Goal: Task Accomplishment & Management: Manage account settings

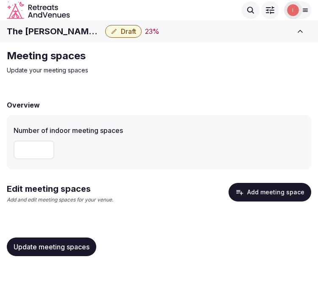
click at [23, 150] on input "number" at bounding box center [34, 150] width 41 height 19
type input "*"
click at [43, 250] on span "Update meeting spaces" at bounding box center [52, 247] width 76 height 8
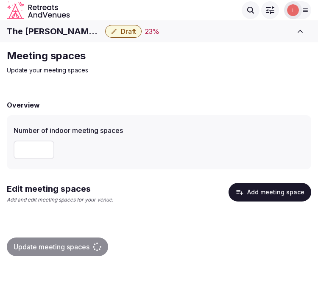
click at [249, 196] on button "Add meeting space" at bounding box center [270, 192] width 83 height 19
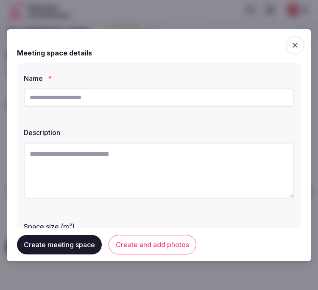
click at [251, 95] on input "text" at bounding box center [159, 98] width 271 height 19
paste input "**********"
type input "**********"
click at [187, 162] on textarea at bounding box center [159, 171] width 271 height 56
click at [145, 171] on textarea at bounding box center [159, 171] width 271 height 56
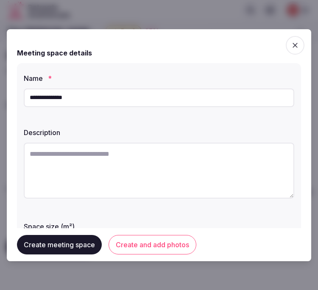
click at [153, 168] on textarea at bounding box center [159, 171] width 271 height 56
click at [180, 162] on textarea at bounding box center [159, 171] width 271 height 56
paste textarea "**********"
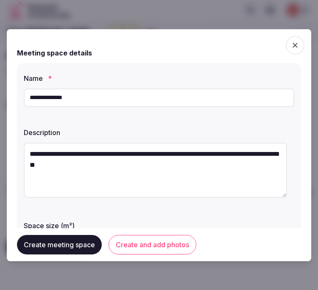
click at [134, 145] on textarea "**********" at bounding box center [155, 170] width 263 height 55
click at [134, 146] on textarea "**********" at bounding box center [155, 170] width 263 height 55
click at [98, 166] on textarea "**********" at bounding box center [155, 170] width 263 height 55
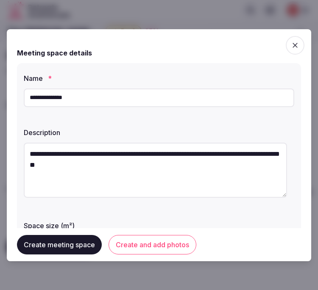
click at [98, 166] on textarea "**********" at bounding box center [155, 170] width 263 height 55
click at [121, 163] on textarea "**********" at bounding box center [155, 170] width 263 height 55
click at [106, 163] on textarea "**********" at bounding box center [155, 170] width 263 height 55
drag, startPoint x: 133, startPoint y: 167, endPoint x: 82, endPoint y: 163, distance: 51.0
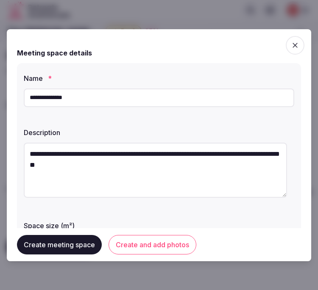
click at [82, 163] on textarea "**********" at bounding box center [155, 170] width 263 height 55
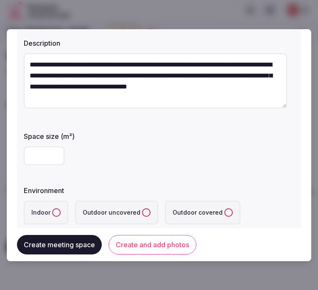
scroll to position [94, 0]
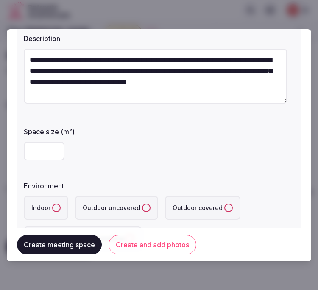
type textarea "**********"
click at [22, 145] on div "**********" at bounding box center [159, 115] width 284 height 292
click at [42, 151] on input "number" at bounding box center [44, 151] width 41 height 19
type input "***"
click at [54, 202] on label "Indoor" at bounding box center [46, 208] width 45 height 24
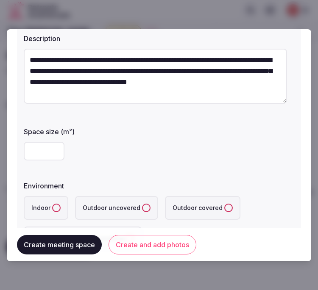
click at [54, 204] on button "Indoor" at bounding box center [56, 208] width 8 height 8
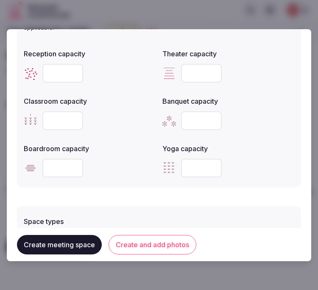
scroll to position [377, 0]
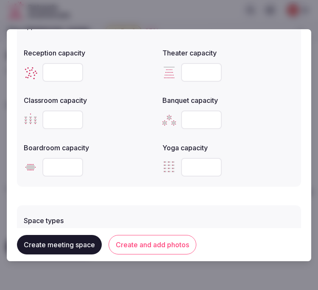
click at [54, 73] on input "number" at bounding box center [62, 72] width 41 height 19
click at [195, 69] on input "number" at bounding box center [201, 72] width 41 height 19
type input "***"
click at [65, 73] on input "number" at bounding box center [62, 72] width 41 height 19
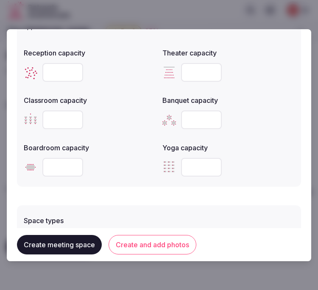
click at [56, 71] on input "number" at bounding box center [62, 72] width 41 height 19
type input "***"
click at [48, 116] on input "number" at bounding box center [62, 120] width 41 height 19
type input "***"
click at [190, 117] on input "number" at bounding box center [201, 120] width 41 height 19
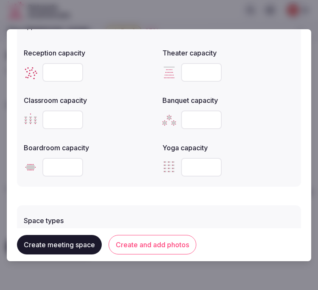
click at [190, 117] on input "number" at bounding box center [201, 120] width 41 height 19
type input "***"
click at [61, 172] on input "number" at bounding box center [62, 167] width 41 height 19
click at [59, 168] on input "number" at bounding box center [62, 167] width 41 height 19
type input "**"
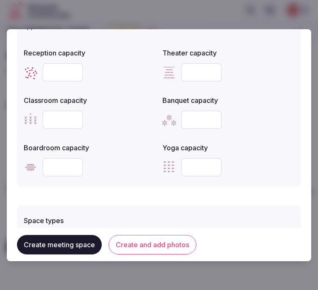
click at [69, 195] on form "**********" at bounding box center [159, 30] width 284 height 735
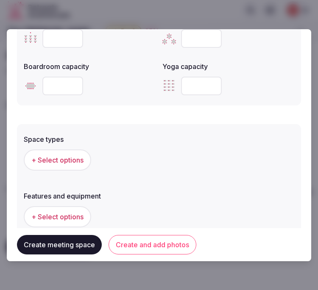
scroll to position [518, 0]
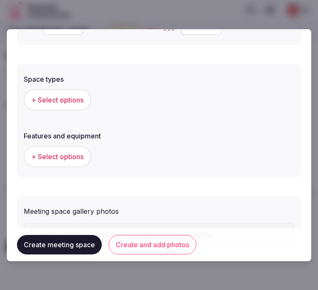
click at [61, 105] on button "+ Select options" at bounding box center [57, 99] width 67 height 21
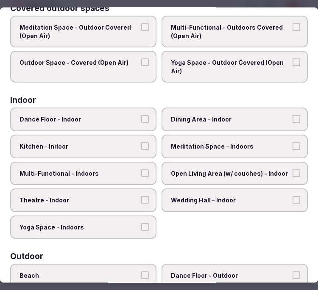
scroll to position [141, 0]
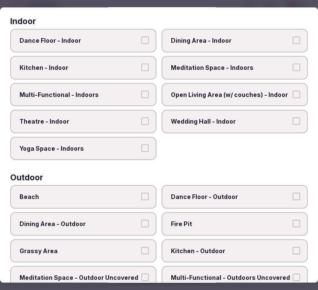
click at [113, 90] on span "Multi-Functional - Indoors" at bounding box center [79, 94] width 119 height 8
click at [141, 90] on button "Multi-Functional - Indoors" at bounding box center [145, 94] width 8 height 8
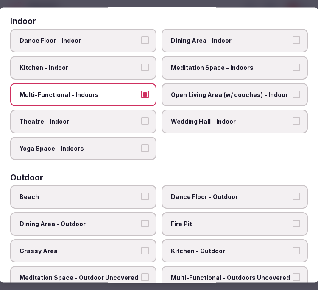
click at [116, 111] on label "Theatre - Indoor" at bounding box center [83, 122] width 146 height 24
click at [141, 117] on button "Theatre - Indoor" at bounding box center [145, 121] width 8 height 8
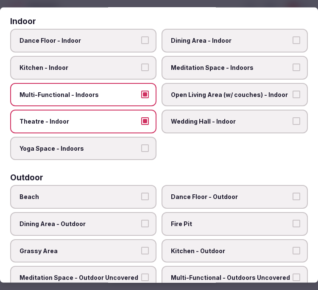
click at [240, 64] on span "Meditation Space - Indoors" at bounding box center [230, 68] width 119 height 8
click at [293, 64] on button "Meditation Space - Indoors" at bounding box center [297, 68] width 8 height 8
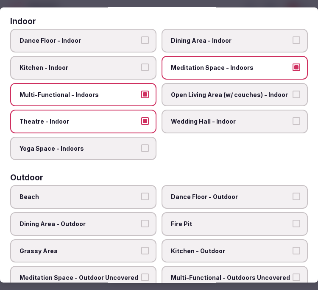
click at [232, 66] on span "Meditation Space - Indoors" at bounding box center [230, 68] width 119 height 8
click at [293, 66] on button "Meditation Space - Indoors" at bounding box center [297, 68] width 8 height 8
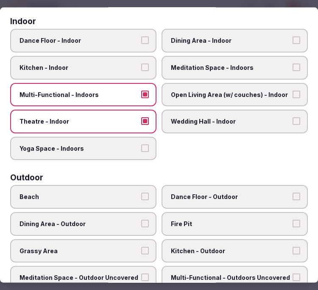
click at [222, 32] on label "Dining Area - Indoor" at bounding box center [235, 41] width 146 height 24
click at [293, 36] on button "Dining Area - Indoor" at bounding box center [297, 40] width 8 height 8
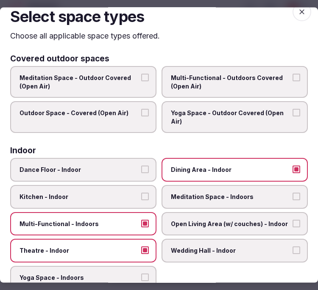
scroll to position [0, 0]
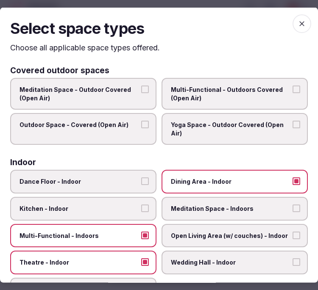
click at [298, 22] on icon "button" at bounding box center [302, 23] width 8 height 8
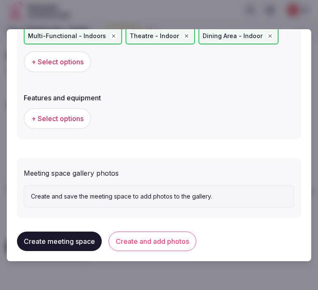
scroll to position [583, 0]
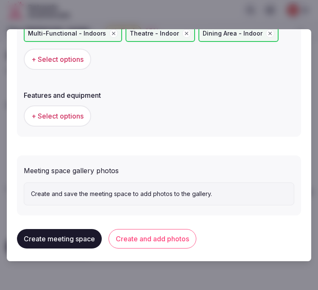
click at [59, 112] on span "+ Select options" at bounding box center [57, 116] width 52 height 9
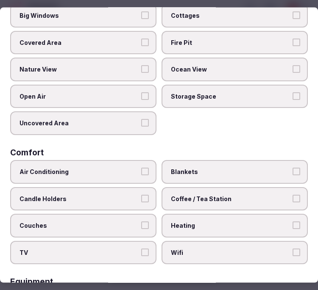
scroll to position [141, 0]
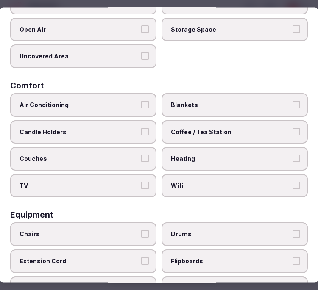
click at [108, 95] on label "Air Conditioning" at bounding box center [83, 105] width 146 height 24
click at [141, 101] on button "Air Conditioning" at bounding box center [145, 105] width 8 height 8
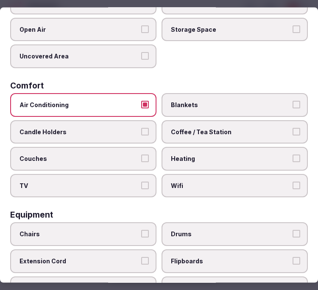
click at [204, 188] on label "Wifi" at bounding box center [235, 186] width 146 height 24
click at [293, 188] on button "Wifi" at bounding box center [297, 185] width 8 height 8
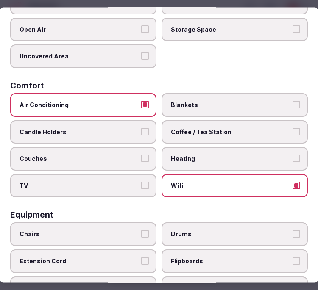
click at [119, 187] on label "TV" at bounding box center [83, 186] width 146 height 24
click at [141, 187] on button "TV" at bounding box center [145, 185] width 8 height 8
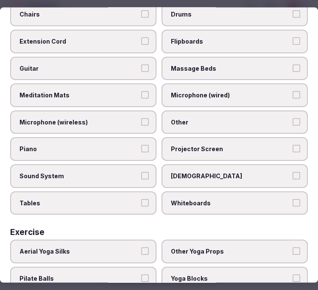
scroll to position [377, 0]
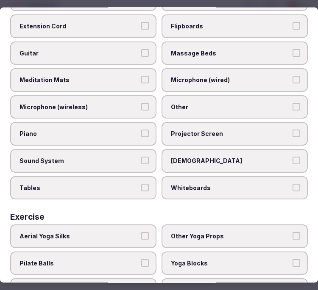
click at [193, 103] on span "Other" at bounding box center [230, 107] width 119 height 8
click at [293, 103] on button "Other" at bounding box center [297, 107] width 8 height 8
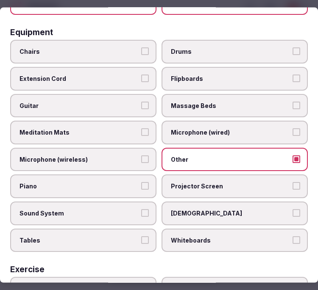
scroll to position [235, 0]
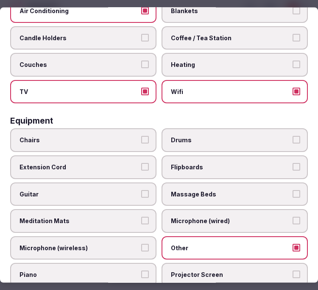
click at [122, 128] on label "Chairs" at bounding box center [83, 140] width 146 height 24
click at [141, 136] on button "Chairs" at bounding box center [145, 140] width 8 height 8
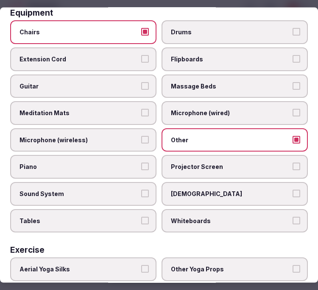
scroll to position [416, 0]
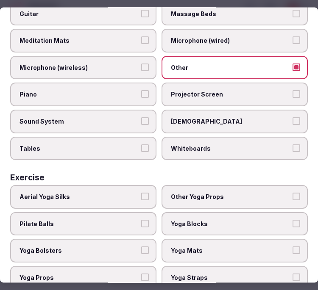
click at [264, 91] on label "Projector Screen" at bounding box center [235, 95] width 146 height 24
click at [293, 91] on button "Projector Screen" at bounding box center [297, 94] width 8 height 8
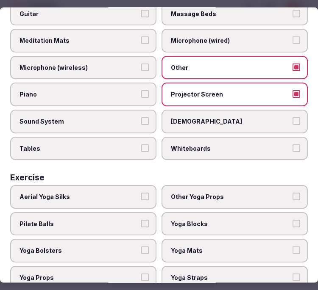
click at [132, 117] on span "Sound System" at bounding box center [79, 121] width 119 height 8
click at [141, 117] on button "Sound System" at bounding box center [145, 121] width 8 height 8
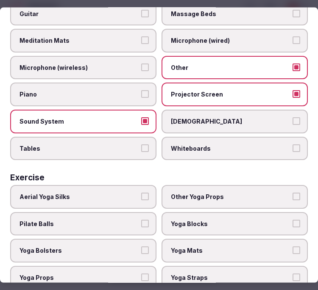
click at [98, 144] on span "Tables" at bounding box center [79, 148] width 119 height 8
click at [141, 144] on button "Tables" at bounding box center [145, 148] width 8 height 8
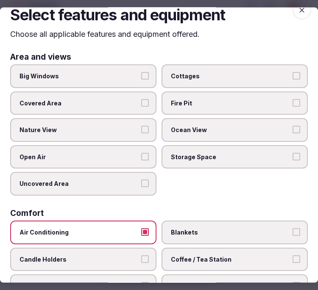
scroll to position [0, 0]
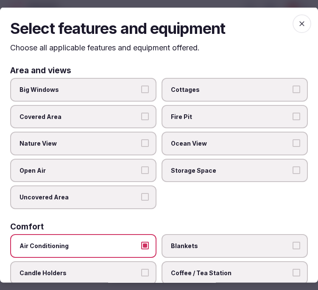
click at [293, 23] on span "button" at bounding box center [302, 23] width 19 height 19
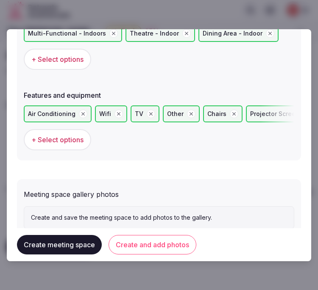
scroll to position [606, 0]
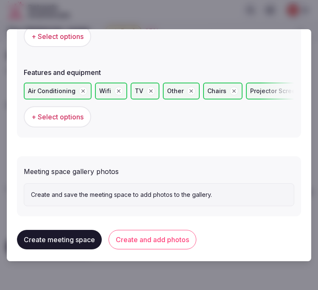
click at [149, 243] on button "Create and add photos" at bounding box center [153, 240] width 88 height 20
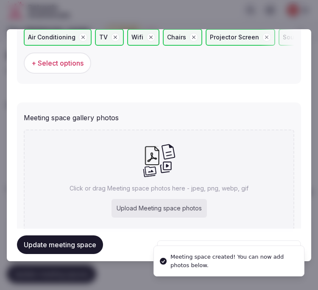
scroll to position [684, 0]
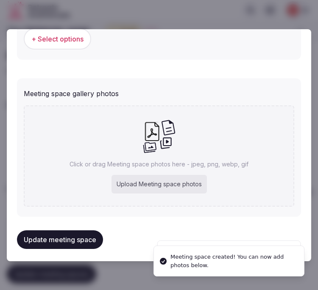
click at [142, 176] on div "Upload Meeting space photos" at bounding box center [159, 184] width 95 height 19
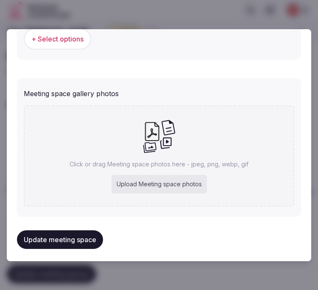
type input "**********"
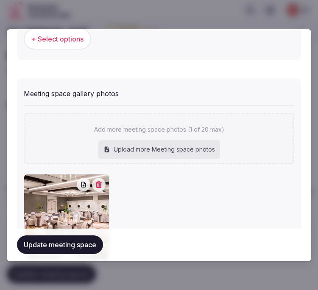
click at [57, 245] on button "Update meeting space" at bounding box center [60, 245] width 86 height 19
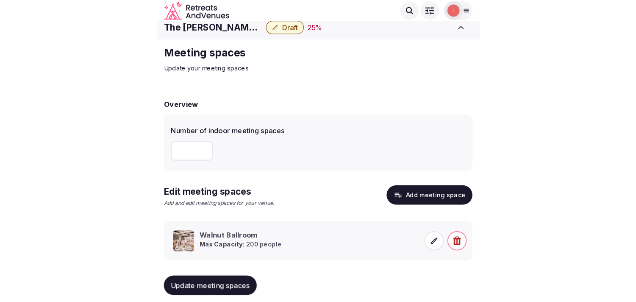
scroll to position [0, 0]
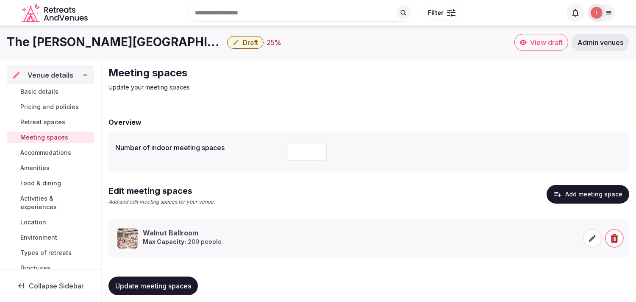
click at [65, 153] on span "Accommodations" at bounding box center [45, 152] width 51 height 8
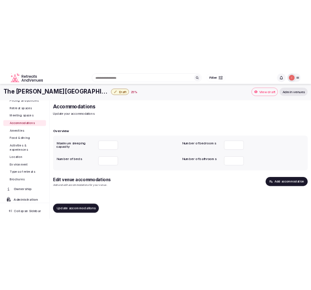
scroll to position [2, 0]
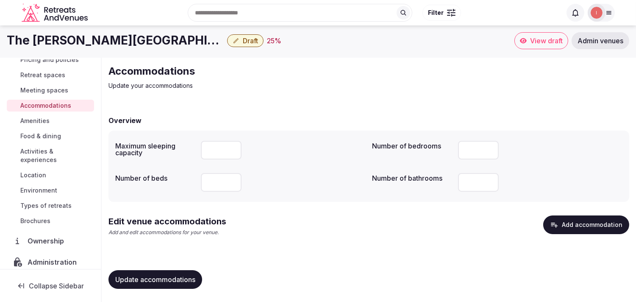
click at [189, 282] on span "Update accommodations" at bounding box center [155, 279] width 80 height 8
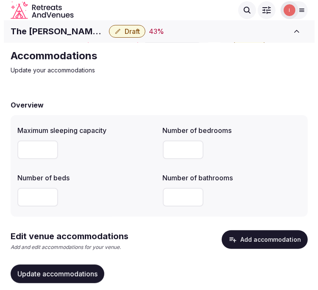
scroll to position [27, 0]
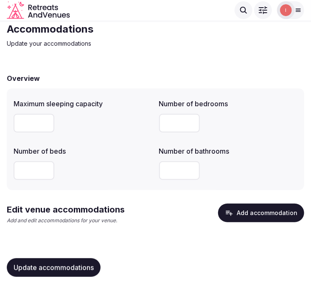
click at [253, 211] on button "Add accommodation" at bounding box center [261, 213] width 86 height 19
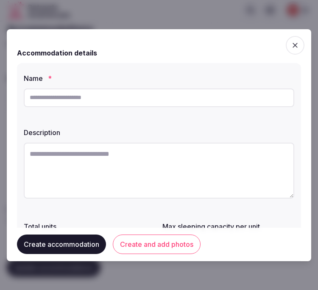
drag, startPoint x: 107, startPoint y: 86, endPoint x: 108, endPoint y: 92, distance: 6.8
click at [108, 89] on div at bounding box center [159, 97] width 271 height 25
click at [108, 95] on input "text" at bounding box center [159, 98] width 271 height 19
click at [166, 99] on input "text" at bounding box center [159, 98] width 271 height 19
paste input "**********"
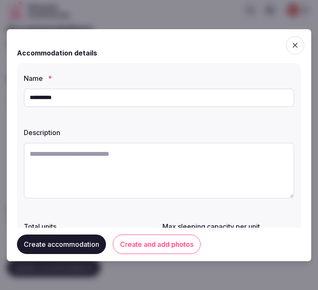
type input "**********"
click at [115, 156] on textarea at bounding box center [159, 171] width 271 height 56
paste textarea "**********"
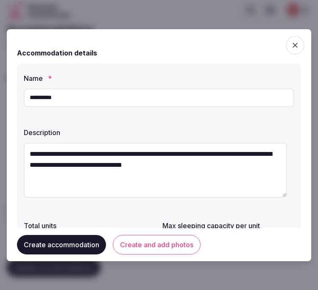
click at [175, 168] on textarea "**********" at bounding box center [155, 170] width 263 height 55
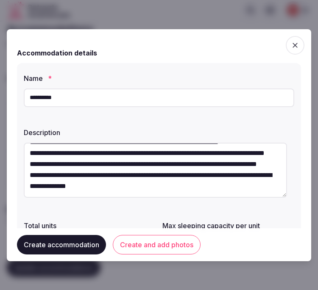
scroll to position [187, 0]
drag, startPoint x: 91, startPoint y: 169, endPoint x: 101, endPoint y: 210, distance: 42.3
click at [101, 210] on div "**********" at bounding box center [159, 187] width 284 height 249
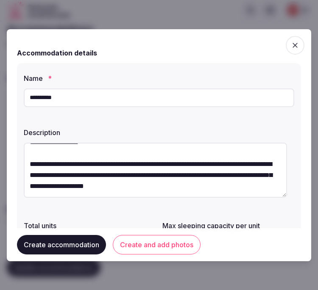
scroll to position [141, 0]
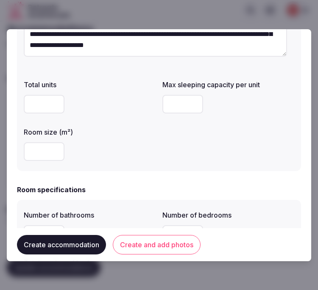
type textarea "**********"
click at [181, 104] on input "number" at bounding box center [182, 104] width 41 height 19
type input "*"
click at [31, 158] on input "number" at bounding box center [44, 151] width 41 height 19
type input "**"
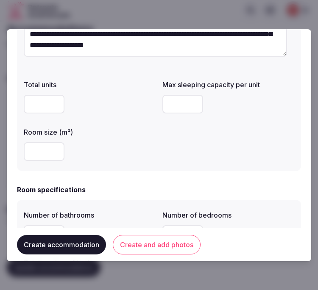
click at [136, 150] on div "**" at bounding box center [90, 151] width 132 height 19
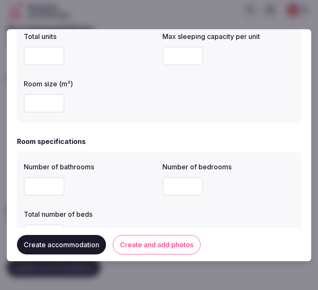
scroll to position [235, 0]
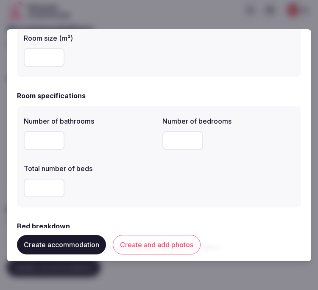
click at [45, 140] on input "number" at bounding box center [44, 140] width 41 height 19
type input "*"
click at [170, 140] on input "number" at bounding box center [182, 140] width 41 height 19
type input "*"
click at [33, 184] on input "number" at bounding box center [44, 188] width 41 height 19
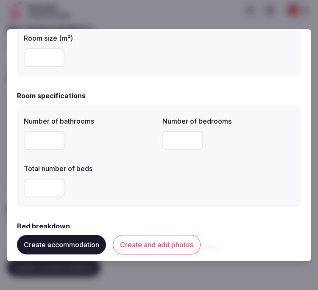
type input "*"
click at [162, 205] on div "Number of bathrooms * Number of bedrooms * Total number of beds *" at bounding box center [159, 157] width 284 height 102
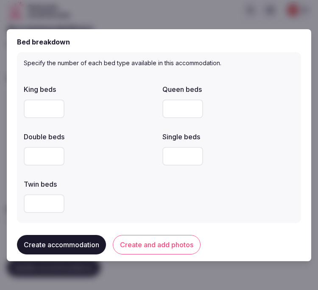
scroll to position [471, 0]
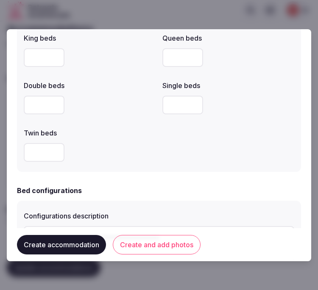
click at [41, 59] on input "number" at bounding box center [44, 57] width 41 height 19
type input "*"
click at [95, 128] on div "Twin beds" at bounding box center [90, 131] width 132 height 12
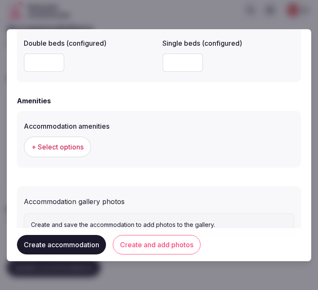
scroll to position [819, 0]
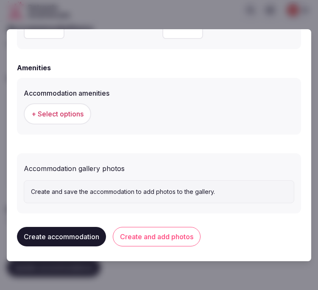
click at [60, 106] on button "+ Select options" at bounding box center [57, 113] width 67 height 21
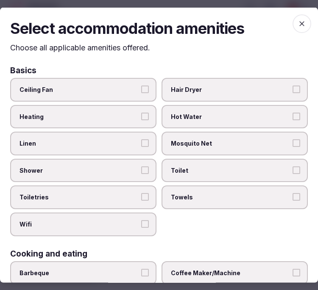
click at [125, 146] on label "Linen" at bounding box center [83, 144] width 146 height 24
click at [141, 146] on button "Linen" at bounding box center [145, 144] width 8 height 8
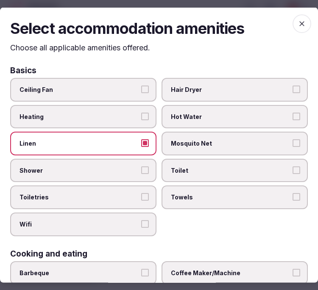
click at [143, 167] on button "Shower" at bounding box center [145, 170] width 8 height 8
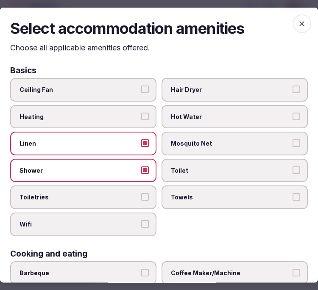
drag, startPoint x: 137, startPoint y: 199, endPoint x: 139, endPoint y: 214, distance: 14.5
click at [137, 200] on label "Toiletries" at bounding box center [83, 198] width 146 height 24
click at [141, 200] on button "Toiletries" at bounding box center [145, 197] width 8 height 8
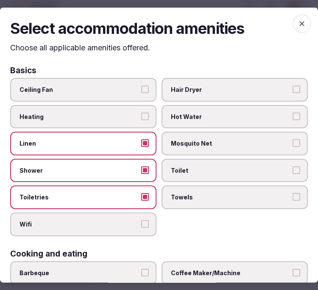
drag, startPoint x: 143, startPoint y: 221, endPoint x: 150, endPoint y: 223, distance: 7.1
click at [143, 221] on button "Wifi" at bounding box center [145, 224] width 8 height 8
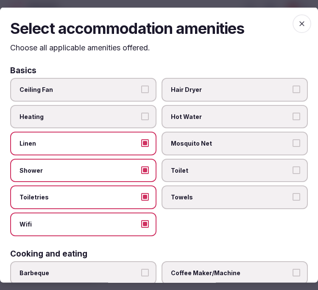
click at [208, 201] on label "Towels" at bounding box center [235, 198] width 146 height 24
click at [293, 201] on button "Towels" at bounding box center [297, 197] width 8 height 8
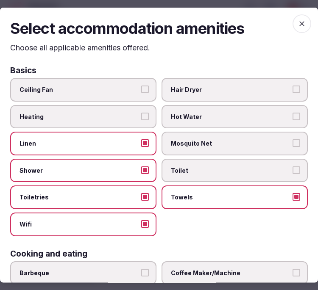
click at [233, 166] on span "Toilet" at bounding box center [230, 170] width 119 height 8
click at [293, 166] on button "Toilet" at bounding box center [297, 170] width 8 height 8
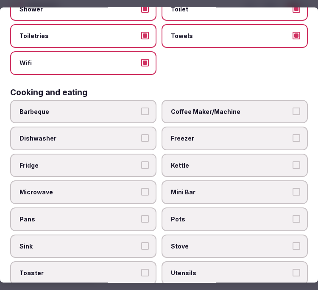
scroll to position [188, 0]
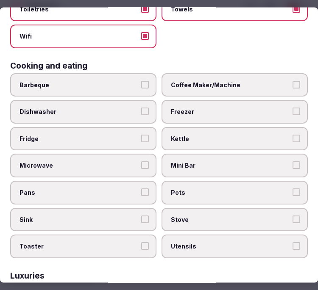
click at [232, 81] on span "Coffee Maker/Machine" at bounding box center [230, 85] width 119 height 8
click at [293, 81] on button "Coffee Maker/Machine" at bounding box center [297, 85] width 8 height 8
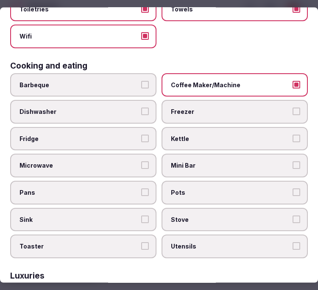
click at [266, 164] on label "Mini Bar" at bounding box center [235, 166] width 146 height 24
click at [293, 164] on button "Mini Bar" at bounding box center [297, 166] width 8 height 8
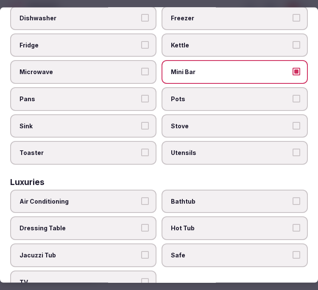
scroll to position [282, 0]
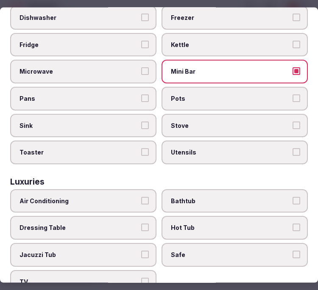
click at [96, 197] on span "Air Conditioning" at bounding box center [79, 201] width 119 height 8
click at [141, 197] on button "Air Conditioning" at bounding box center [145, 201] width 8 height 8
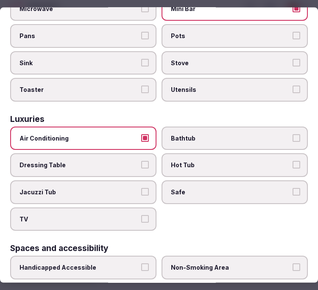
scroll to position [424, 0]
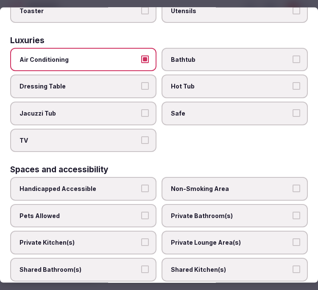
click at [134, 128] on label "TV" at bounding box center [83, 140] width 146 height 24
click at [141, 136] on button "TV" at bounding box center [145, 140] width 8 height 8
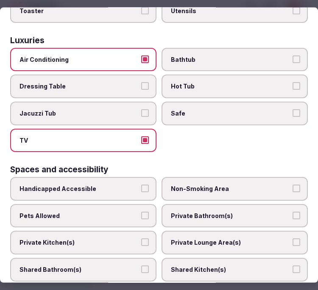
click at [234, 109] on span "Safe" at bounding box center [230, 113] width 119 height 8
click at [293, 109] on button "Safe" at bounding box center [297, 113] width 8 height 8
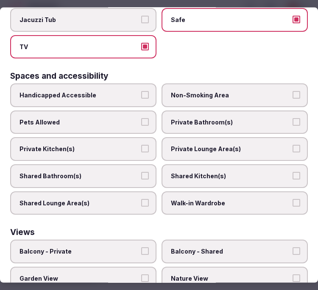
scroll to position [518, 0]
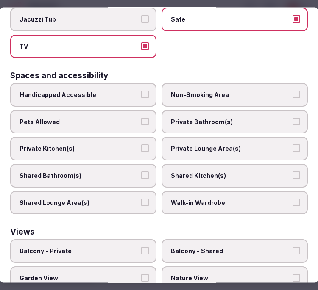
click at [272, 117] on span "Private Bathroom(s)" at bounding box center [230, 121] width 119 height 8
click at [293, 117] on button "Private Bathroom(s)" at bounding box center [297, 121] width 8 height 8
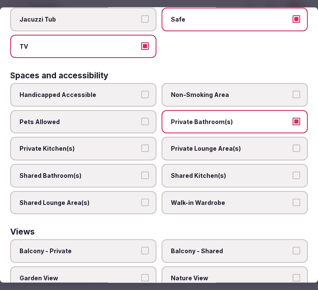
click at [264, 137] on label "Private Lounge Area(s)" at bounding box center [235, 149] width 146 height 24
click at [293, 145] on button "Private Lounge Area(s)" at bounding box center [297, 149] width 8 height 8
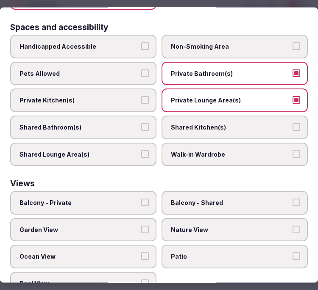
scroll to position [569, 0]
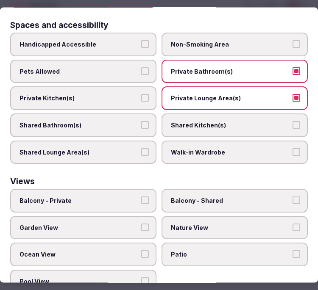
click at [87, 197] on span "Balcony - Private" at bounding box center [79, 201] width 119 height 8
click at [141, 197] on button "Balcony - Private" at bounding box center [145, 201] width 8 height 8
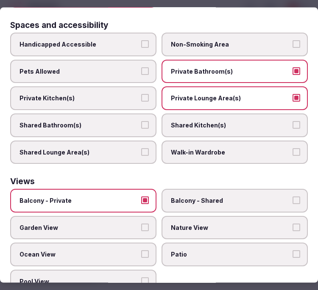
click at [145, 197] on button "Balcony - Private" at bounding box center [145, 201] width 8 height 8
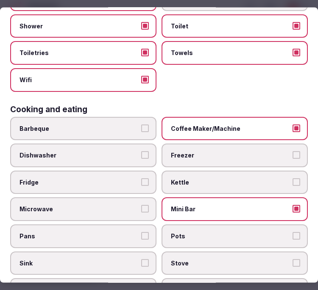
scroll to position [0, 0]
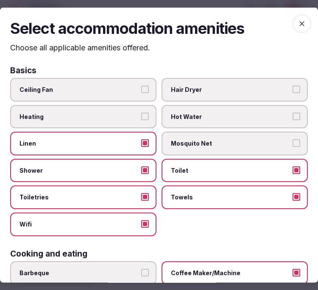
click at [293, 18] on span "button" at bounding box center [302, 23] width 19 height 19
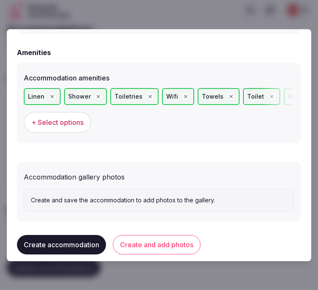
scroll to position [842, 0]
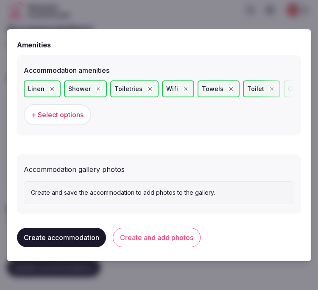
click at [162, 238] on button "Create and add photos" at bounding box center [157, 238] width 88 height 20
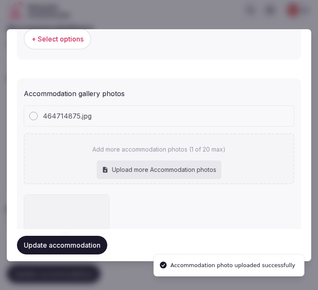
scroll to position [919, 0]
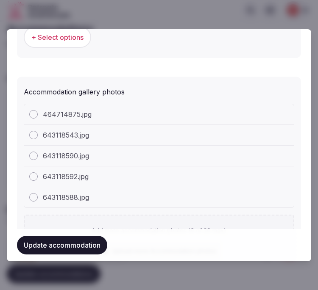
click at [70, 245] on button "Update accommodation" at bounding box center [62, 245] width 90 height 19
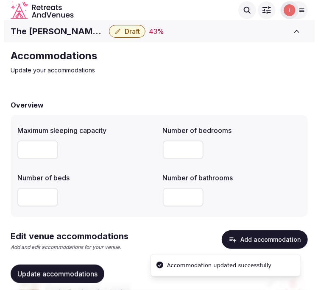
scroll to position [65, 0]
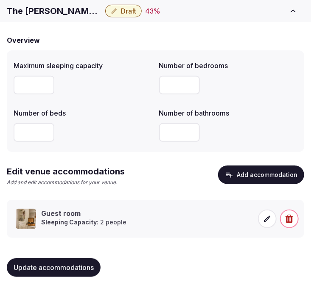
click at [274, 218] on span at bounding box center [267, 219] width 19 height 19
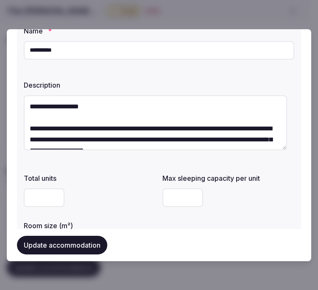
scroll to position [47, 0]
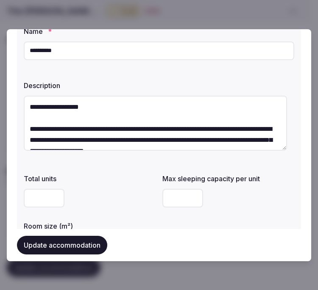
click at [61, 108] on textarea "**********" at bounding box center [155, 123] width 263 height 55
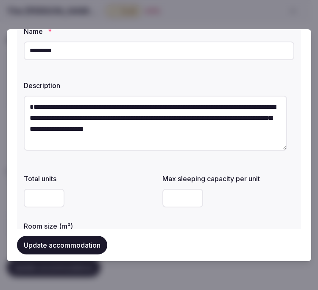
drag, startPoint x: 28, startPoint y: 116, endPoint x: 47, endPoint y: 86, distance: 35.5
click at [45, 87] on div "**********" at bounding box center [159, 117] width 271 height 80
type textarea "**********"
click at [71, 240] on button "Update accommodation" at bounding box center [62, 245] width 90 height 19
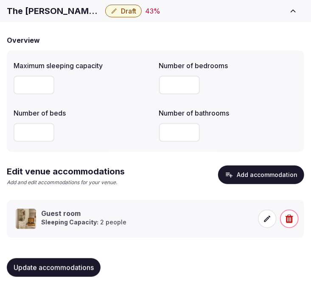
click at [263, 223] on span at bounding box center [267, 219] width 19 height 19
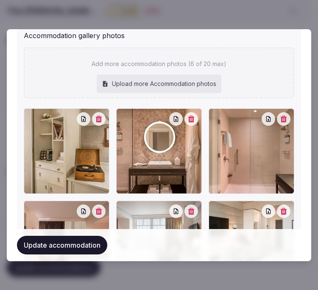
scroll to position [1036, 0]
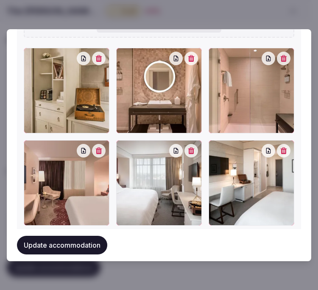
drag, startPoint x: 301, startPoint y: 178, endPoint x: 289, endPoint y: 179, distance: 11.9
click at [301, 178] on div "**********" at bounding box center [159, 145] width 304 height 232
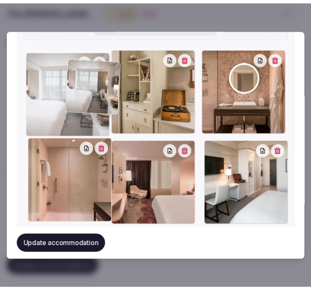
scroll to position [1027, 0]
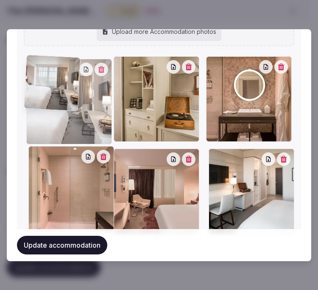
drag, startPoint x: 120, startPoint y: 145, endPoint x: 74, endPoint y: 67, distance: 90.3
click at [74, 67] on div at bounding box center [69, 102] width 86 height 86
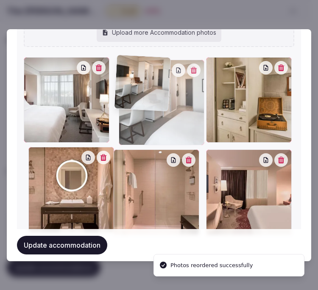
drag, startPoint x: 213, startPoint y: 150, endPoint x: 151, endPoint y: 78, distance: 95.3
click at [151, 78] on div at bounding box center [162, 103] width 86 height 86
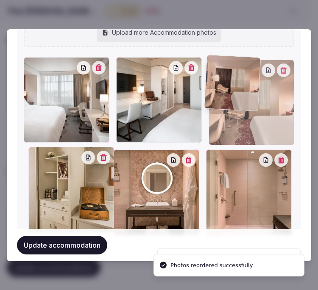
drag, startPoint x: 211, startPoint y: 151, endPoint x: 225, endPoint y: 78, distance: 73.9
click at [225, 78] on div at bounding box center [252, 103] width 86 height 86
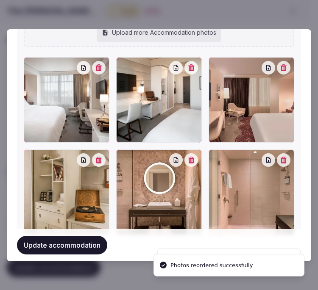
click at [90, 248] on button "Update accommodation" at bounding box center [62, 245] width 90 height 19
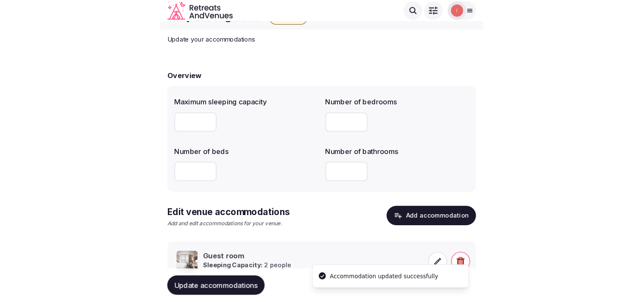
scroll to position [0, 0]
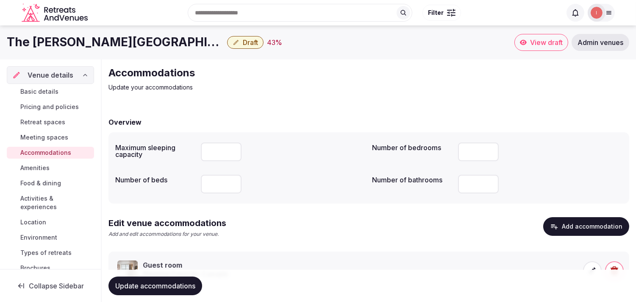
click at [39, 165] on span "Amenities" at bounding box center [34, 168] width 29 height 8
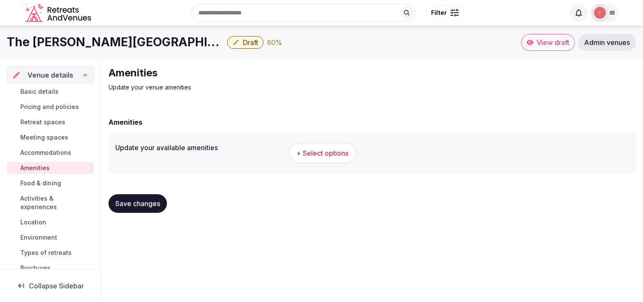
click at [333, 153] on span "+ Select options" at bounding box center [323, 152] width 52 height 9
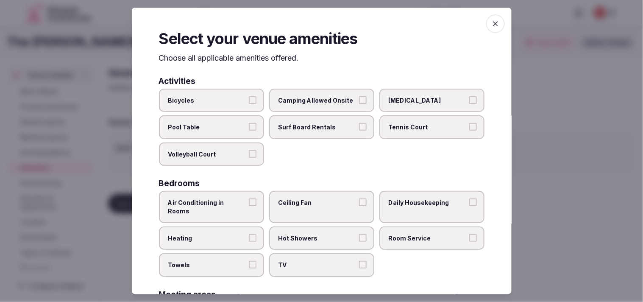
click at [253, 198] on button "Air Conditioning in Rooms" at bounding box center [253, 202] width 8 height 8
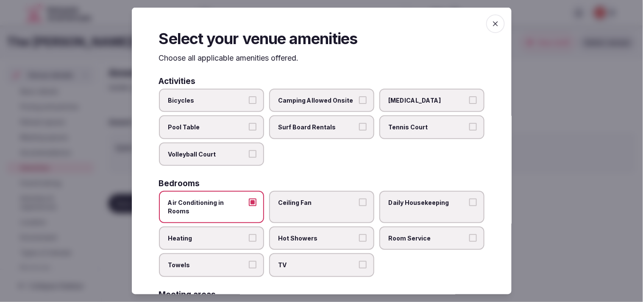
click at [243, 230] on label "Heating" at bounding box center [211, 238] width 105 height 24
click at [249, 234] on button "Heating" at bounding box center [253, 238] width 8 height 8
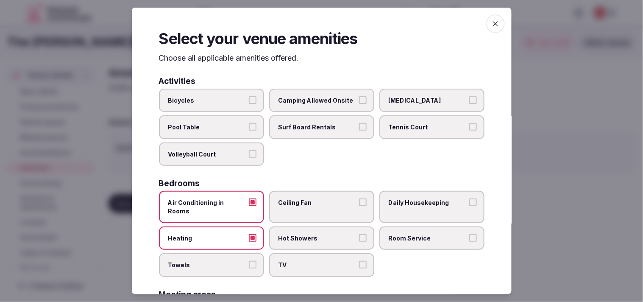
click at [249, 234] on button "Heating" at bounding box center [253, 238] width 8 height 8
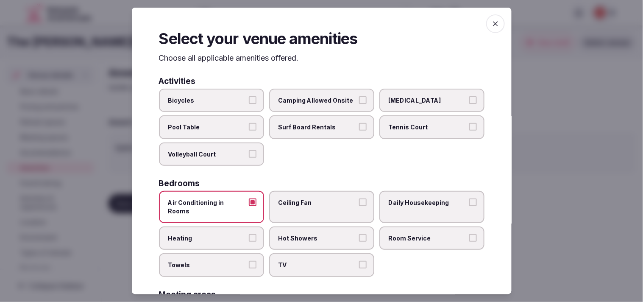
click at [418, 201] on span "Daily Housekeeping" at bounding box center [428, 202] width 78 height 8
click at [469, 201] on button "Daily Housekeeping" at bounding box center [473, 202] width 8 height 8
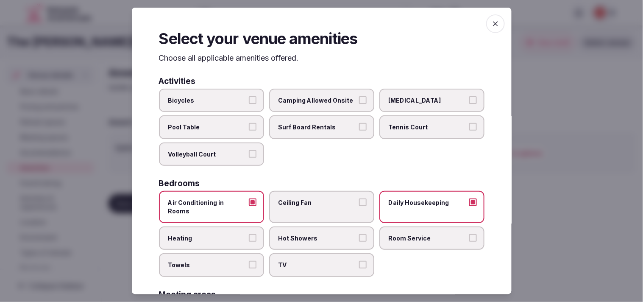
click at [415, 234] on span "Room Service" at bounding box center [428, 238] width 78 height 8
click at [469, 234] on button "Room Service" at bounding box center [473, 238] width 8 height 8
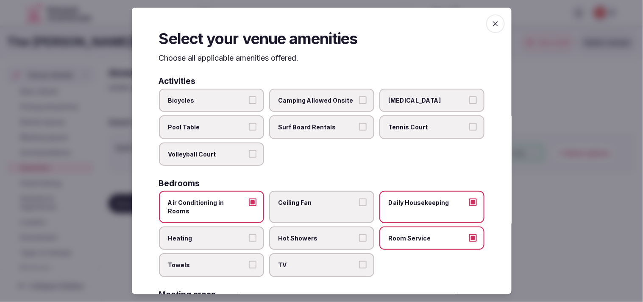
click at [353, 254] on label "TV" at bounding box center [321, 265] width 105 height 24
click at [359, 261] on button "TV" at bounding box center [363, 265] width 8 height 8
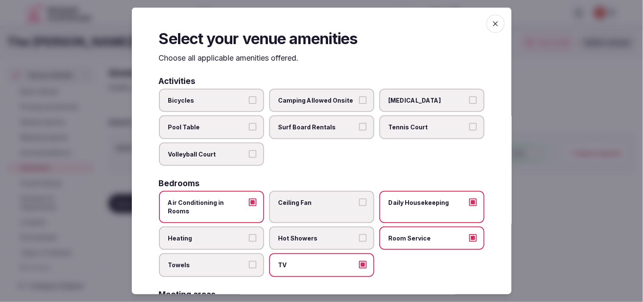
drag, startPoint x: 225, startPoint y: 230, endPoint x: 230, endPoint y: 232, distance: 5.1
click at [226, 231] on label "Heating" at bounding box center [211, 238] width 105 height 24
click at [249, 234] on button "Heating" at bounding box center [253, 238] width 8 height 8
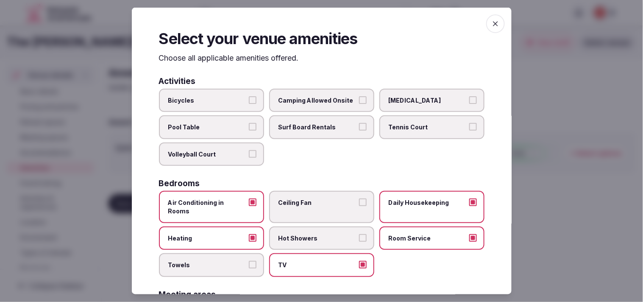
click at [243, 234] on span "Heating" at bounding box center [207, 238] width 78 height 8
click at [249, 234] on button "Heating" at bounding box center [253, 238] width 8 height 8
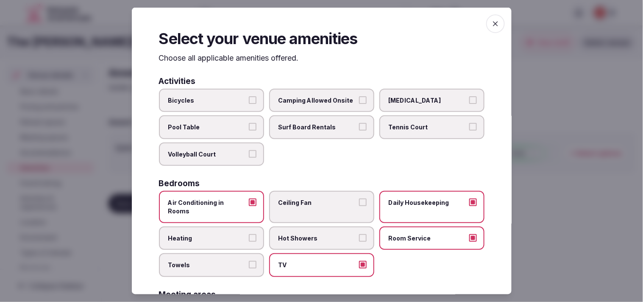
click at [293, 234] on span "Hot Showers" at bounding box center [318, 238] width 78 height 8
click at [359, 234] on button "Hot Showers" at bounding box center [363, 238] width 8 height 8
click at [243, 261] on span "Towels" at bounding box center [207, 265] width 78 height 8
click at [249, 261] on button "Towels" at bounding box center [253, 265] width 8 height 8
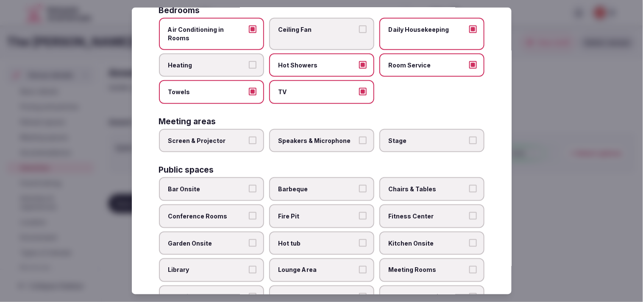
scroll to position [188, 0]
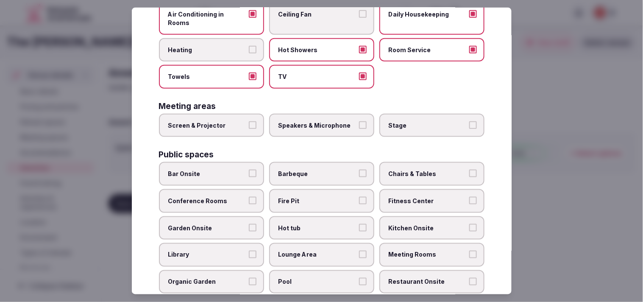
click at [244, 114] on label "Screen & Projector" at bounding box center [211, 126] width 105 height 24
click at [249, 121] on button "Screen & Projector" at bounding box center [253, 125] width 8 height 8
click at [328, 114] on label "Speakers & Microphone" at bounding box center [321, 126] width 105 height 24
click at [359, 121] on button "Speakers & Microphone" at bounding box center [363, 125] width 8 height 8
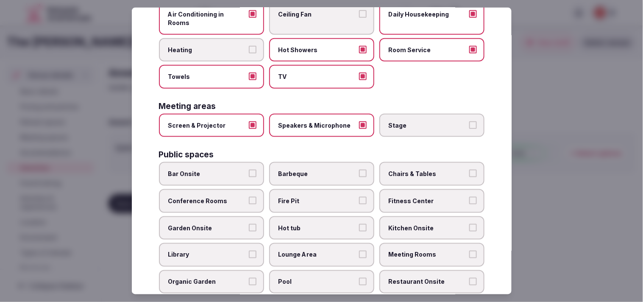
click at [256, 162] on label "Bar Onsite" at bounding box center [211, 174] width 105 height 24
click at [256, 170] on button "Bar Onsite" at bounding box center [253, 174] width 8 height 8
click at [438, 170] on span "Chairs & Tables" at bounding box center [428, 174] width 78 height 8
click at [469, 170] on button "Chairs & Tables" at bounding box center [473, 174] width 8 height 8
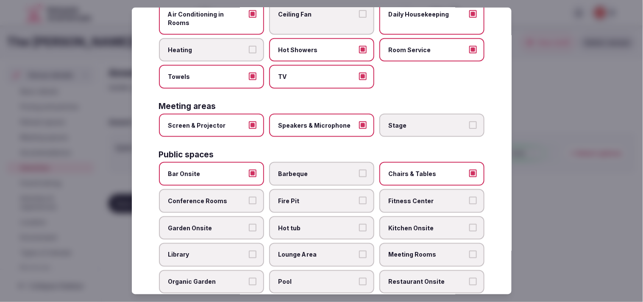
click at [419, 191] on label "Fitness Center" at bounding box center [431, 201] width 105 height 24
click at [469, 197] on button "Fitness Center" at bounding box center [473, 201] width 8 height 8
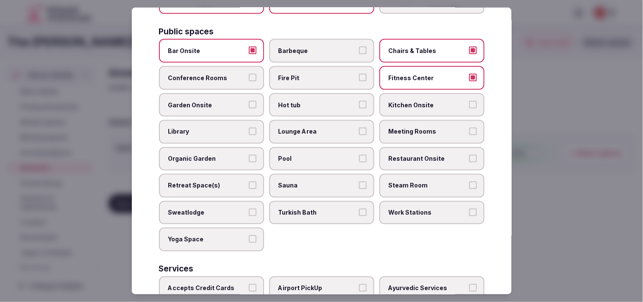
scroll to position [329, 0]
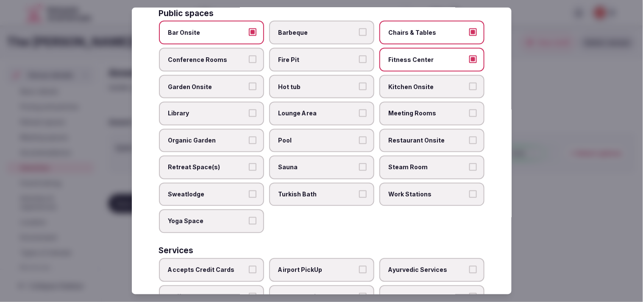
click at [239, 56] on span "Conference Rooms" at bounding box center [207, 60] width 78 height 8
click at [249, 56] on button "Conference Rooms" at bounding box center [253, 60] width 8 height 8
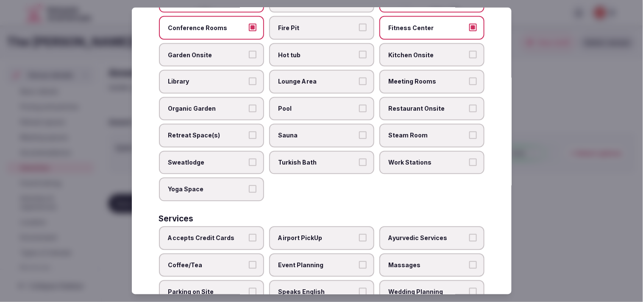
scroll to position [395, 0]
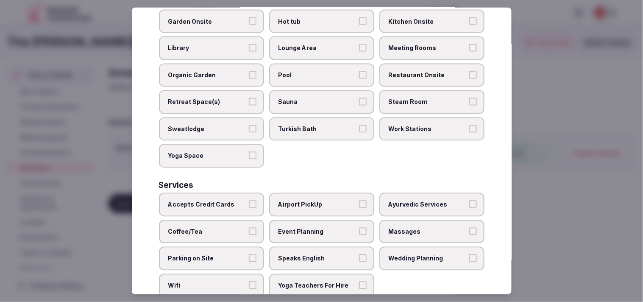
click at [417, 36] on label "Meeting Rooms" at bounding box center [431, 48] width 105 height 24
click at [469, 44] on button "Meeting Rooms" at bounding box center [473, 48] width 8 height 8
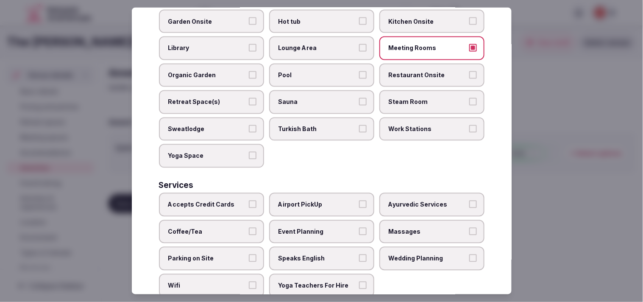
scroll to position [348, 0]
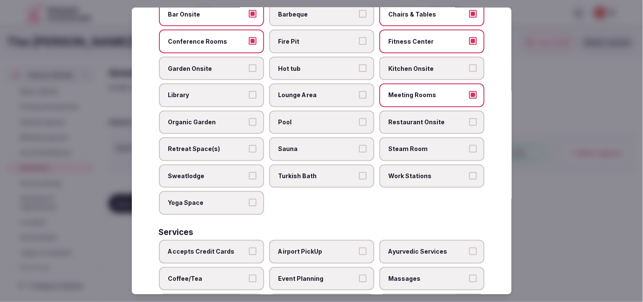
click at [293, 118] on span "Pool" at bounding box center [318, 122] width 78 height 8
click at [359, 118] on button "Pool" at bounding box center [363, 122] width 8 height 8
click at [243, 85] on label "Library" at bounding box center [211, 96] width 105 height 24
click at [249, 91] on button "Library" at bounding box center [253, 95] width 8 height 8
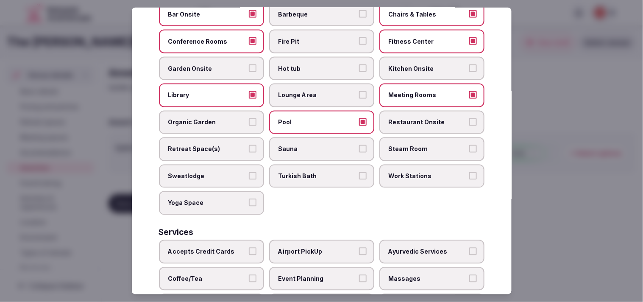
click at [223, 91] on span "Library" at bounding box center [207, 95] width 78 height 8
click at [249, 91] on button "Library" at bounding box center [253, 95] width 8 height 8
click at [410, 112] on label "Restaurant Onsite" at bounding box center [431, 123] width 105 height 24
click at [469, 118] on button "Restaurant Onsite" at bounding box center [473, 122] width 8 height 8
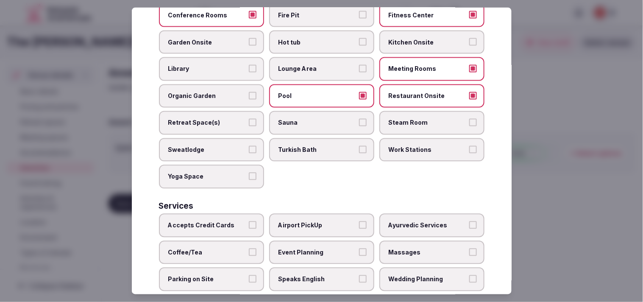
scroll to position [395, 0]
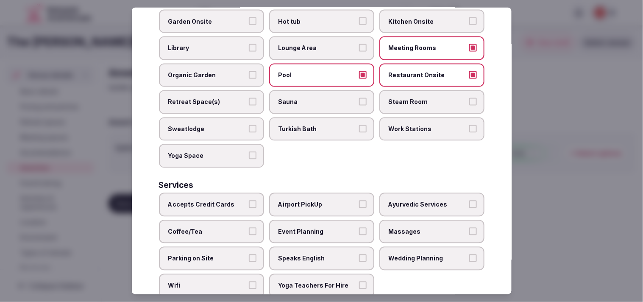
click at [212, 201] on span "Accepts Credit Cards" at bounding box center [207, 205] width 78 height 8
click at [249, 201] on button "Accepts Credit Cards" at bounding box center [253, 205] width 8 height 8
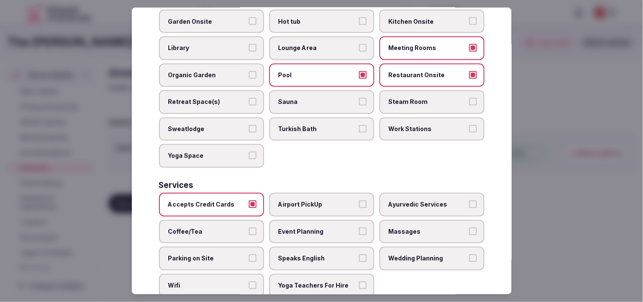
click at [245, 220] on label "Coffee/Tea" at bounding box center [211, 232] width 105 height 24
click at [249, 227] on button "Coffee/Tea" at bounding box center [253, 231] width 8 height 8
click at [348, 247] on label "Speaks English" at bounding box center [321, 259] width 105 height 24
click at [359, 254] on button "Speaks English" at bounding box center [363, 258] width 8 height 8
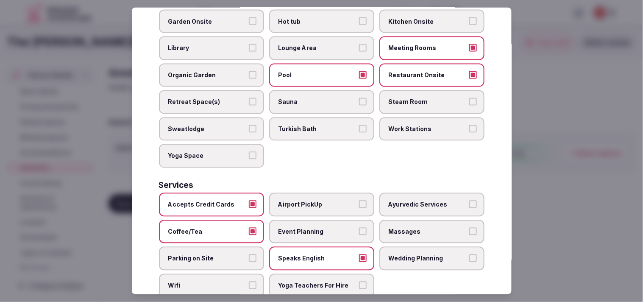
click at [417, 220] on label "Massages" at bounding box center [431, 232] width 105 height 24
click at [469, 227] on button "Massages" at bounding box center [473, 231] width 8 height 8
drag, startPoint x: 201, startPoint y: 269, endPoint x: 209, endPoint y: 267, distance: 8.7
click at [205, 274] on label "Wifi" at bounding box center [211, 286] width 105 height 24
click at [249, 282] on button "Wifi" at bounding box center [253, 286] width 8 height 8
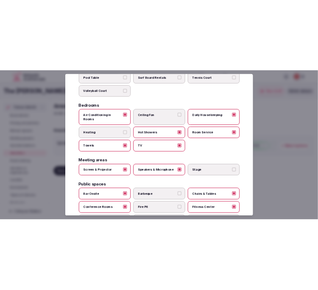
scroll to position [0, 0]
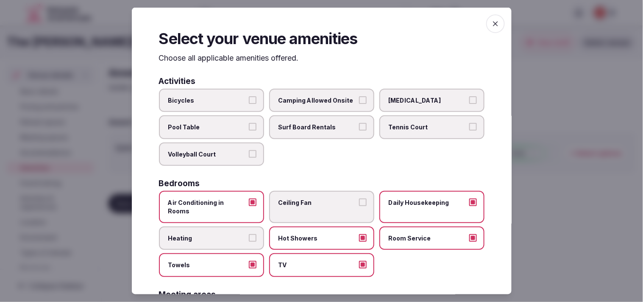
click at [493, 26] on span "button" at bounding box center [495, 23] width 19 height 19
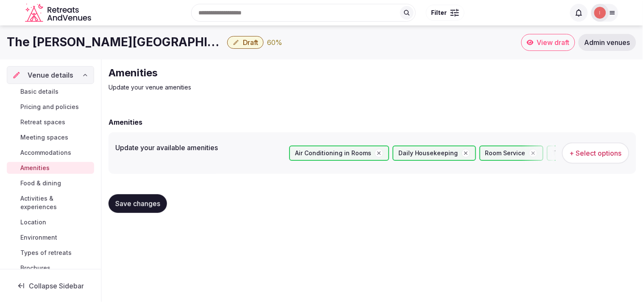
click at [151, 201] on span "Save changes" at bounding box center [137, 203] width 45 height 8
click at [140, 205] on span "Save changes" at bounding box center [137, 203] width 45 height 8
click at [48, 184] on span "Food & dining" at bounding box center [40, 183] width 41 height 8
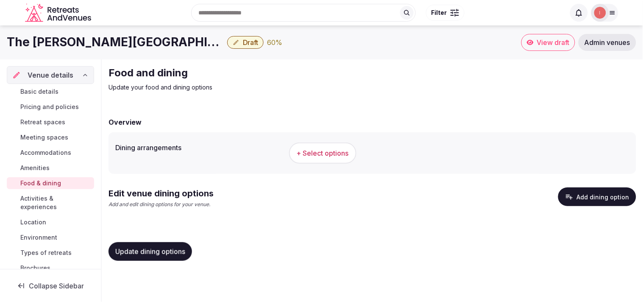
click at [323, 157] on span "+ Select options" at bounding box center [323, 152] width 52 height 9
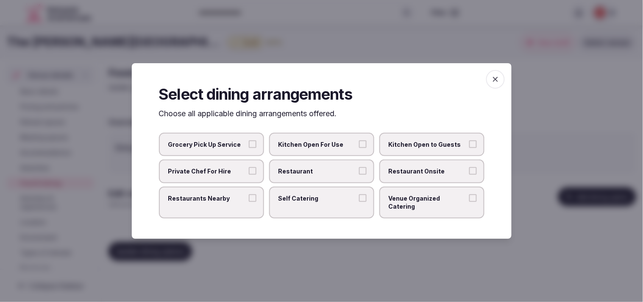
click at [319, 162] on div "Grocery Pick Up Service Kitchen Open For Use Kitchen Open to Guests Private Che…" at bounding box center [322, 176] width 326 height 86
click at [363, 175] on button "Restaurant" at bounding box center [363, 171] width 8 height 8
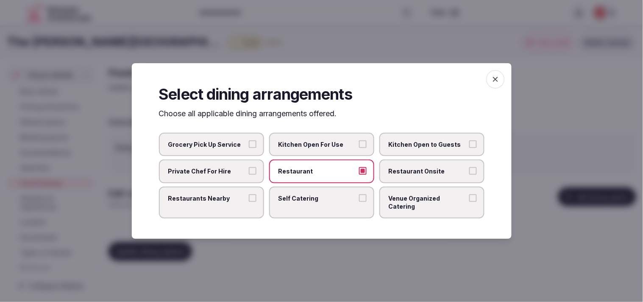
click at [411, 183] on label "Restaurant Onsite" at bounding box center [431, 171] width 105 height 24
click at [469, 175] on button "Restaurant Onsite" at bounding box center [473, 171] width 8 height 8
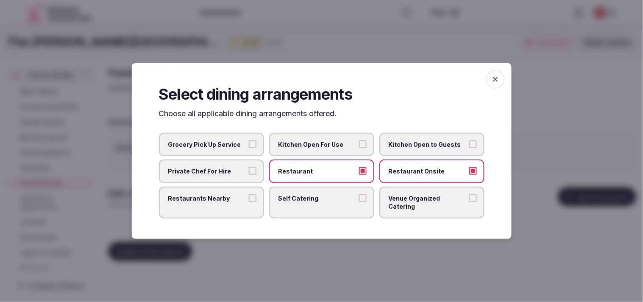
click at [261, 209] on label "Restaurants Nearby" at bounding box center [211, 203] width 105 height 32
click at [257, 202] on button "Restaurants Nearby" at bounding box center [253, 198] width 8 height 8
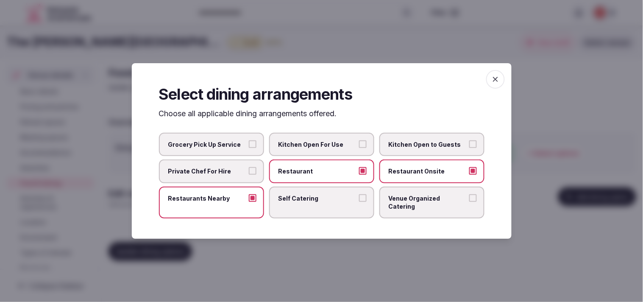
click at [469, 201] on label "Venue Organized Catering" at bounding box center [431, 203] width 105 height 32
click at [469, 201] on button "Venue Organized Catering" at bounding box center [473, 198] width 8 height 8
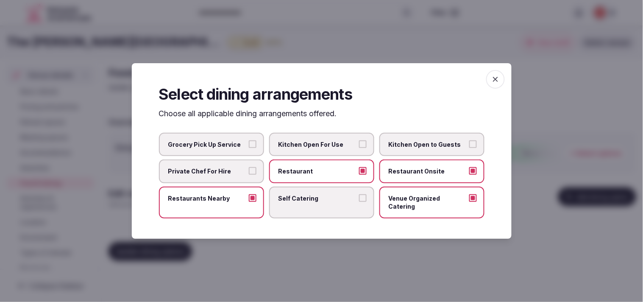
click at [495, 78] on span "button" at bounding box center [495, 79] width 19 height 19
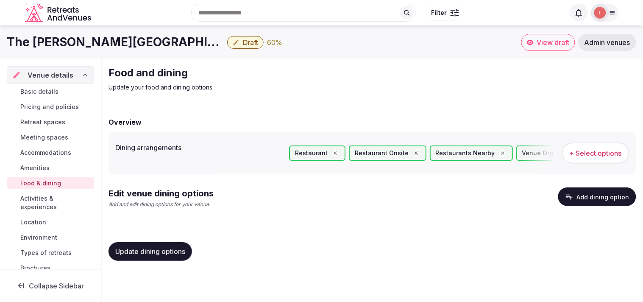
click at [173, 254] on span "Update dining options" at bounding box center [150, 251] width 70 height 8
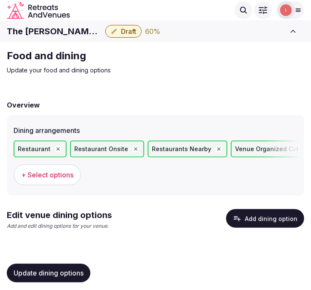
click at [243, 222] on button "Add dining option" at bounding box center [265, 218] width 78 height 19
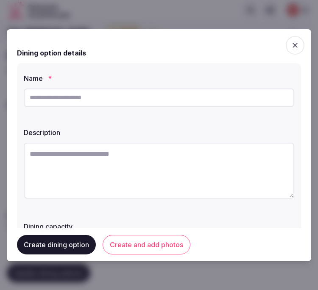
click at [136, 105] on input "text" at bounding box center [159, 98] width 271 height 19
paste input "**********"
type input "**********"
click at [185, 190] on textarea at bounding box center [159, 171] width 271 height 56
paste textarea "**********"
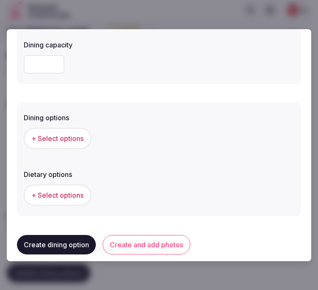
scroll to position [235, 0]
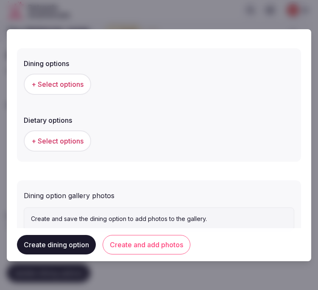
type textarea "**********"
click at [67, 88] on span "+ Select options" at bounding box center [57, 84] width 52 height 9
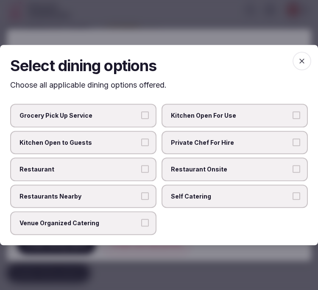
click at [217, 170] on span "Restaurant Onsite" at bounding box center [230, 169] width 119 height 8
click at [293, 170] on button "Restaurant Onsite" at bounding box center [297, 169] width 8 height 8
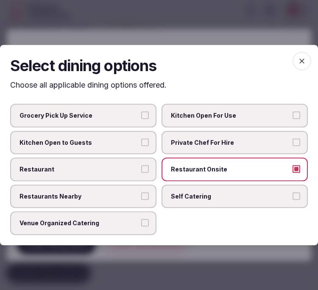
click at [142, 223] on button "Venue Organized Catering" at bounding box center [145, 224] width 8 height 8
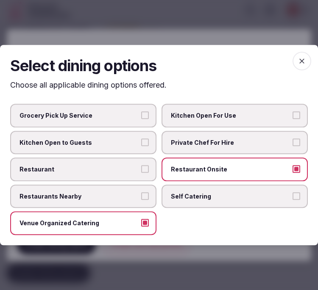
click at [293, 67] on h2 "Select dining options" at bounding box center [159, 65] width 298 height 21
click at [301, 62] on icon "button" at bounding box center [302, 61] width 8 height 8
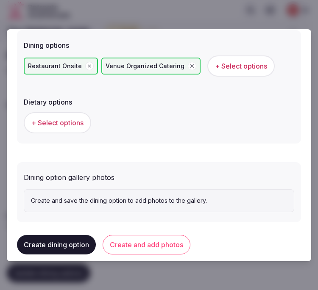
scroll to position [263, 0]
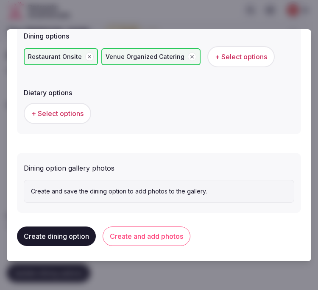
click at [146, 232] on button "Create and add photos" at bounding box center [147, 237] width 88 height 20
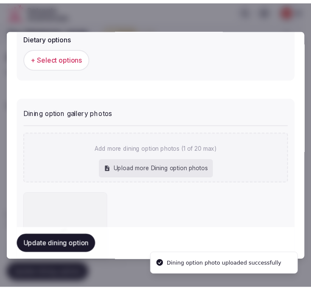
scroll to position [329, 0]
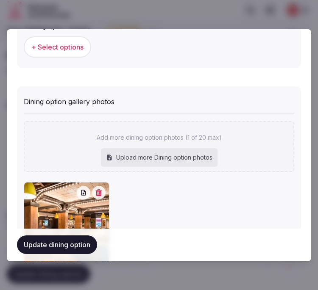
click at [82, 245] on button "Update dining option" at bounding box center [57, 245] width 80 height 19
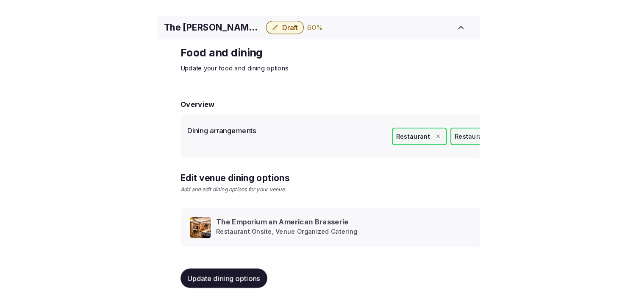
scroll to position [10, 0]
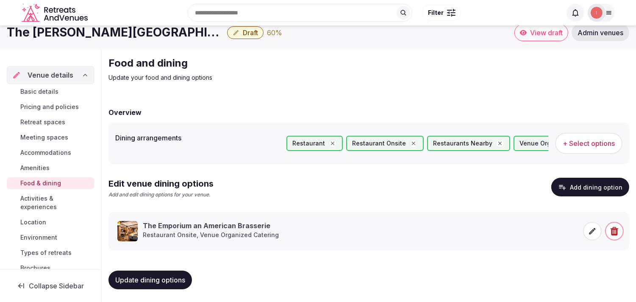
click at [47, 202] on span "Activities & experiences" at bounding box center [55, 202] width 70 height 17
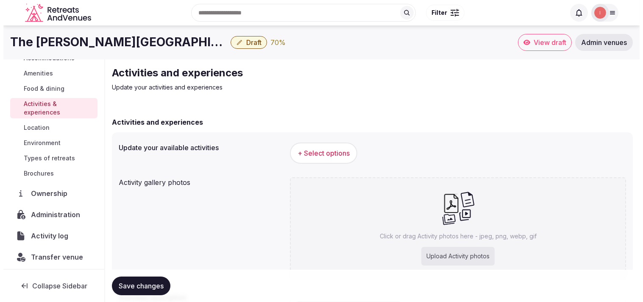
scroll to position [98, 0]
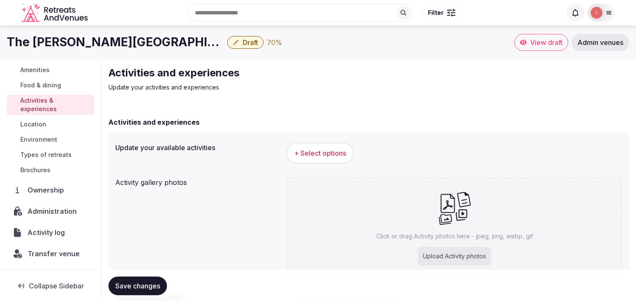
click at [335, 151] on span "+ Select options" at bounding box center [320, 152] width 52 height 9
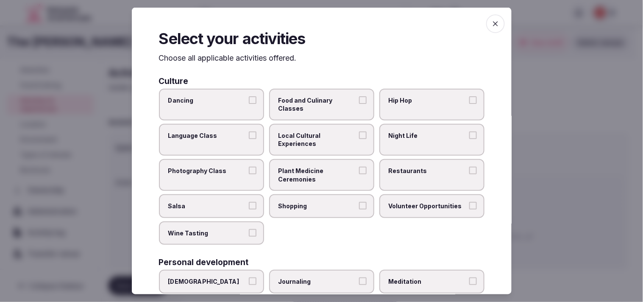
scroll to position [47, 0]
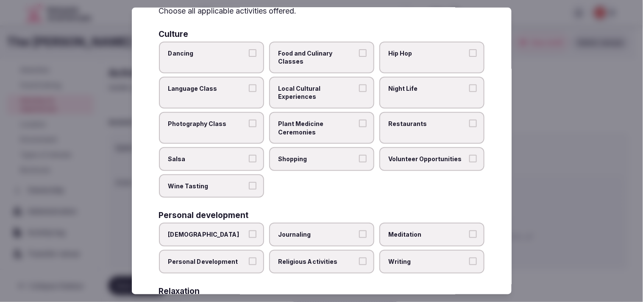
click at [307, 84] on span "Local Cultural Experiences" at bounding box center [318, 92] width 78 height 17
click at [359, 84] on button "Local Cultural Experiences" at bounding box center [363, 88] width 8 height 8
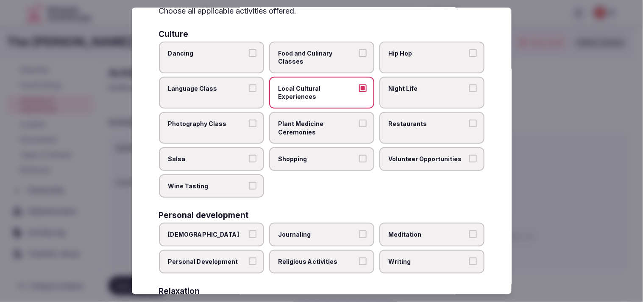
click at [391, 128] on label "Restaurants" at bounding box center [431, 128] width 105 height 32
click at [469, 127] on button "Restaurants" at bounding box center [473, 124] width 8 height 8
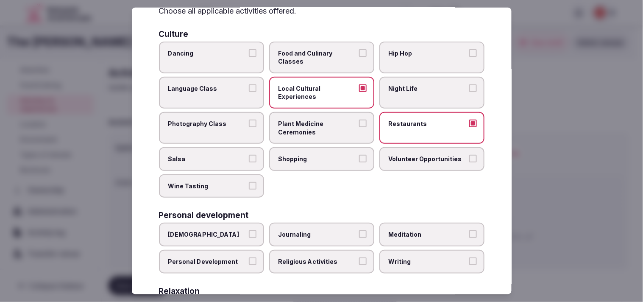
click at [384, 81] on label "Night Life" at bounding box center [431, 93] width 105 height 32
click at [469, 84] on button "Night Life" at bounding box center [473, 88] width 8 height 8
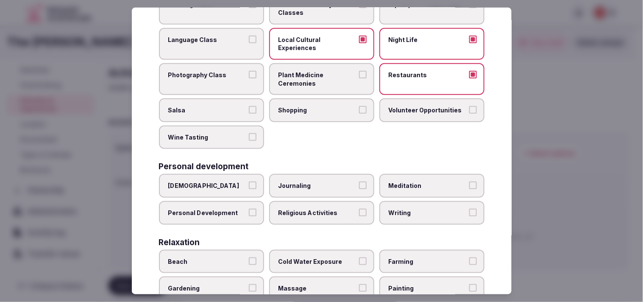
scroll to position [141, 0]
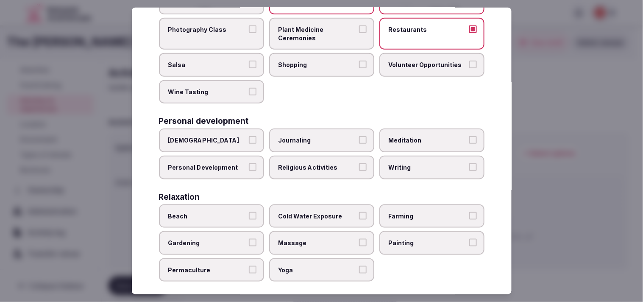
click at [229, 157] on label "Personal Development" at bounding box center [211, 168] width 105 height 24
click at [249, 163] on button "Personal Development" at bounding box center [253, 167] width 8 height 8
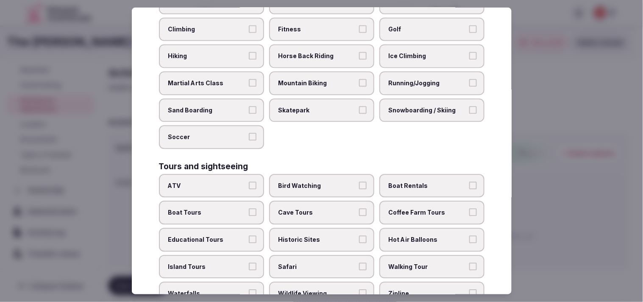
scroll to position [471, 0]
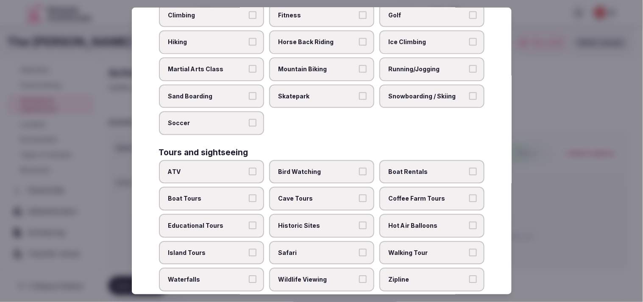
click at [332, 222] on span "Historic Sites" at bounding box center [318, 226] width 78 height 8
click at [359, 222] on button "Historic Sites" at bounding box center [363, 226] width 8 height 8
click at [416, 243] on label "Walking Tour" at bounding box center [431, 253] width 105 height 24
click at [469, 248] on button "Walking Tour" at bounding box center [473, 252] width 8 height 8
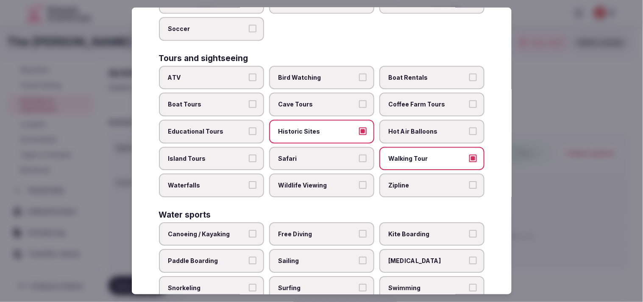
scroll to position [607, 0]
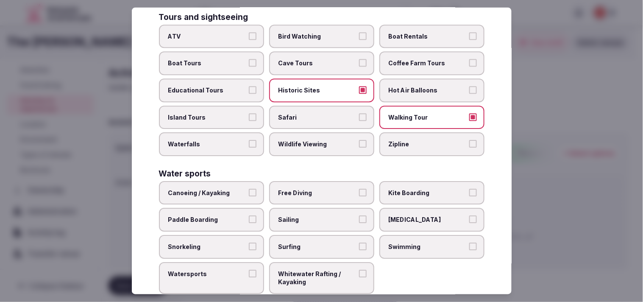
click at [389, 243] on span "Swimming" at bounding box center [428, 247] width 78 height 8
click at [469, 243] on button "Swimming" at bounding box center [473, 247] width 8 height 8
click at [419, 235] on label "Swimming" at bounding box center [431, 247] width 105 height 24
click at [469, 243] on button "Swimming" at bounding box center [473, 247] width 8 height 8
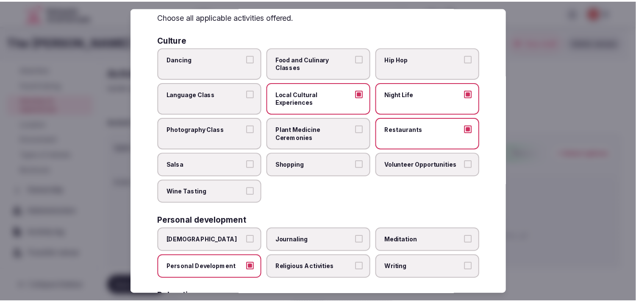
scroll to position [0, 0]
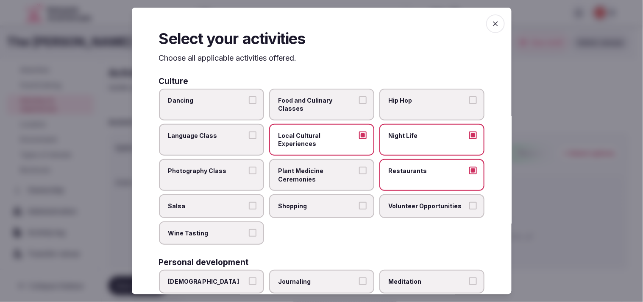
click at [486, 15] on span "button" at bounding box center [495, 23] width 19 height 19
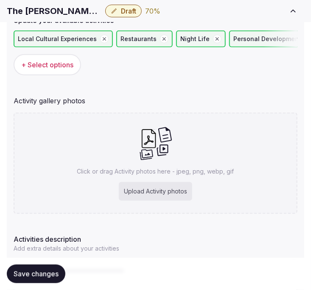
scroll to position [157, 0]
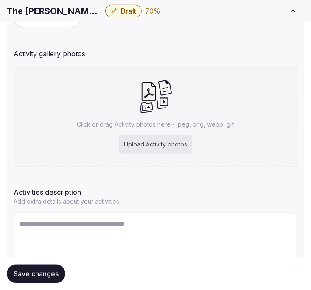
click at [279, 52] on div "Activity gallery photos" at bounding box center [156, 52] width 284 height 14
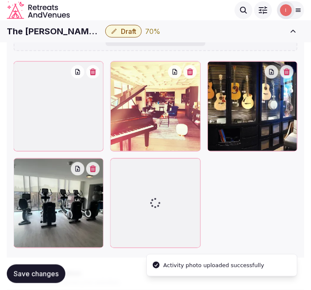
scroll to position [299, 0]
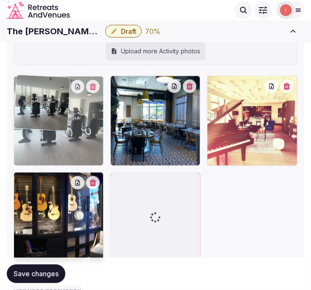
drag, startPoint x: 19, startPoint y: 177, endPoint x: 31, endPoint y: 116, distance: 62.7
click at [31, 116] on body "Search Popular Destinations Toscana, Italy Riviera Maya, Mexico Indonesia, Bali…" at bounding box center [155, 65] width 311 height 728
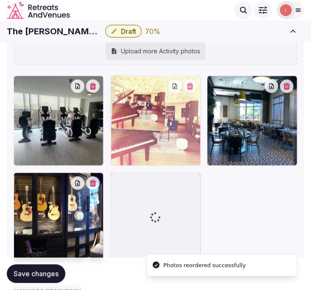
drag, startPoint x: 215, startPoint y: 79, endPoint x: 154, endPoint y: 91, distance: 61.8
click at [154, 91] on body "Search Popular Destinations Toscana, Italy Riviera Maya, Mexico Indonesia, Bali…" at bounding box center [155, 65] width 311 height 728
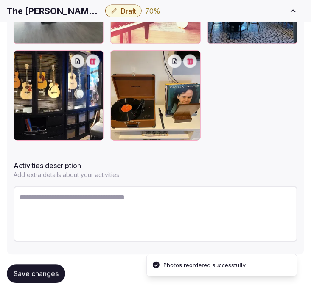
scroll to position [435, 0]
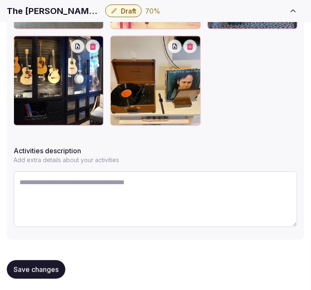
click at [204, 190] on textarea at bounding box center [156, 200] width 284 height 56
paste textarea "**********"
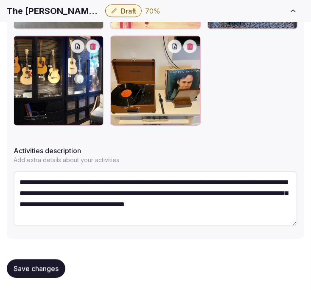
type textarea "**********"
click at [40, 262] on button "Save changes" at bounding box center [36, 269] width 59 height 19
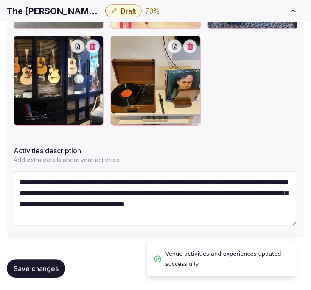
click at [53, 268] on span "Save changes" at bounding box center [36, 269] width 45 height 8
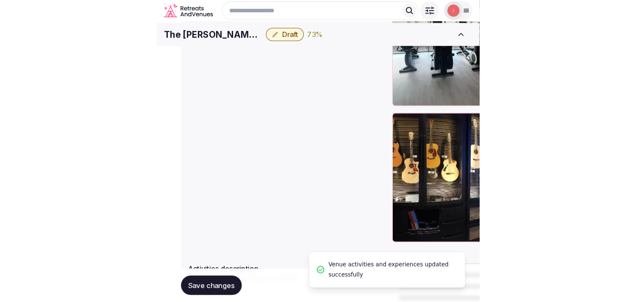
scroll to position [325, 0]
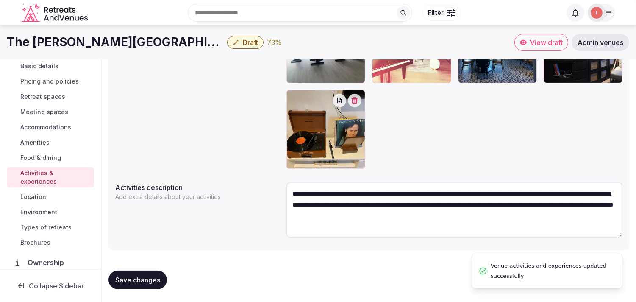
click at [42, 198] on span "Location" at bounding box center [33, 197] width 26 height 8
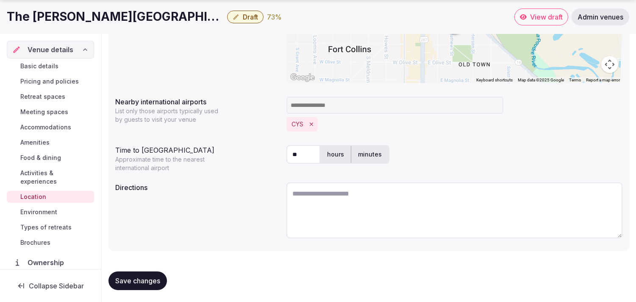
scroll to position [211, 0]
click at [50, 208] on span "Environment" at bounding box center [38, 212] width 37 height 8
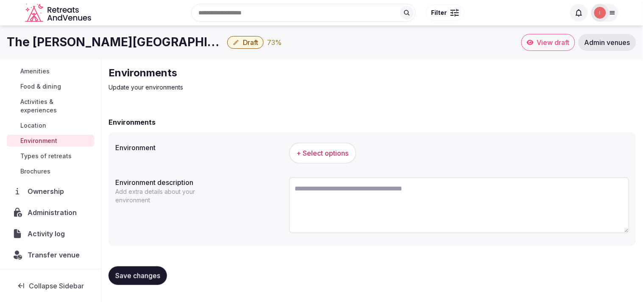
scroll to position [98, 0]
click at [329, 165] on div "+ Select options" at bounding box center [459, 153] width 340 height 28
click at [329, 148] on span "+ Select options" at bounding box center [323, 152] width 52 height 9
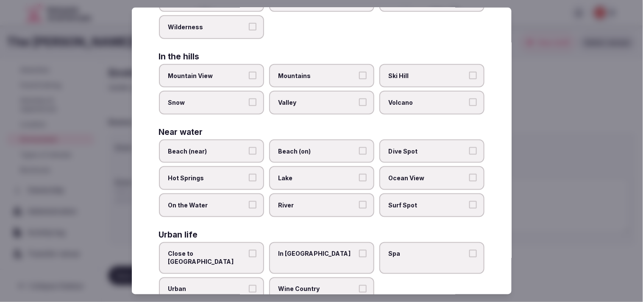
scroll to position [190, 0]
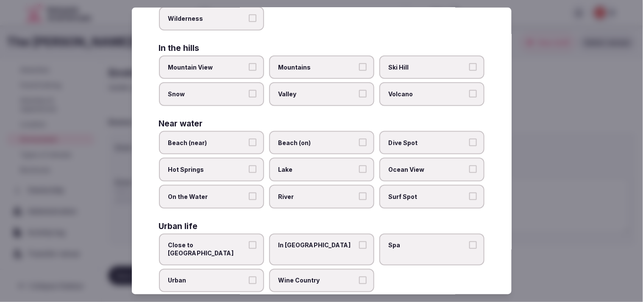
click at [251, 269] on label "Urban" at bounding box center [211, 281] width 105 height 24
click at [251, 276] on button "Urban" at bounding box center [253, 280] width 8 height 8
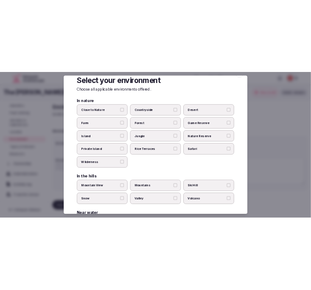
scroll to position [0, 0]
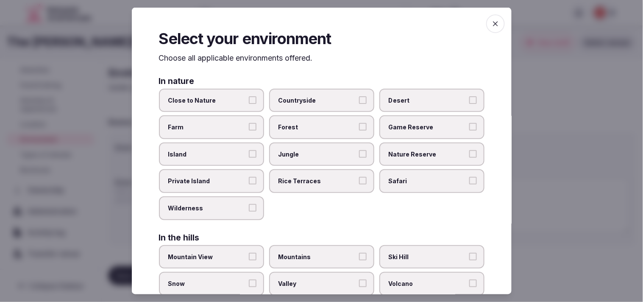
drag, startPoint x: 488, startPoint y: 19, endPoint x: 485, endPoint y: 23, distance: 5.4
click at [491, 20] on icon "button" at bounding box center [495, 24] width 8 height 8
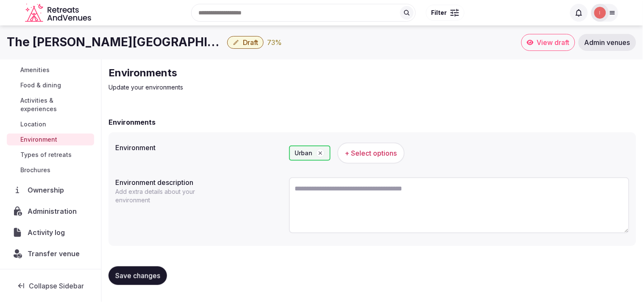
click at [150, 271] on span "Save changes" at bounding box center [137, 275] width 45 height 8
click at [39, 152] on span "Types of retreats" at bounding box center [45, 155] width 51 height 8
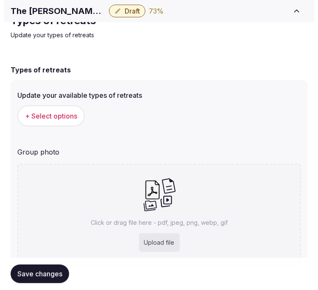
scroll to position [72, 0]
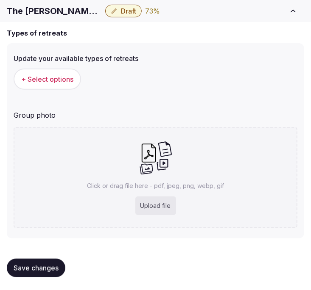
click at [75, 79] on button "+ Select options" at bounding box center [47, 79] width 67 height 21
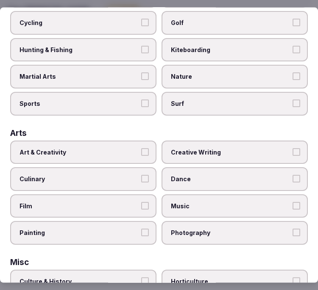
click at [135, 148] on span "Art & Creativity" at bounding box center [79, 152] width 119 height 8
click at [141, 148] on button "Art & Creativity" at bounding box center [145, 152] width 8 height 8
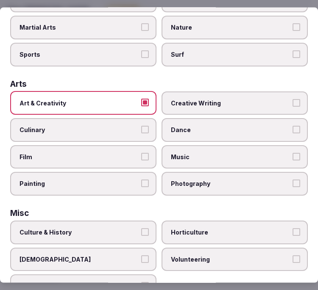
scroll to position [235, 0]
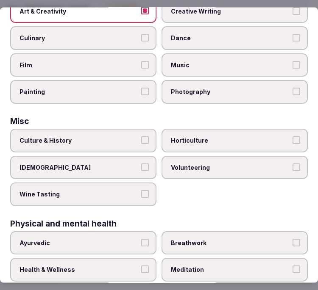
click at [148, 130] on label "Culture & History" at bounding box center [83, 140] width 146 height 24
click at [148, 136] on button "Culture & History" at bounding box center [145, 140] width 8 height 8
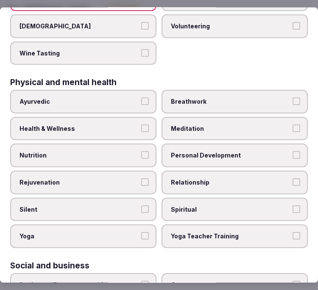
click at [143, 124] on button "Health & Wellness" at bounding box center [145, 128] width 8 height 8
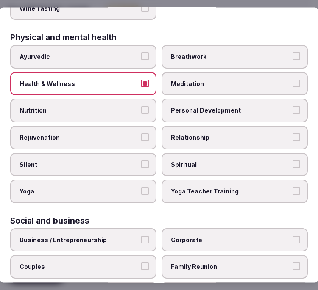
scroll to position [471, 0]
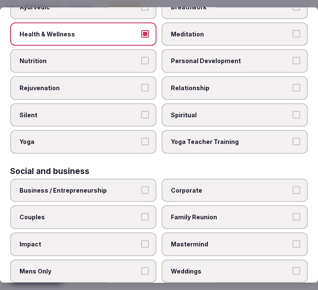
click at [243, 57] on span "Personal Development" at bounding box center [230, 61] width 119 height 8
click at [293, 57] on button "Personal Development" at bounding box center [297, 61] width 8 height 8
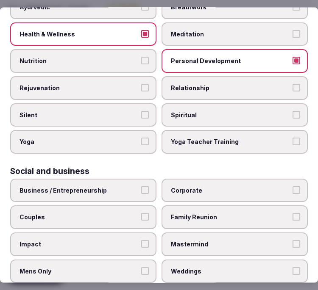
click at [294, 79] on label "Relationship" at bounding box center [235, 88] width 146 height 24
click at [294, 84] on button "Relationship" at bounding box center [297, 88] width 8 height 8
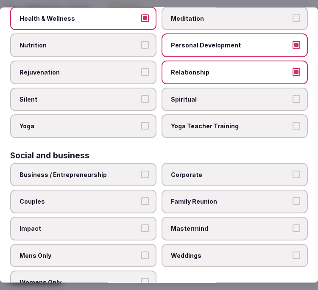
scroll to position [490, 0]
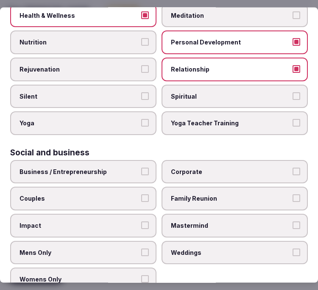
click at [148, 160] on label "Business / Entrepreneurship" at bounding box center [83, 172] width 146 height 24
click at [148, 167] on button "Business / Entrepreneurship" at bounding box center [145, 171] width 8 height 8
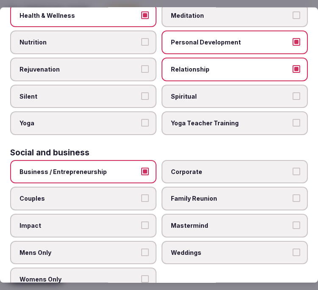
click at [215, 167] on span "Corporate" at bounding box center [230, 171] width 119 height 8
click at [293, 167] on button "Corporate" at bounding box center [297, 171] width 8 height 8
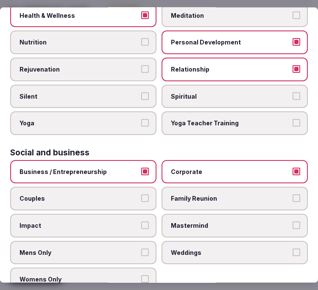
click at [109, 190] on label "Couples" at bounding box center [83, 199] width 146 height 24
click at [141, 195] on button "Couples" at bounding box center [145, 199] width 8 height 8
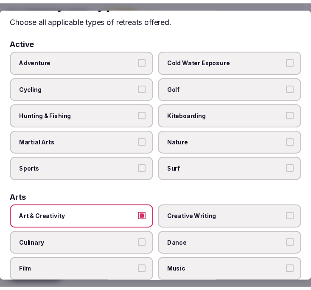
scroll to position [0, 0]
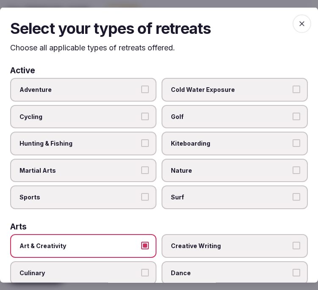
click at [290, 13] on div "Select your types of retreats Choose all applicable types of retreats offered. …" at bounding box center [159, 145] width 318 height 276
click at [299, 23] on icon "button" at bounding box center [302, 23] width 8 height 8
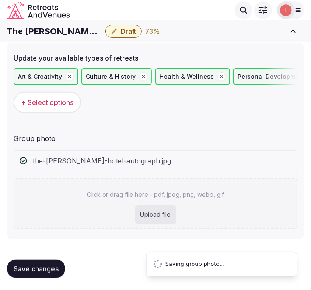
scroll to position [27, 0]
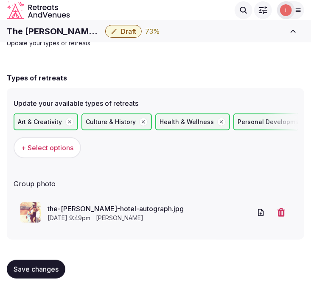
click at [50, 270] on span "Save changes" at bounding box center [36, 269] width 45 height 8
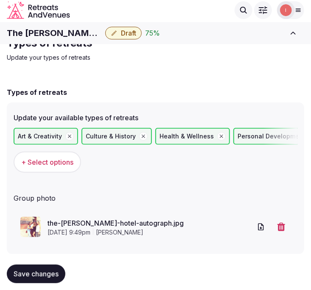
scroll to position [0, 0]
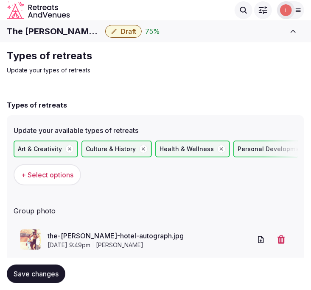
click at [121, 27] on span "Draft" at bounding box center [128, 31] width 15 height 8
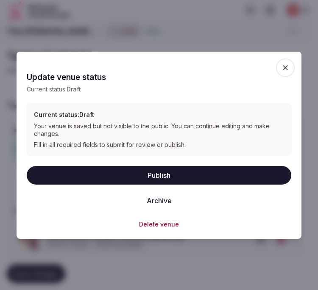
click at [150, 180] on button "Publish" at bounding box center [159, 175] width 265 height 19
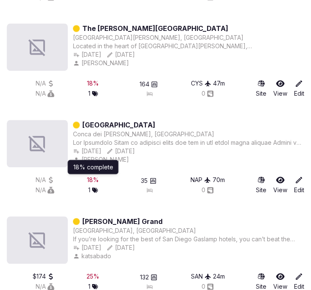
scroll to position [7958, 0]
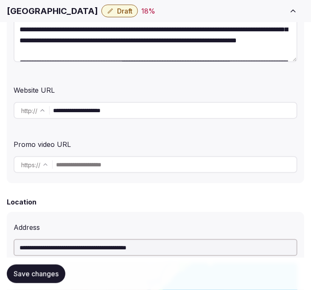
scroll to position [188, 0]
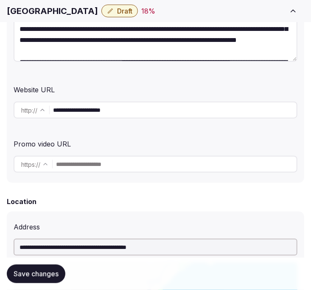
click at [99, 112] on input "**********" at bounding box center [174, 110] width 243 height 17
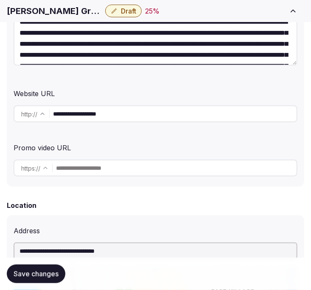
scroll to position [188, 0]
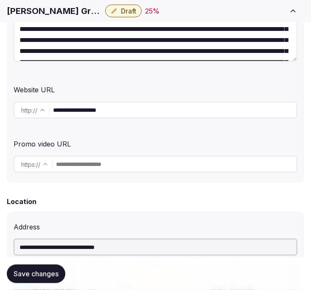
click at [94, 112] on input "**********" at bounding box center [174, 110] width 243 height 17
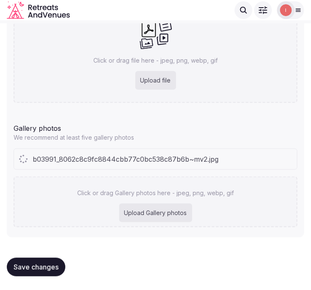
scroll to position [1135, 0]
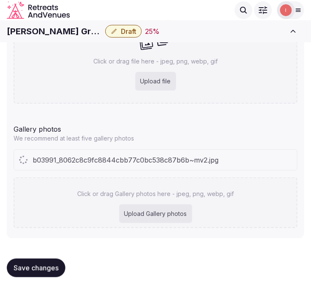
click at [16, 31] on h1 "[PERSON_NAME] Grand" at bounding box center [54, 31] width 95 height 12
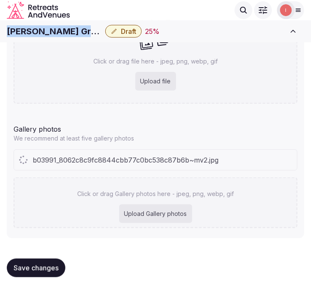
click at [16, 31] on h1 "[PERSON_NAME] Grand" at bounding box center [54, 31] width 95 height 12
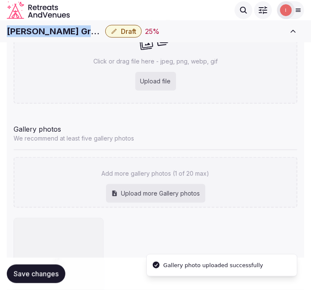
copy div "[PERSON_NAME] Grand"
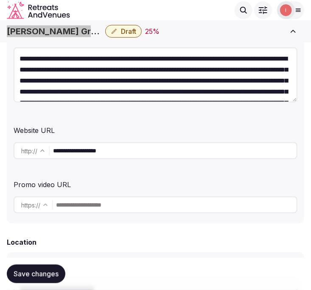
scroll to position [52, 0]
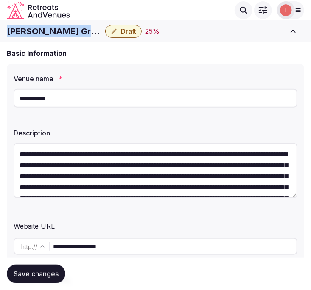
copy div "[PERSON_NAME] Grand"
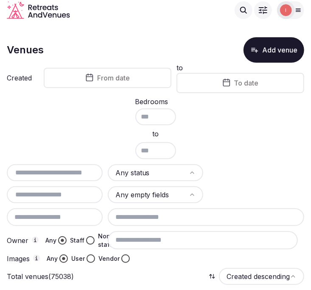
click at [65, 172] on input "text" at bounding box center [54, 173] width 89 height 10
paste input "**********"
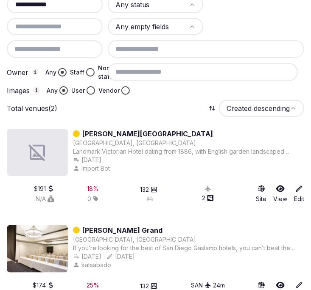
scroll to position [198, 0]
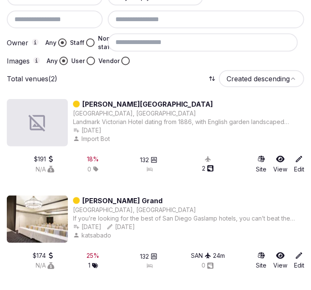
type input "**********"
click at [107, 196] on link "Horton Grand" at bounding box center [122, 201] width 80 height 10
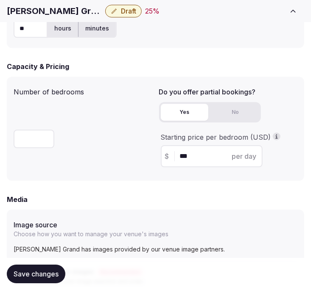
scroll to position [706, 0]
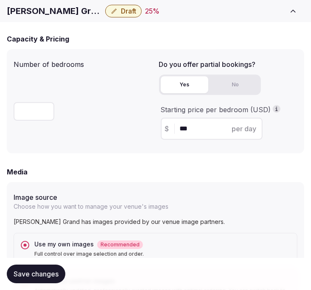
click at [47, 13] on h1 "Horton Grand" at bounding box center [54, 11] width 95 height 12
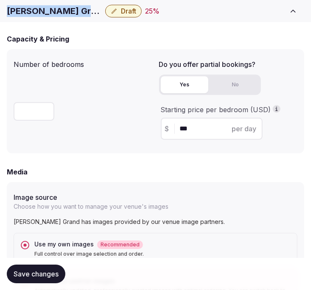
click at [47, 13] on h1 "Horton Grand" at bounding box center [54, 11] width 95 height 12
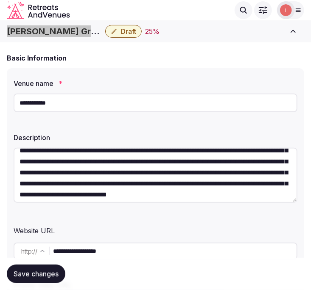
scroll to position [55, 0]
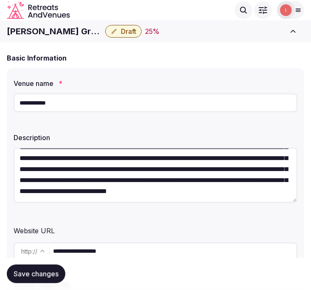
click at [103, 251] on input "**********" at bounding box center [174, 251] width 243 height 17
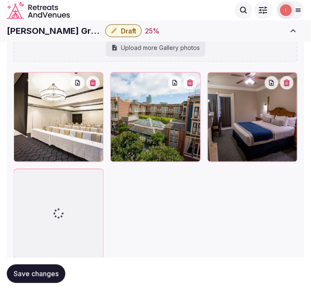
scroll to position [1323, 0]
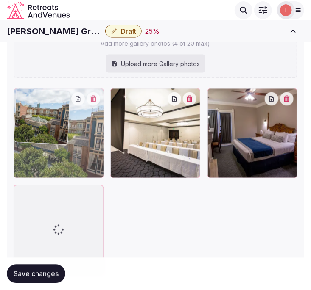
drag, startPoint x: 120, startPoint y: 91, endPoint x: 50, endPoint y: 99, distance: 70.5
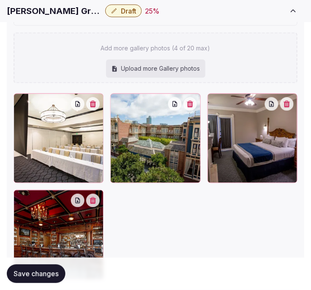
scroll to position [1370, 0]
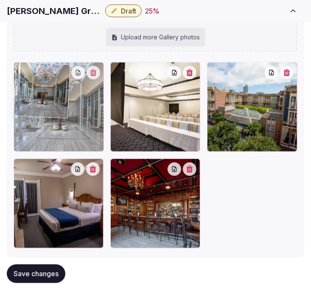
drag, startPoint x: 120, startPoint y: 166, endPoint x: 20, endPoint y: 79, distance: 132.9
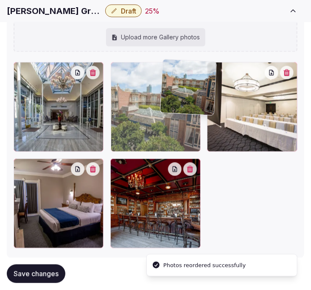
drag, startPoint x: 216, startPoint y: 65, endPoint x: 159, endPoint y: 65, distance: 57.2
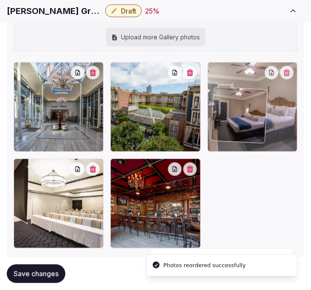
drag, startPoint x: 14, startPoint y: 166, endPoint x: 225, endPoint y: 92, distance: 223.7
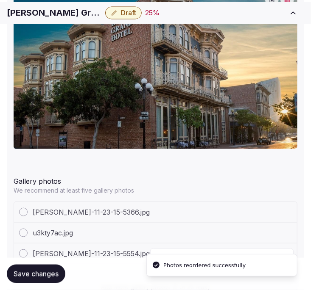
scroll to position [1134, 0]
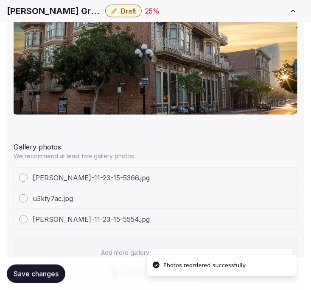
click at [33, 267] on button "Save changes" at bounding box center [36, 274] width 59 height 19
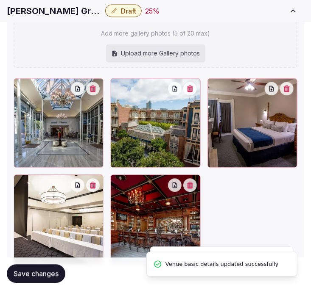
scroll to position [1391, 0]
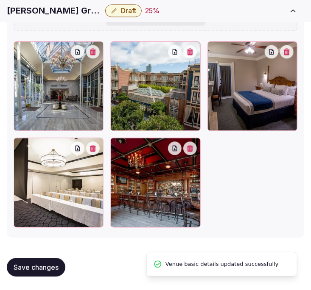
click at [27, 270] on span "Save changes" at bounding box center [36, 268] width 45 height 8
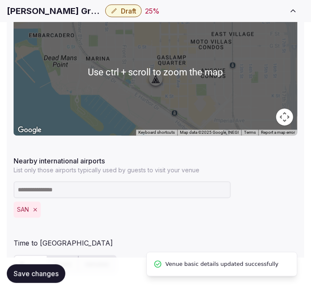
scroll to position [471, 0]
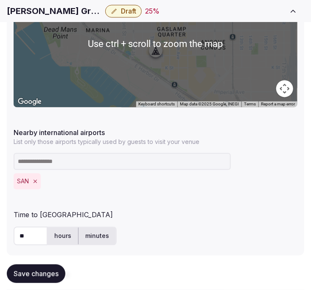
click at [49, 268] on button "Save changes" at bounding box center [36, 274] width 59 height 19
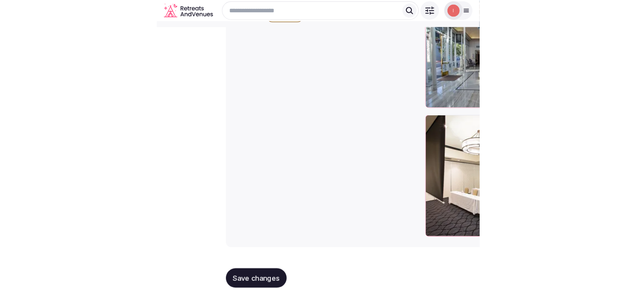
scroll to position [33, 0]
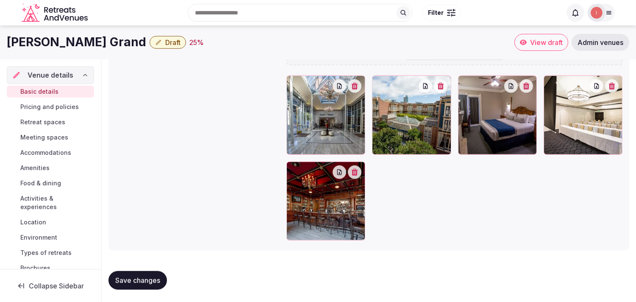
click at [53, 104] on span "Pricing and policies" at bounding box center [49, 107] width 59 height 8
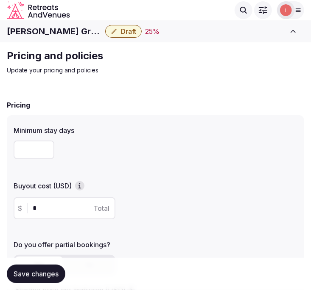
click at [105, 29] on button "Draft" at bounding box center [123, 31] width 36 height 13
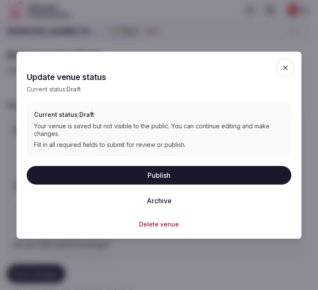
click at [159, 175] on button "Publish" at bounding box center [159, 175] width 265 height 19
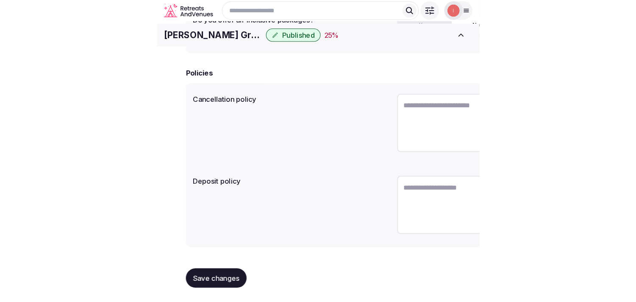
scroll to position [257, 0]
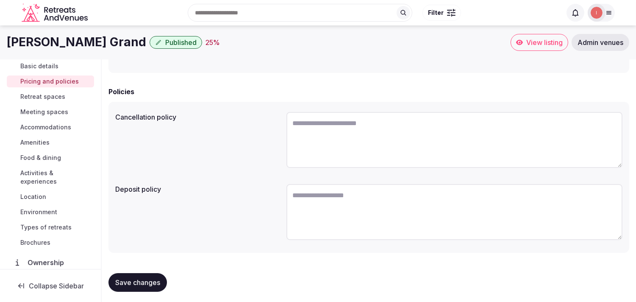
click at [40, 94] on span "Retreat spaces" at bounding box center [42, 96] width 45 height 8
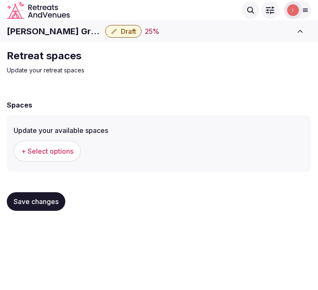
click at [51, 151] on span "+ Select options" at bounding box center [47, 151] width 52 height 9
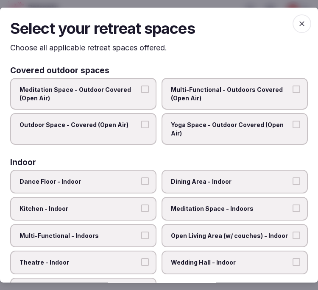
drag, startPoint x: 266, startPoint y: 104, endPoint x: 244, endPoint y: 108, distance: 22.4
click at [266, 104] on label "Multi-Functional - Outdoors Covered (Open Air)" at bounding box center [235, 94] width 146 height 32
click at [293, 93] on button "Multi-Functional - Outdoors Covered (Open Air)" at bounding box center [297, 90] width 8 height 8
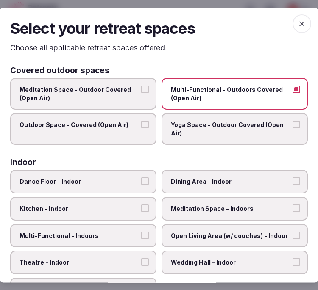
click at [141, 126] on button "Outdoor Space - Covered (Open Air)" at bounding box center [145, 125] width 8 height 8
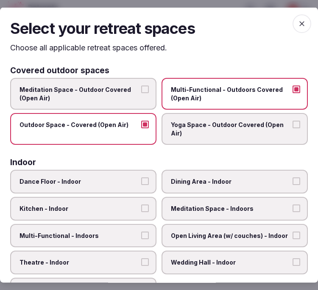
click at [257, 179] on span "Dining Area - Indoor" at bounding box center [230, 182] width 119 height 8
click at [293, 179] on button "Dining Area - Indoor" at bounding box center [297, 182] width 8 height 8
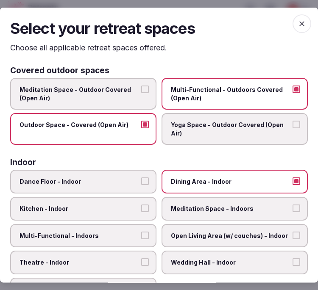
click at [280, 207] on span "Meditation Space - Indoors" at bounding box center [230, 209] width 119 height 8
click at [293, 207] on button "Meditation Space - Indoors" at bounding box center [297, 209] width 8 height 8
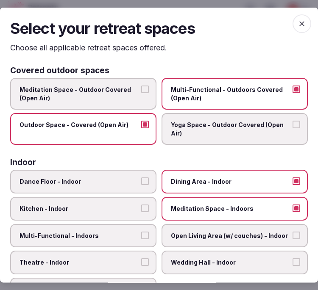
click at [280, 207] on span "Meditation Space - Indoors" at bounding box center [230, 209] width 119 height 8
click at [293, 207] on button "Meditation Space - Indoors" at bounding box center [297, 209] width 8 height 8
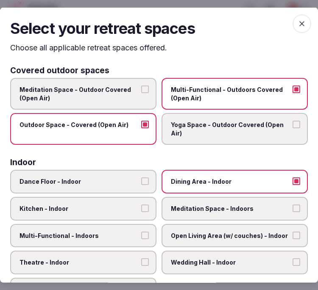
click at [125, 236] on label "Multi-Functional - Indoors" at bounding box center [83, 236] width 146 height 24
click at [141, 236] on button "Multi-Functional - Indoors" at bounding box center [145, 236] width 8 height 8
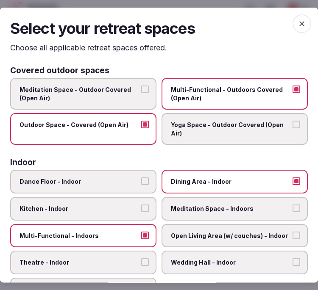
click at [126, 251] on label "Theatre - Indoor" at bounding box center [83, 263] width 146 height 24
click at [141, 259] on button "Theatre - Indoor" at bounding box center [145, 263] width 8 height 8
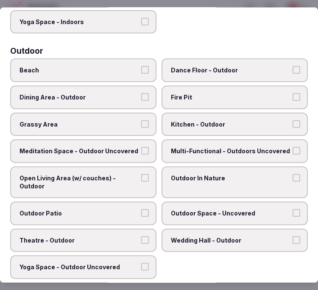
scroll to position [282, 0]
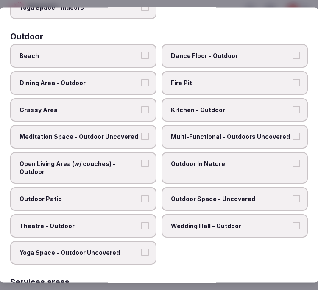
click at [263, 133] on span "Multi-Functional - Outdoors Uncovered" at bounding box center [230, 137] width 119 height 8
click at [293, 133] on button "Multi-Functional - Outdoors Uncovered" at bounding box center [297, 137] width 8 height 8
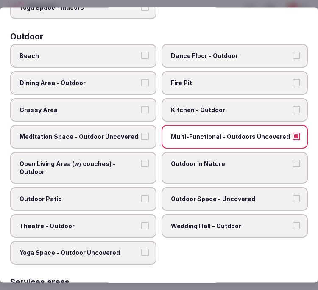
click at [144, 187] on label "Outdoor Patio" at bounding box center [83, 199] width 146 height 24
click at [144, 195] on button "Outdoor Patio" at bounding box center [145, 199] width 8 height 8
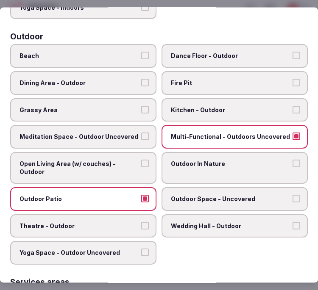
click at [185, 195] on span "Outdoor Space - Uncovered" at bounding box center [230, 199] width 119 height 8
click at [293, 195] on button "Outdoor Space - Uncovered" at bounding box center [297, 199] width 8 height 8
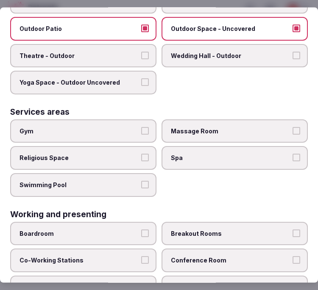
scroll to position [488, 0]
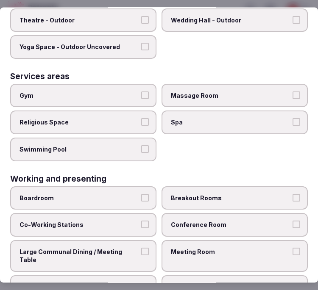
click at [155, 233] on div "Boardroom Breakout Rooms Co-Working Stations Conference Room Large Communal Din…" at bounding box center [159, 242] width 298 height 113
click at [192, 248] on span "Meeting Room" at bounding box center [230, 252] width 119 height 8
click at [293, 248] on button "Meeting Room" at bounding box center [297, 252] width 8 height 8
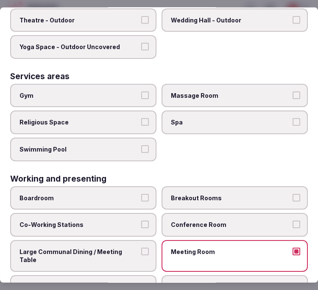
click at [228, 221] on span "Conference Room" at bounding box center [230, 225] width 119 height 8
click at [293, 221] on button "Conference Room" at bounding box center [297, 225] width 8 height 8
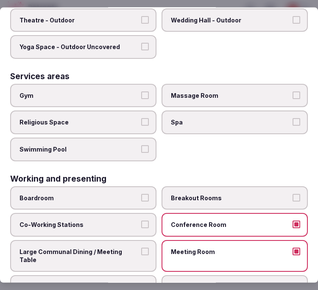
click at [141, 248] on button "Large Communal Dining / Meeting Table" at bounding box center [145, 252] width 8 height 8
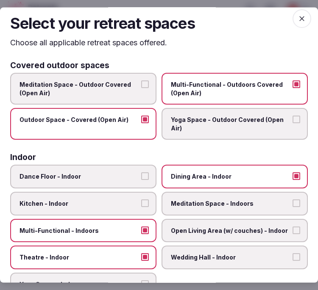
scroll to position [0, 0]
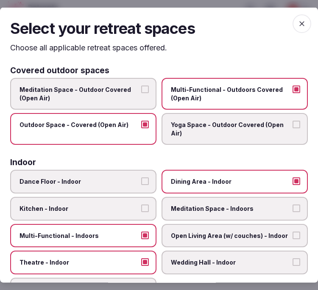
click at [298, 16] on span "button" at bounding box center [302, 23] width 19 height 19
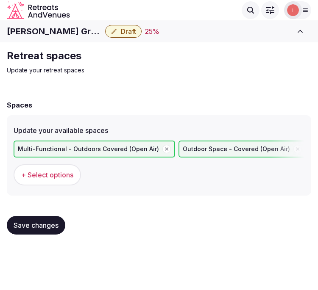
click at [33, 218] on button "Save changes" at bounding box center [36, 225] width 59 height 19
click at [293, 81] on div "Retreat spaces Update your retreat spaces Spaces Update your available spaces M…" at bounding box center [159, 145] width 318 height 206
click at [21, 225] on span "Save changes" at bounding box center [36, 225] width 45 height 8
click at [121, 28] on span "Draft" at bounding box center [128, 31] width 15 height 8
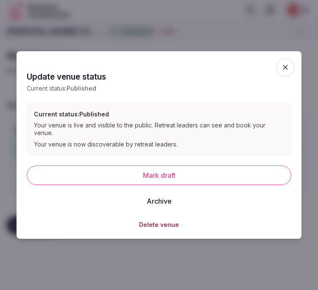
click at [296, 66] on div "Update venue status Update the publication status of this venue Update venue st…" at bounding box center [159, 145] width 285 height 188
click at [287, 68] on icon "button" at bounding box center [285, 67] width 8 height 8
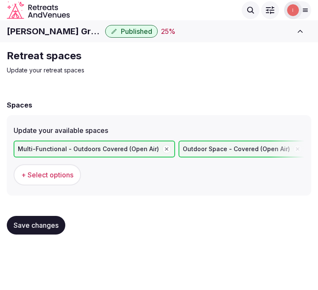
click at [50, 223] on span "Save changes" at bounding box center [36, 225] width 45 height 8
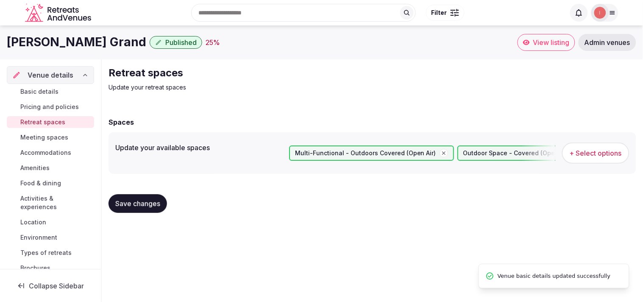
click at [56, 132] on link "Meeting spaces" at bounding box center [50, 137] width 87 height 12
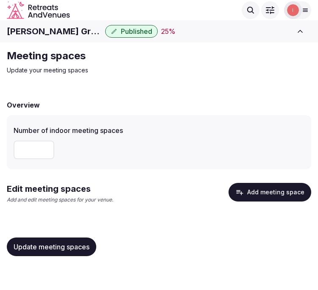
click at [45, 145] on input "number" at bounding box center [34, 150] width 41 height 19
type input "*"
drag, startPoint x: 32, startPoint y: 238, endPoint x: 40, endPoint y: 238, distance: 7.6
click at [32, 239] on button "Update meeting spaces" at bounding box center [51, 247] width 89 height 19
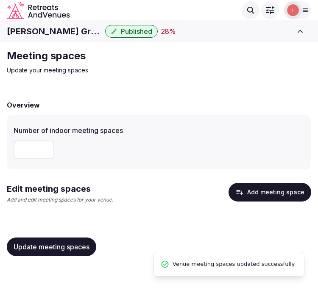
click at [248, 188] on button "Add meeting space" at bounding box center [270, 192] width 83 height 19
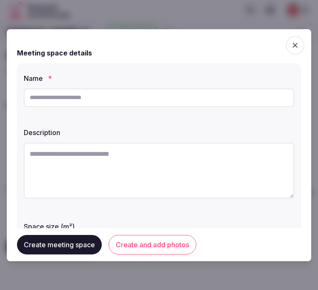
drag, startPoint x: 89, startPoint y: 90, endPoint x: 92, endPoint y: 100, distance: 10.2
click at [91, 99] on input "text" at bounding box center [159, 98] width 271 height 19
paste input "**********"
type input "**********"
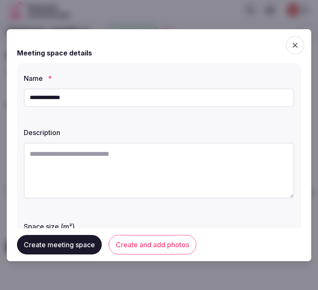
drag, startPoint x: 147, startPoint y: 172, endPoint x: 154, endPoint y: 167, distance: 8.4
click at [150, 170] on textarea at bounding box center [159, 171] width 271 height 56
click at [98, 168] on textarea at bounding box center [159, 171] width 271 height 56
paste textarea "**********"
click at [162, 149] on textarea "**********" at bounding box center [155, 170] width 263 height 55
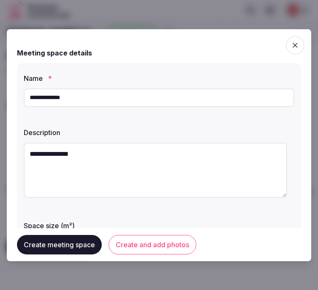
click at [162, 149] on textarea "**********" at bounding box center [155, 170] width 263 height 55
paste textarea "**********"
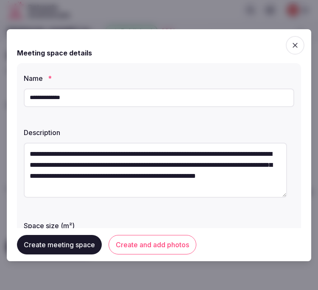
click at [209, 173] on textarea "**********" at bounding box center [155, 170] width 263 height 55
type textarea "**********"
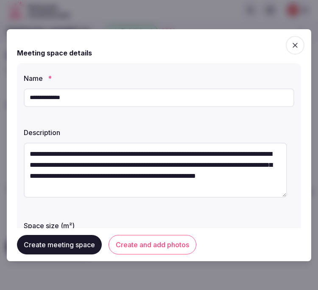
click at [152, 184] on textarea "**********" at bounding box center [155, 170] width 263 height 55
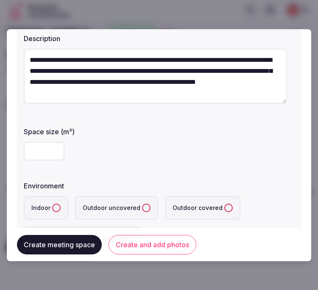
click at [45, 155] on input "number" at bounding box center [44, 151] width 41 height 19
type input "***"
click at [53, 202] on label "Indoor" at bounding box center [46, 208] width 45 height 24
click at [53, 204] on button "Indoor" at bounding box center [56, 208] width 8 height 8
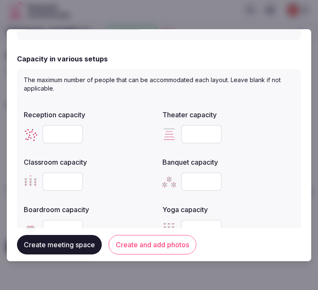
scroll to position [329, 0]
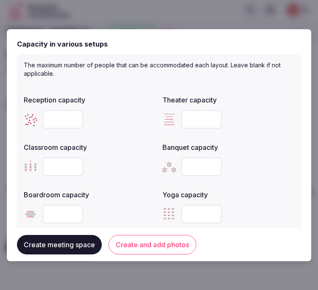
click at [60, 117] on input "number" at bounding box center [62, 119] width 41 height 19
type input "***"
click at [193, 121] on input "number" at bounding box center [201, 119] width 41 height 19
click at [194, 164] on input "number" at bounding box center [201, 167] width 41 height 19
type input "**"
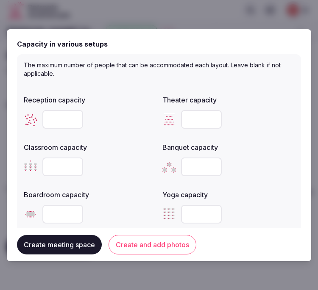
click at [56, 167] on input "number" at bounding box center [62, 167] width 41 height 19
type input "***"
click at [194, 120] on input "number" at bounding box center [201, 119] width 41 height 19
type input "***"
click at [61, 205] on input "number" at bounding box center [62, 214] width 41 height 19
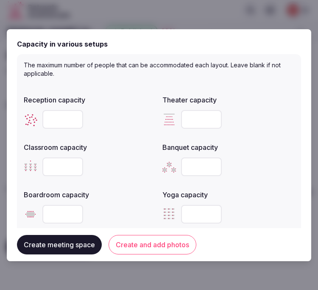
type input "**"
drag, startPoint x: 203, startPoint y: 162, endPoint x: 186, endPoint y: 162, distance: 17.0
click at [186, 162] on input "**" at bounding box center [201, 167] width 41 height 19
type input "*"
type input "***"
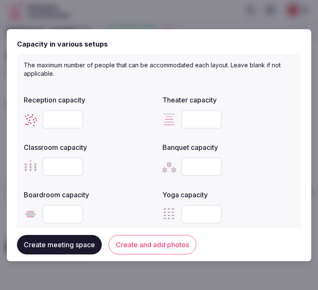
click at [279, 202] on div at bounding box center [228, 214] width 132 height 25
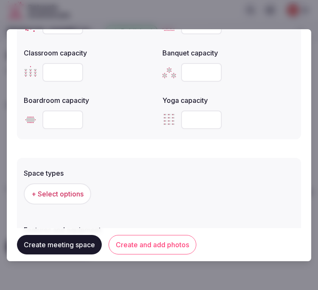
click at [69, 190] on span "+ Select options" at bounding box center [57, 194] width 52 height 9
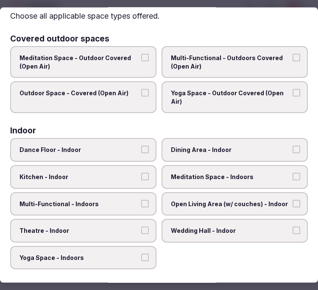
scroll to position [47, 0]
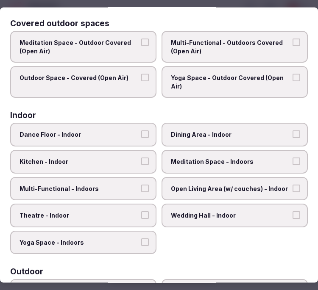
click at [219, 123] on label "Dining Area - Indoor" at bounding box center [235, 135] width 146 height 24
click at [293, 131] on button "Dining Area - Indoor" at bounding box center [297, 135] width 8 height 8
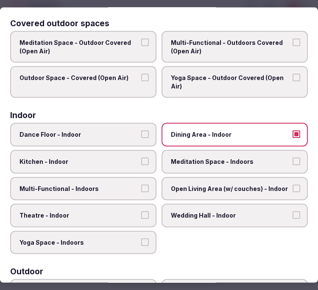
click at [102, 184] on span "Multi-Functional - Indoors" at bounding box center [79, 188] width 119 height 8
click at [141, 184] on button "Multi-Functional - Indoors" at bounding box center [145, 188] width 8 height 8
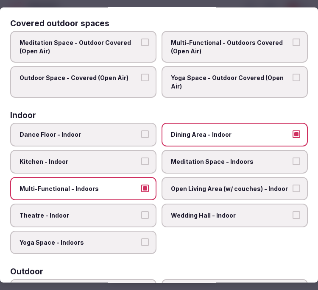
click at [107, 170] on div "Dance Floor - Indoor Dining Area - Indoor Kitchen - Indoor Meditation Space - I…" at bounding box center [159, 188] width 298 height 131
click at [106, 217] on label "Theatre - Indoor" at bounding box center [83, 216] width 146 height 24
click at [141, 217] on button "Theatre - Indoor" at bounding box center [145, 216] width 8 height 8
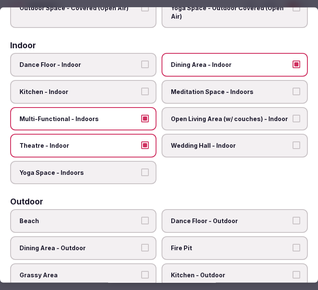
scroll to position [12, 0]
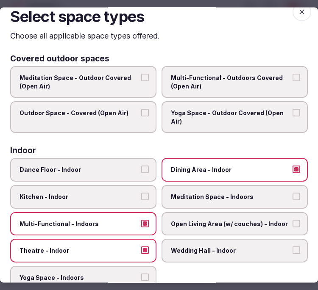
click at [298, 11] on icon "button" at bounding box center [302, 11] width 8 height 8
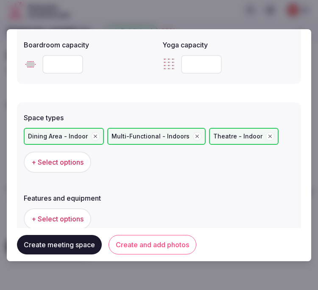
scroll to position [565, 0]
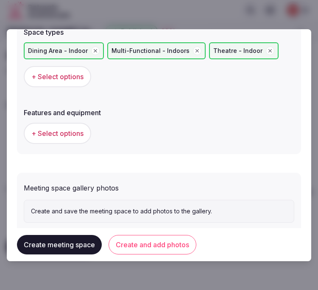
click at [66, 129] on span "+ Select options" at bounding box center [57, 133] width 52 height 9
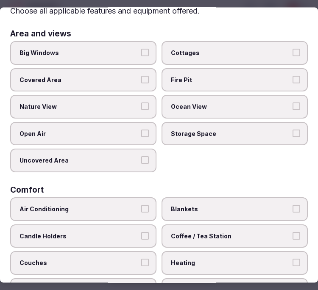
scroll to position [94, 0]
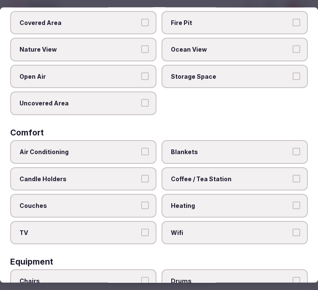
click at [125, 152] on label "Air Conditioning" at bounding box center [83, 152] width 146 height 24
click at [141, 152] on button "Air Conditioning" at bounding box center [145, 152] width 8 height 8
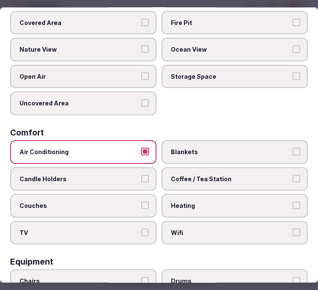
click at [198, 221] on label "Wifi" at bounding box center [235, 233] width 146 height 24
click at [293, 229] on button "Wifi" at bounding box center [297, 233] width 8 height 8
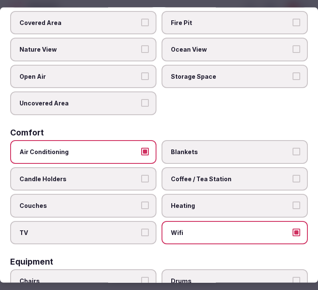
click at [141, 229] on button "TV" at bounding box center [145, 233] width 8 height 8
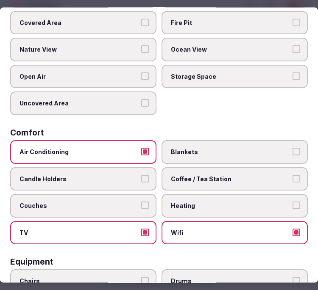
click at [141, 229] on button "TV" at bounding box center [145, 233] width 8 height 8
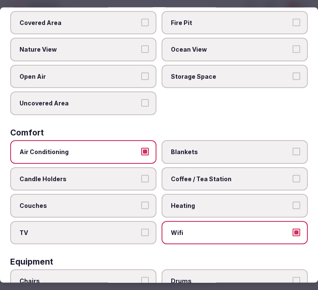
click at [231, 179] on label "Coffee / Tea Station" at bounding box center [235, 179] width 146 height 24
click at [293, 179] on button "Coffee / Tea Station" at bounding box center [297, 179] width 8 height 8
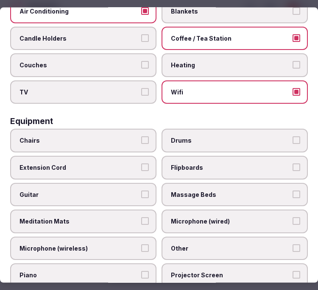
scroll to position [282, 0]
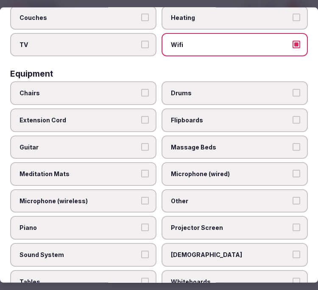
click at [120, 89] on span "Chairs" at bounding box center [79, 93] width 119 height 8
click at [141, 89] on button "Chairs" at bounding box center [145, 93] width 8 height 8
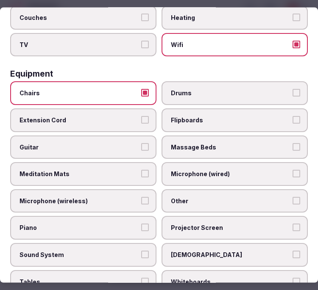
click at [211, 197] on span "Other" at bounding box center [230, 201] width 119 height 8
click at [293, 197] on button "Other" at bounding box center [297, 201] width 8 height 8
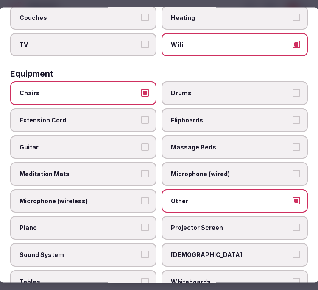
click at [191, 221] on label "Projector Screen" at bounding box center [235, 228] width 146 height 24
click at [293, 224] on button "Projector Screen" at bounding box center [297, 228] width 8 height 8
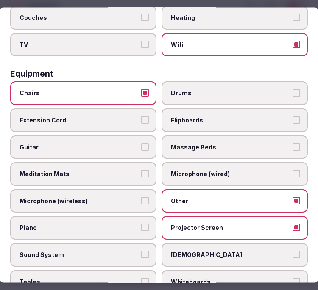
click at [112, 251] on span "Sound System" at bounding box center [79, 255] width 119 height 8
click at [141, 251] on button "Sound System" at bounding box center [145, 255] width 8 height 8
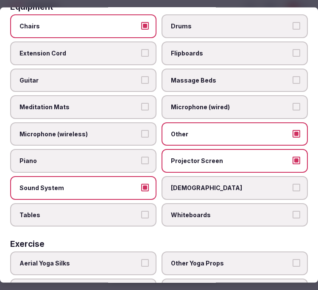
scroll to position [377, 0]
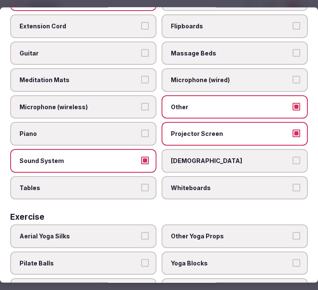
click at [145, 184] on button "Tables" at bounding box center [145, 188] width 8 height 8
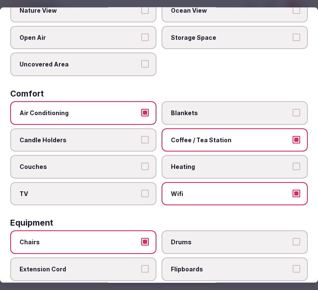
scroll to position [0, 0]
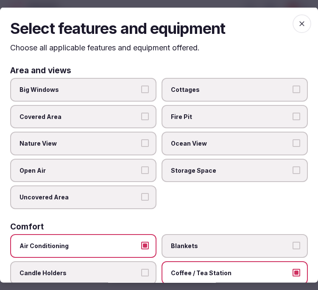
click at [299, 16] on span "button" at bounding box center [302, 23] width 19 height 19
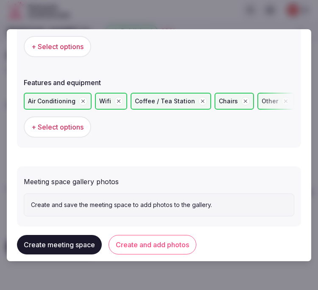
scroll to position [606, 0]
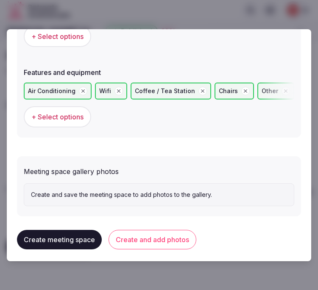
click at [153, 239] on button "Create and add photos" at bounding box center [153, 240] width 88 height 20
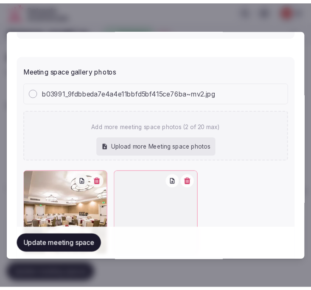
scroll to position [754, 0]
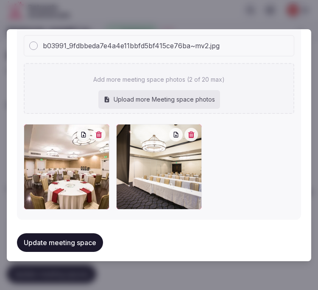
click at [83, 235] on button "Update meeting space" at bounding box center [60, 243] width 86 height 19
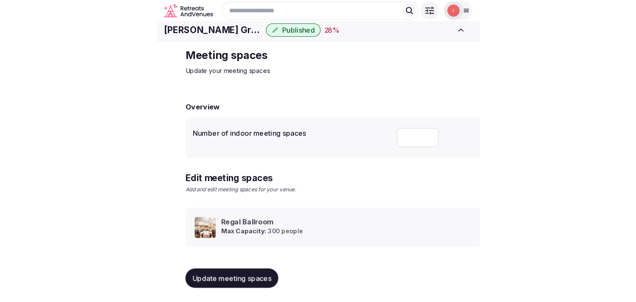
scroll to position [8, 0]
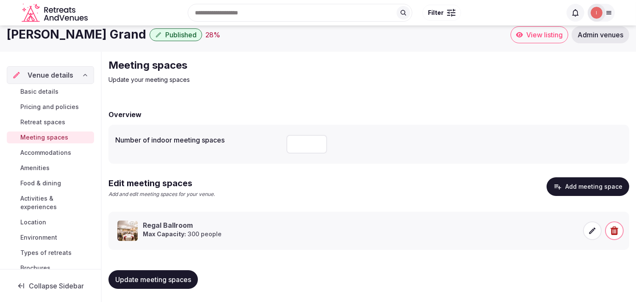
click at [64, 151] on span "Accommodations" at bounding box center [45, 152] width 51 height 8
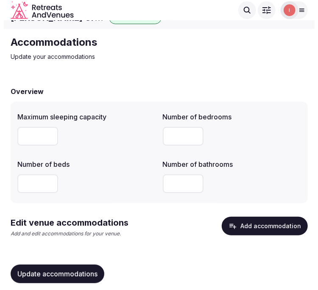
scroll to position [27, 0]
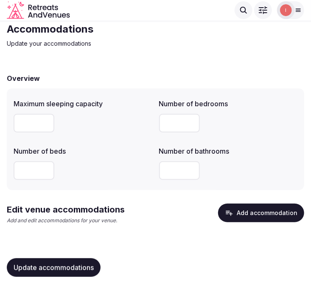
click at [243, 213] on button "Add accommodation" at bounding box center [261, 213] width 86 height 19
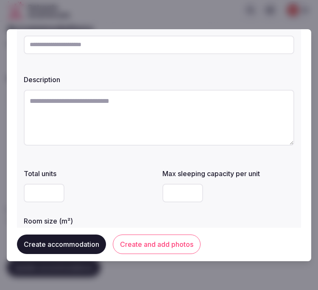
scroll to position [0, 0]
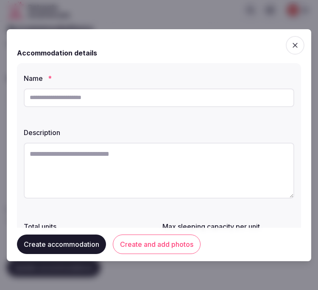
click at [151, 98] on input "text" at bounding box center [159, 98] width 271 height 19
paste input "**********"
click at [31, 93] on input "**********" at bounding box center [159, 98] width 271 height 19
type input "**********"
click at [124, 164] on textarea at bounding box center [159, 171] width 271 height 56
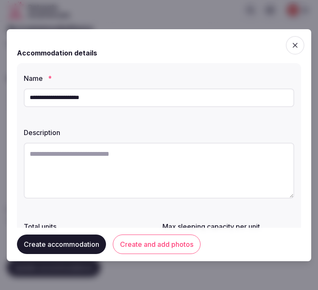
paste textarea "**********"
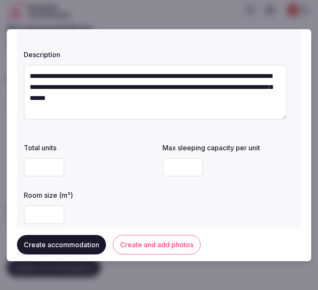
scroll to position [94, 0]
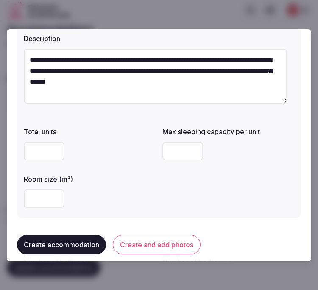
type textarea "**********"
click at [31, 200] on input "number" at bounding box center [44, 199] width 41 height 19
type input "**"
click at [188, 145] on input "number" at bounding box center [182, 151] width 41 height 19
type input "*"
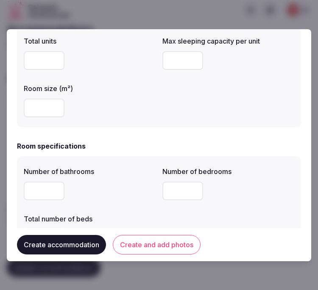
scroll to position [188, 0]
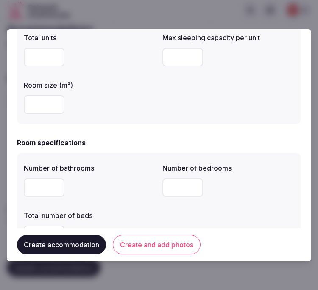
click at [53, 188] on input "number" at bounding box center [44, 188] width 41 height 19
type input "*"
click at [162, 183] on input "number" at bounding box center [182, 188] width 41 height 19
type input "*"
click at [137, 213] on label "Total number of beds" at bounding box center [90, 215] width 132 height 7
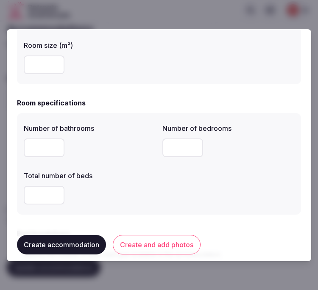
scroll to position [282, 0]
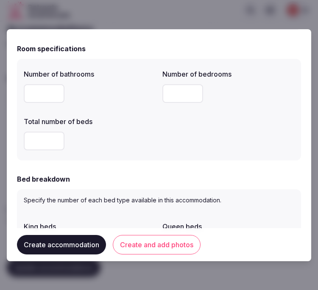
click at [49, 140] on input "number" at bounding box center [44, 141] width 41 height 19
type input "*"
drag, startPoint x: 177, startPoint y: 150, endPoint x: 159, endPoint y: 159, distance: 20.3
click at [177, 150] on div "Number of bathrooms * Number of bedrooms * Total number of beds *" at bounding box center [159, 110] width 271 height 88
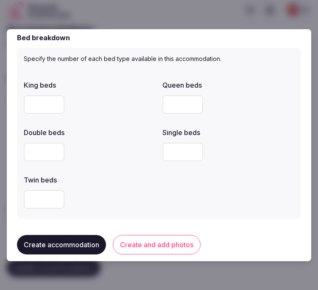
click at [39, 104] on input "number" at bounding box center [44, 104] width 41 height 19
type input "*"
click at [44, 163] on div at bounding box center [90, 152] width 132 height 25
click at [39, 153] on input "number" at bounding box center [44, 152] width 41 height 19
type input "*"
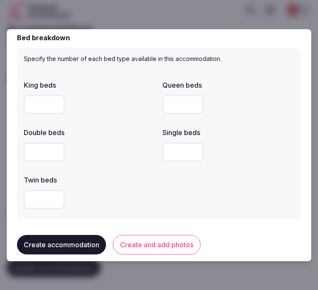
click at [107, 182] on label "Twin beds" at bounding box center [90, 180] width 132 height 7
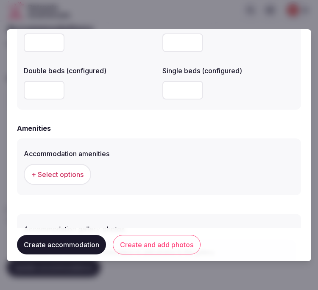
scroll to position [819, 0]
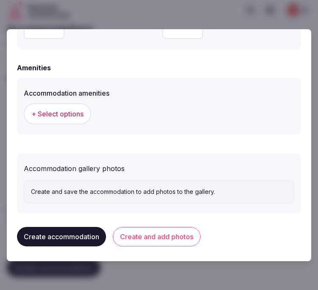
click at [73, 120] on button "+ Select options" at bounding box center [57, 113] width 67 height 21
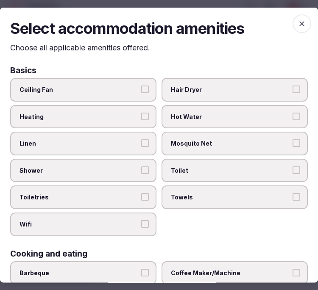
scroll to position [94, 0]
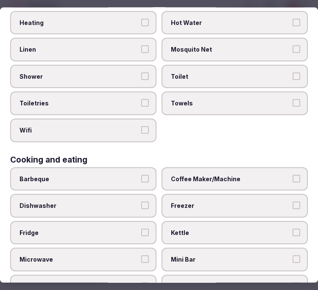
click at [147, 51] on label "Linen" at bounding box center [83, 50] width 146 height 24
click at [147, 51] on button "Linen" at bounding box center [145, 49] width 8 height 8
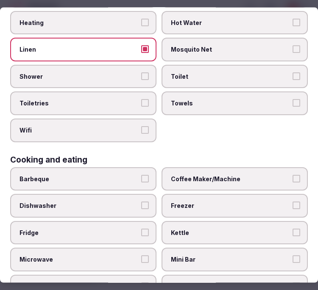
click at [145, 72] on button "Shower" at bounding box center [145, 76] width 8 height 8
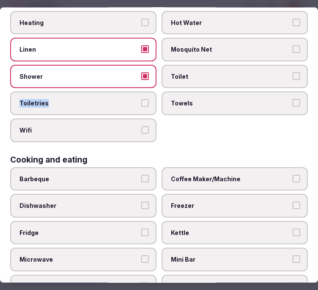
click at [144, 99] on label "Toiletries" at bounding box center [83, 104] width 146 height 24
drag, startPoint x: 145, startPoint y: 124, endPoint x: 145, endPoint y: 116, distance: 8.1
click at [145, 126] on button "Wifi" at bounding box center [145, 130] width 8 height 8
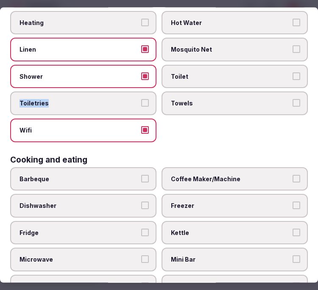
click at [145, 109] on label "Toiletries" at bounding box center [83, 104] width 146 height 24
click at [145, 107] on button "Toiletries" at bounding box center [145, 103] width 8 height 8
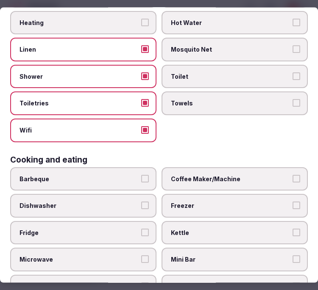
click at [145, 100] on button "Toiletries" at bounding box center [145, 103] width 8 height 8
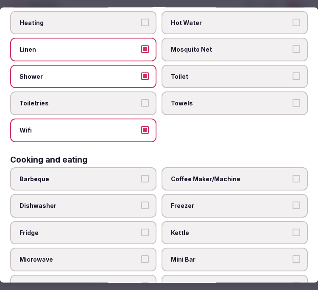
click at [149, 97] on label "Toiletries" at bounding box center [83, 104] width 146 height 24
click at [149, 99] on button "Toiletries" at bounding box center [145, 103] width 8 height 8
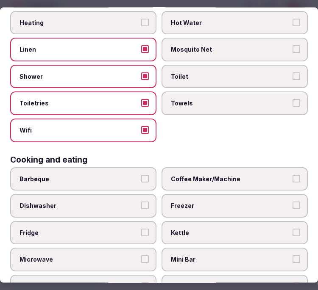
click at [187, 81] on label "Toilet" at bounding box center [235, 76] width 146 height 24
click at [293, 80] on button "Toilet" at bounding box center [297, 76] width 8 height 8
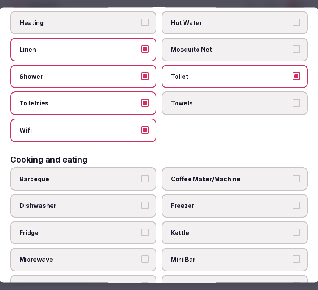
click at [215, 108] on label "Towels" at bounding box center [235, 104] width 146 height 24
click at [293, 107] on button "Towels" at bounding box center [297, 103] width 8 height 8
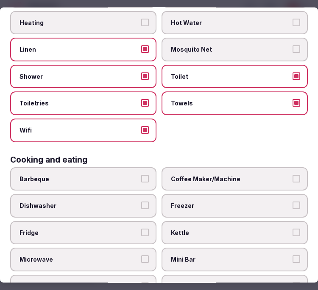
click at [241, 175] on span "Coffee Maker/Machine" at bounding box center [230, 179] width 119 height 8
click at [293, 175] on button "Coffee Maker/Machine" at bounding box center [297, 179] width 8 height 8
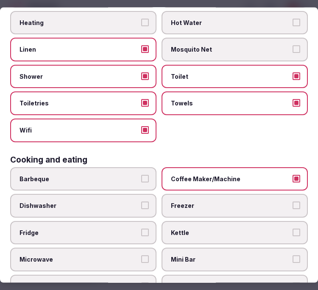
click at [293, 229] on button "Kettle" at bounding box center [297, 233] width 8 height 8
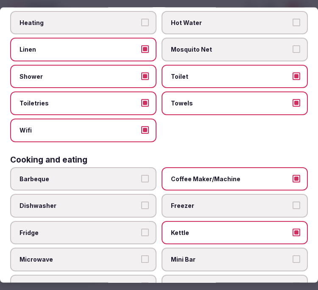
click at [92, 230] on span "Fridge" at bounding box center [79, 233] width 119 height 8
click at [141, 230] on button "Fridge" at bounding box center [145, 233] width 8 height 8
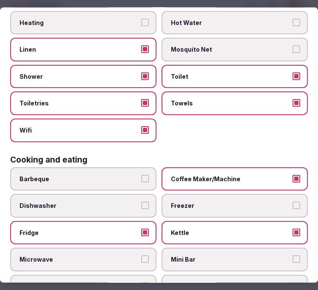
click at [274, 256] on span "Mini Bar" at bounding box center [230, 260] width 119 height 8
click at [293, 256] on button "Mini Bar" at bounding box center [297, 260] width 8 height 8
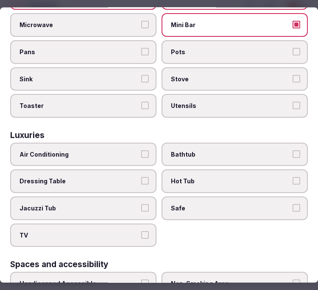
scroll to position [329, 0]
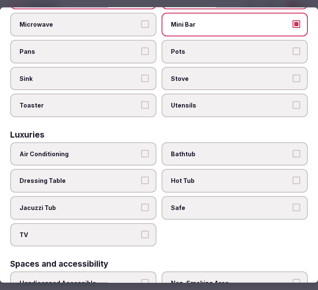
click at [121, 142] on label "Air Conditioning" at bounding box center [83, 154] width 146 height 24
click at [141, 150] on button "Air Conditioning" at bounding box center [145, 154] width 8 height 8
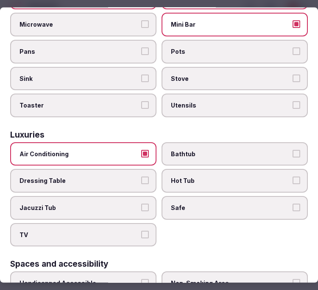
click at [172, 150] on span "Bathtub" at bounding box center [230, 154] width 119 height 8
click at [293, 150] on button "Bathtub" at bounding box center [297, 154] width 8 height 8
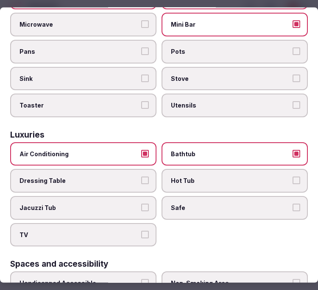
click at [204, 204] on span "Safe" at bounding box center [230, 208] width 119 height 8
click at [293, 204] on button "Safe" at bounding box center [297, 208] width 8 height 8
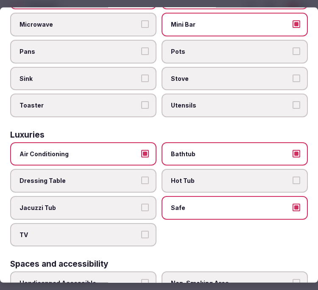
click at [129, 231] on span "TV" at bounding box center [79, 235] width 119 height 8
click at [141, 231] on button "TV" at bounding box center [145, 235] width 8 height 8
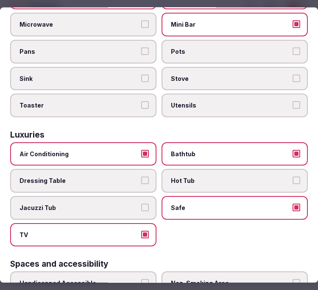
click at [230, 150] on span "Bathtub" at bounding box center [230, 154] width 119 height 8
click at [293, 150] on button "Bathtub" at bounding box center [297, 154] width 8 height 8
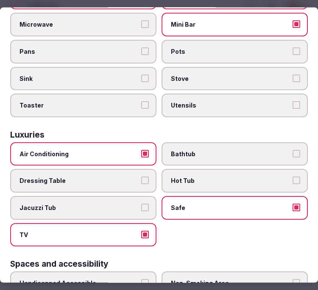
click at [285, 142] on label "Bathtub" at bounding box center [235, 154] width 146 height 24
click at [293, 150] on button "Bathtub" at bounding box center [297, 154] width 8 height 8
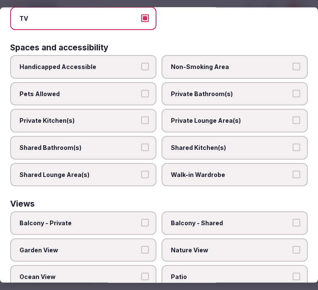
scroll to position [569, 0]
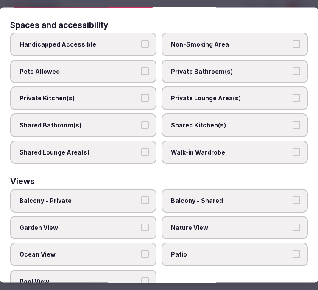
click at [193, 197] on span "Balcony - Shared" at bounding box center [230, 201] width 119 height 8
click at [293, 197] on button "Balcony - Shared" at bounding box center [297, 201] width 8 height 8
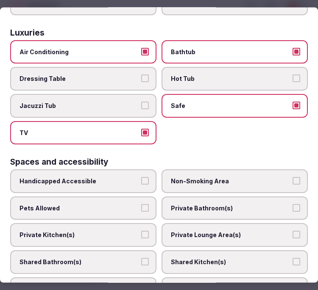
scroll to position [427, 0]
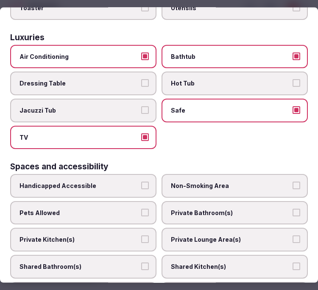
drag, startPoint x: 205, startPoint y: 198, endPoint x: 210, endPoint y: 222, distance: 23.8
click at [206, 209] on span "Private Bathroom(s)" at bounding box center [230, 213] width 119 height 8
click at [293, 209] on button "Private Bathroom(s)" at bounding box center [297, 213] width 8 height 8
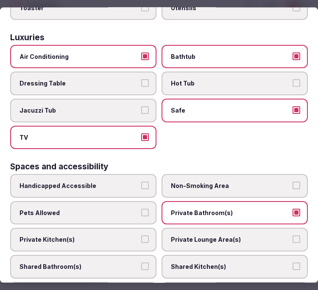
click at [210, 236] on span "Private Lounge Area(s)" at bounding box center [230, 240] width 119 height 8
click at [293, 236] on button "Private Lounge Area(s)" at bounding box center [297, 240] width 8 height 8
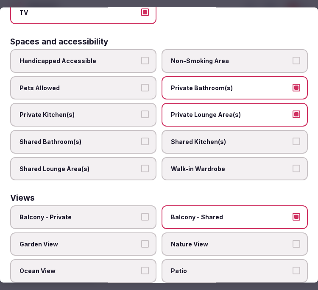
scroll to position [569, 0]
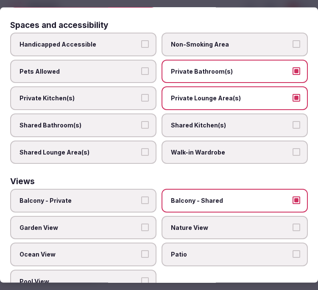
click at [135, 197] on span "Balcony - Private" at bounding box center [79, 201] width 119 height 8
click at [141, 197] on button "Balcony - Private" at bounding box center [145, 201] width 8 height 8
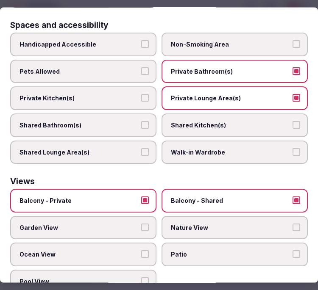
click at [187, 189] on label "Balcony - Shared" at bounding box center [235, 201] width 146 height 24
click at [293, 197] on button "Balcony - Shared" at bounding box center [297, 201] width 8 height 8
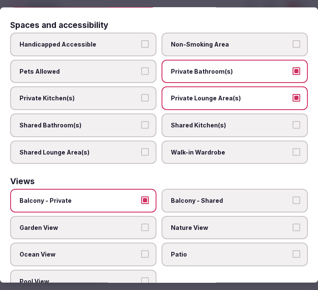
click at [210, 223] on span "Nature View" at bounding box center [230, 227] width 119 height 8
click at [293, 223] on button "Nature View" at bounding box center [297, 227] width 8 height 8
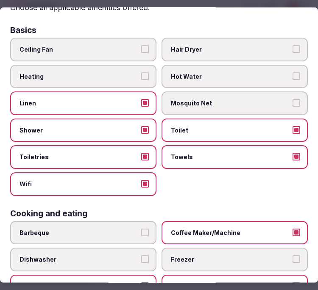
scroll to position [0, 0]
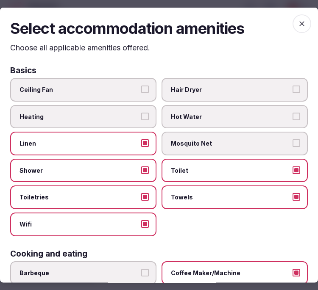
click at [298, 23] on span "button" at bounding box center [302, 23] width 19 height 19
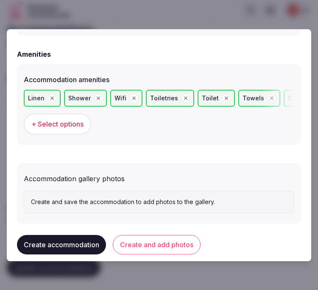
scroll to position [842, 0]
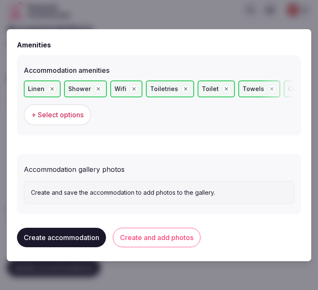
click at [180, 232] on button "Create and add photos" at bounding box center [157, 238] width 88 height 20
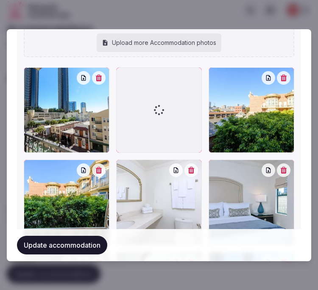
scroll to position [1341, 0]
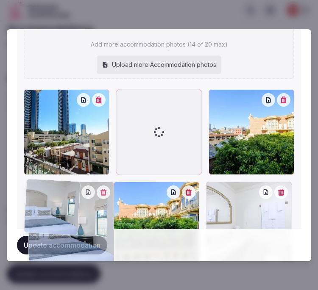
drag, startPoint x: 212, startPoint y: 113, endPoint x: 56, endPoint y: 59, distance: 165.2
click at [56, 59] on div "rsz-1pkst-444-full-room2_wide.jpg rsz-1pkst-444-full-room-reverse-view_wide.jpg…" at bounding box center [159, 194] width 271 height 886
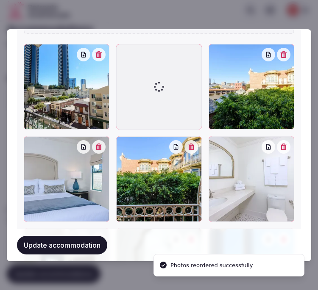
scroll to position [1318, 0]
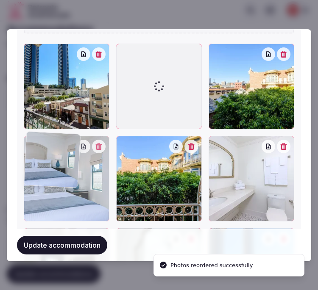
drag, startPoint x: 40, startPoint y: 130, endPoint x: 28, endPoint y: 73, distance: 58.1
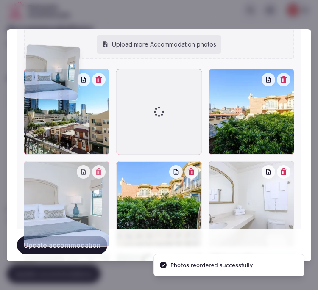
scroll to position [1249, 0]
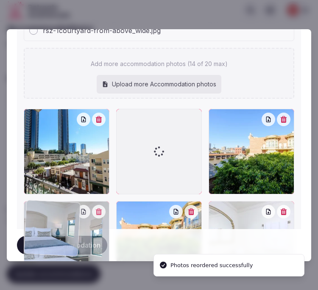
drag, startPoint x: 30, startPoint y: 141, endPoint x: 31, endPoint y: 55, distance: 86.1
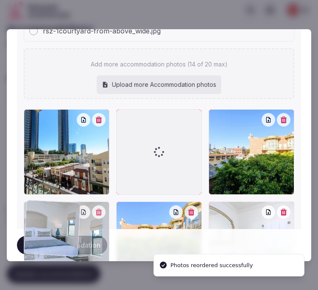
click at [31, 55] on div "rsz-1pkst-444-full-room2_wide.jpg rsz-1pkst-444-full-room-reverse-view_wide.jpg…" at bounding box center [159, 214] width 271 height 886
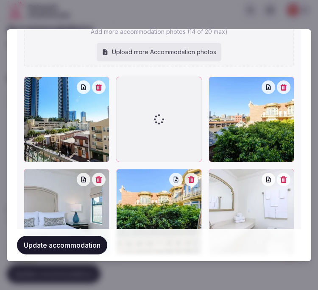
scroll to position [1296, 0]
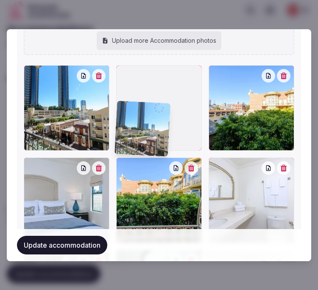
drag, startPoint x: 62, startPoint y: 117, endPoint x: 31, endPoint y: 95, distance: 38.1
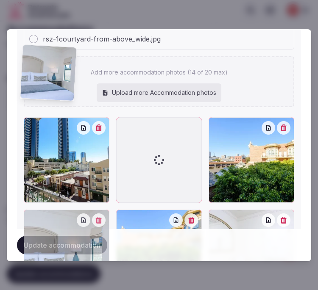
scroll to position [1237, 0]
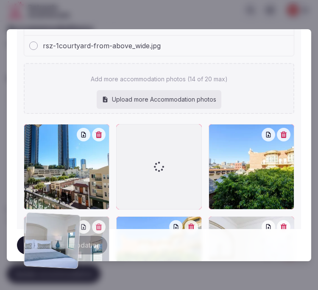
drag, startPoint x: 31, startPoint y: 117, endPoint x: 30, endPoint y: 138, distance: 21.2
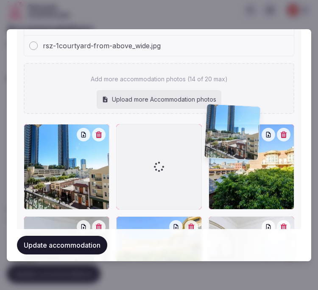
drag, startPoint x: 31, startPoint y: 127, endPoint x: 219, endPoint y: 140, distance: 188.3
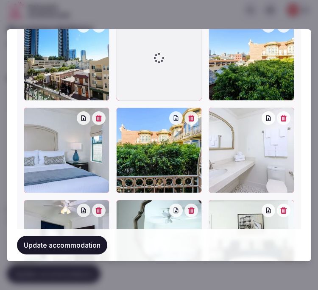
scroll to position [1243, 0]
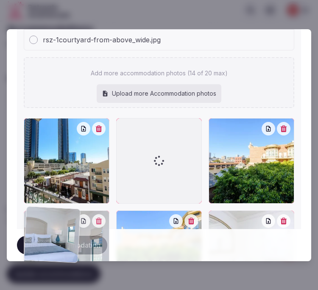
drag, startPoint x: 120, startPoint y: 122, endPoint x: 44, endPoint y: 132, distance: 76.1
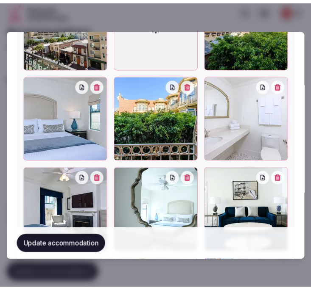
scroll to position [1384, 0]
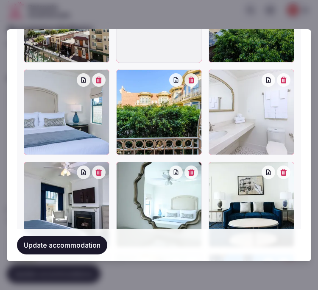
click at [76, 242] on button "Update accommodation" at bounding box center [62, 245] width 90 height 19
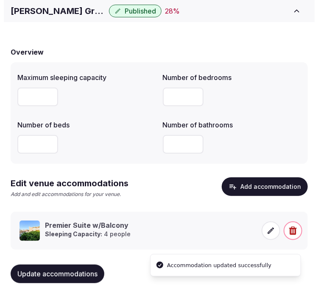
scroll to position [65, 0]
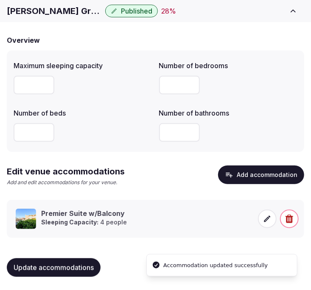
click at [268, 220] on icon at bounding box center [267, 219] width 8 height 8
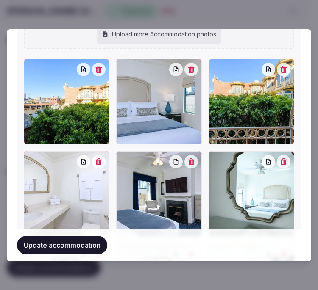
scroll to position [1036, 0]
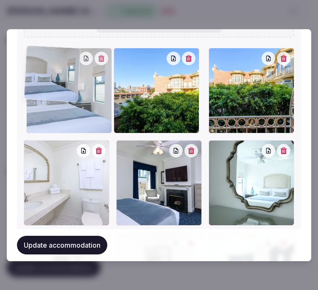
drag, startPoint x: 120, startPoint y: 51, endPoint x: 48, endPoint y: 56, distance: 71.8
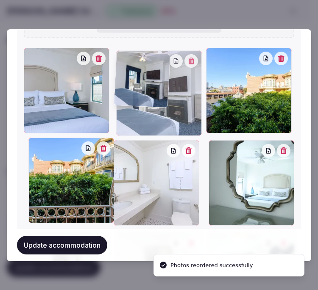
drag, startPoint x: 117, startPoint y: 140, endPoint x: 144, endPoint y: 73, distance: 73.1
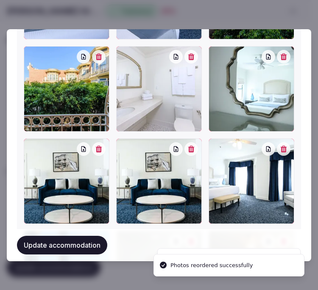
scroll to position [1172, 0]
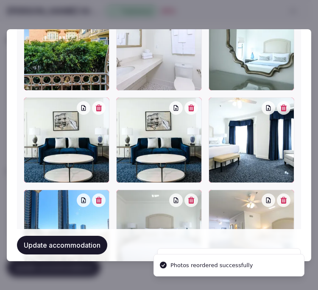
click at [190, 103] on button "button" at bounding box center [191, 108] width 14 height 14
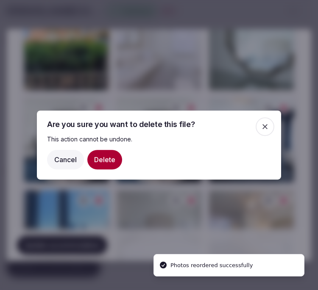
click at [113, 162] on button "Delete" at bounding box center [104, 160] width 35 height 20
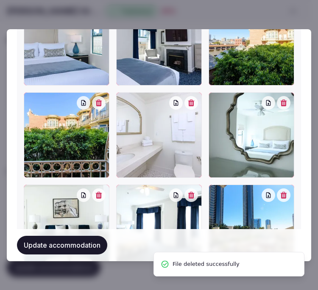
scroll to position [1077, 0]
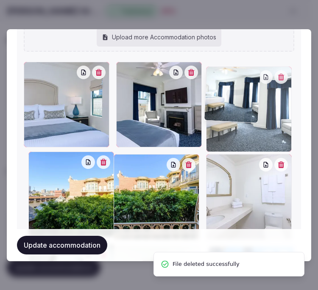
drag, startPoint x: 120, startPoint y: 193, endPoint x: 231, endPoint y: 54, distance: 177.6
click at [235, 51] on div "Add more accommodation photos (13 of 20 max) Upload more Accommodation photos T…" at bounding box center [159, 259] width 271 height 516
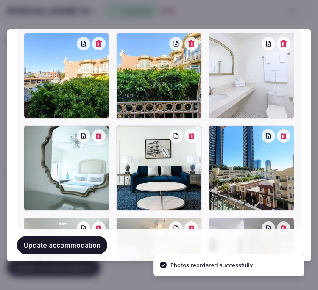
scroll to position [1203, 0]
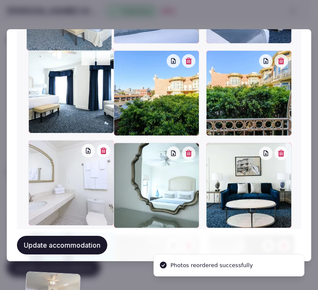
drag, startPoint x: 122, startPoint y: 156, endPoint x: 67, endPoint y: 42, distance: 126.7
click at [67, 42] on div at bounding box center [159, 185] width 271 height 455
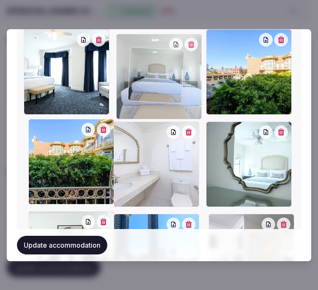
scroll to position [1116, 0]
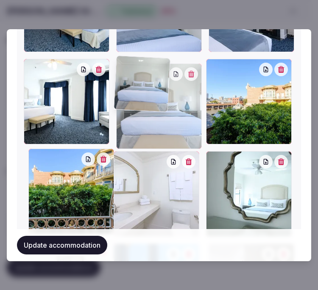
drag, startPoint x: 129, startPoint y: 157, endPoint x: 138, endPoint y: 58, distance: 99.2
click at [138, 64] on div at bounding box center [159, 107] width 86 height 86
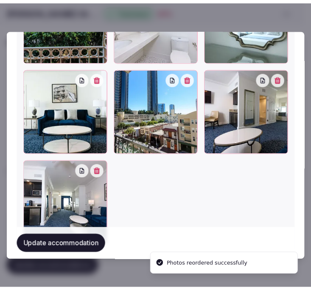
scroll to position [1305, 0]
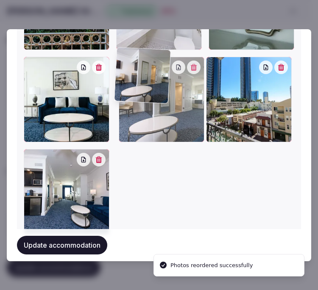
drag, startPoint x: 176, startPoint y: 54, endPoint x: 144, endPoint y: 60, distance: 32.8
click at [146, 60] on div at bounding box center [162, 100] width 86 height 86
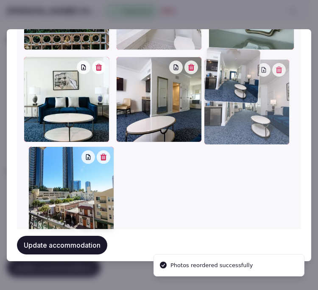
drag, startPoint x: 31, startPoint y: 148, endPoint x: 211, endPoint y: 78, distance: 193.7
click at [210, 79] on div at bounding box center [247, 102] width 86 height 86
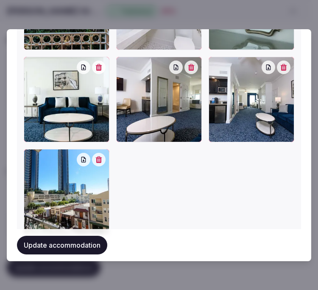
click at [79, 246] on button "Update accommodation" at bounding box center [62, 245] width 90 height 19
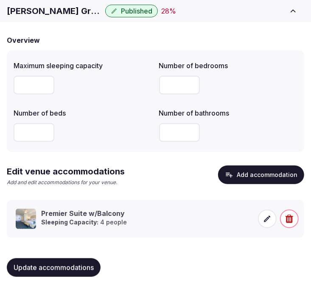
click at [29, 263] on button "Update accommodations" at bounding box center [54, 268] width 94 height 19
click at [54, 268] on span "Update accommodations" at bounding box center [54, 268] width 80 height 8
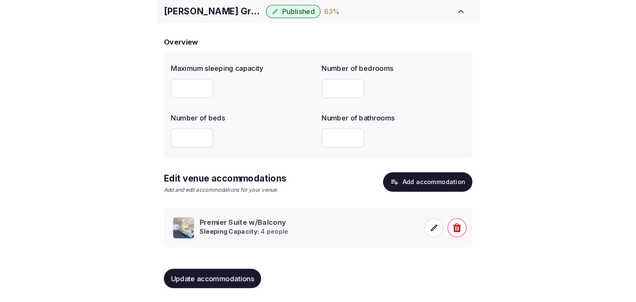
scroll to position [40, 0]
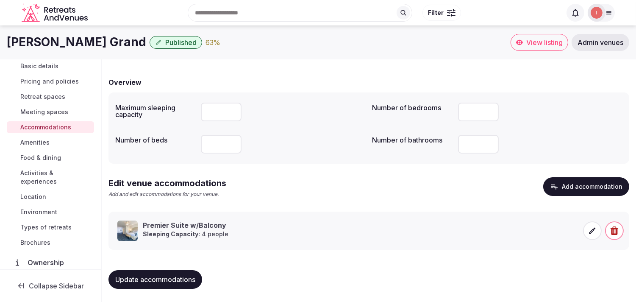
click at [37, 142] on span "Amenities" at bounding box center [34, 142] width 29 height 8
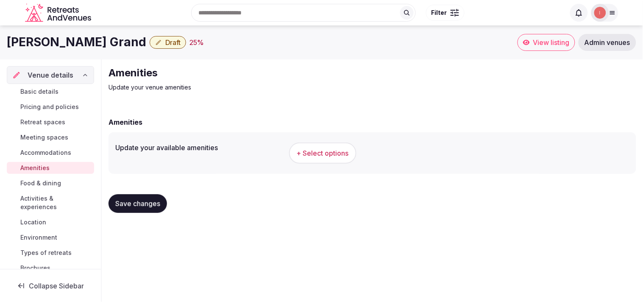
click at [298, 148] on span "+ Select options" at bounding box center [323, 152] width 52 height 9
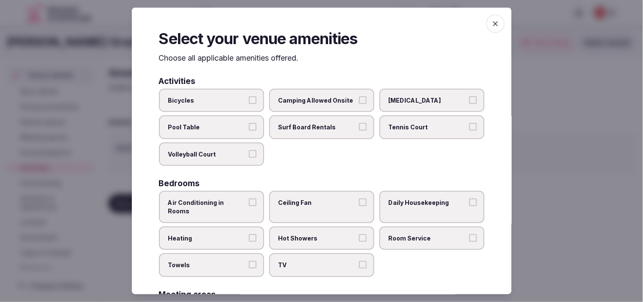
click at [239, 195] on label "Air Conditioning in Rooms" at bounding box center [211, 207] width 105 height 32
click at [249, 198] on button "Air Conditioning in Rooms" at bounding box center [253, 202] width 8 height 8
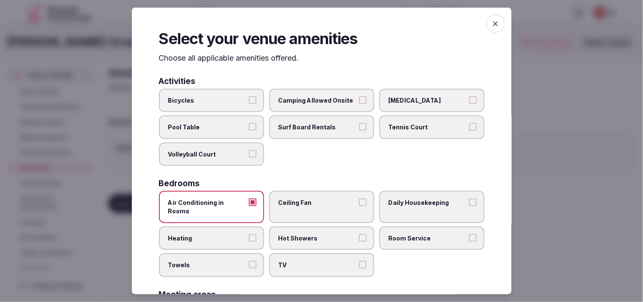
click at [310, 205] on label "Daily Housekeeping" at bounding box center [431, 207] width 105 height 32
click at [310, 205] on button "Daily Housekeeping" at bounding box center [473, 202] width 8 height 8
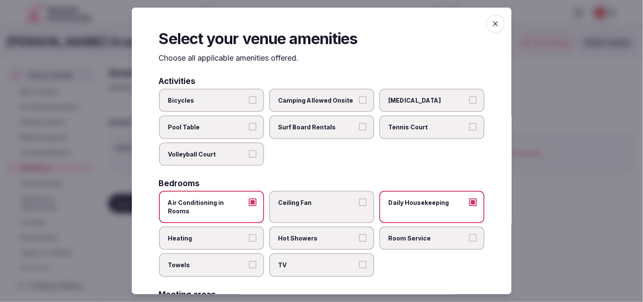
click at [310, 226] on label "Hot Showers" at bounding box center [321, 238] width 105 height 24
click at [310, 234] on button "Hot Showers" at bounding box center [363, 238] width 8 height 8
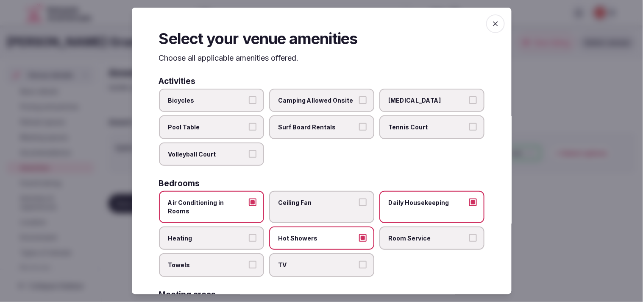
click at [310, 234] on span "Room Service" at bounding box center [428, 238] width 78 height 8
click at [310, 234] on button "Room Service" at bounding box center [473, 238] width 8 height 8
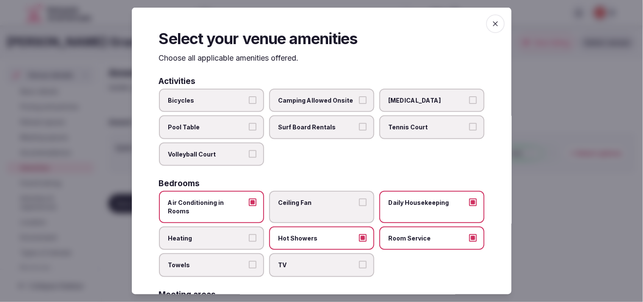
click at [310, 261] on span "TV" at bounding box center [318, 265] width 78 height 8
click at [310, 261] on button "TV" at bounding box center [363, 265] width 8 height 8
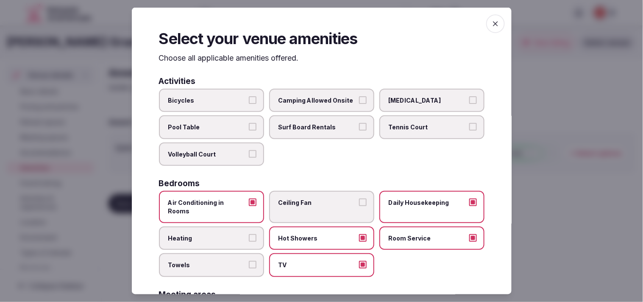
click at [251, 261] on button "Towels" at bounding box center [253, 265] width 8 height 8
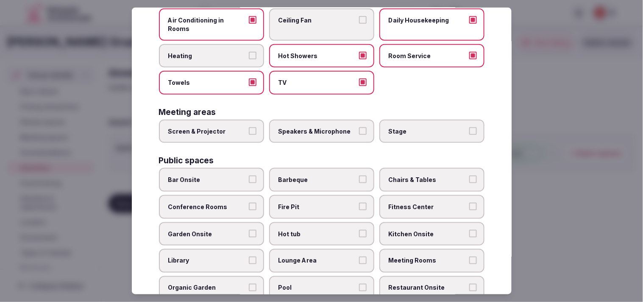
scroll to position [188, 0]
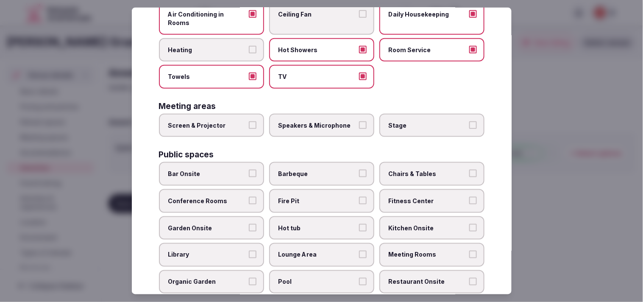
click at [260, 115] on label "Screen & Projector" at bounding box center [211, 126] width 105 height 24
click at [257, 121] on button "Screen & Projector" at bounding box center [253, 125] width 8 height 8
click at [310, 114] on label "Speakers & Microphone" at bounding box center [321, 126] width 105 height 24
click at [310, 121] on button "Speakers & Microphone" at bounding box center [363, 125] width 8 height 8
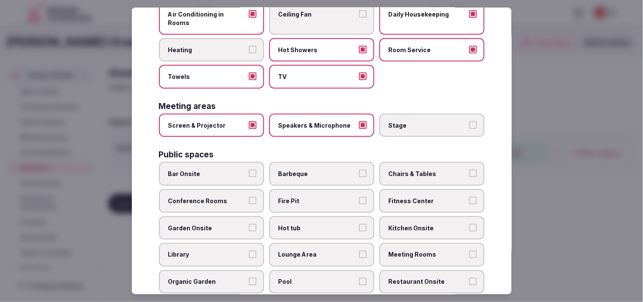
click at [248, 189] on label "Conference Rooms" at bounding box center [211, 201] width 105 height 24
click at [249, 197] on button "Conference Rooms" at bounding box center [253, 201] width 8 height 8
click at [310, 190] on label "Fitness Center" at bounding box center [431, 201] width 105 height 24
click at [310, 197] on button "Fitness Center" at bounding box center [473, 201] width 8 height 8
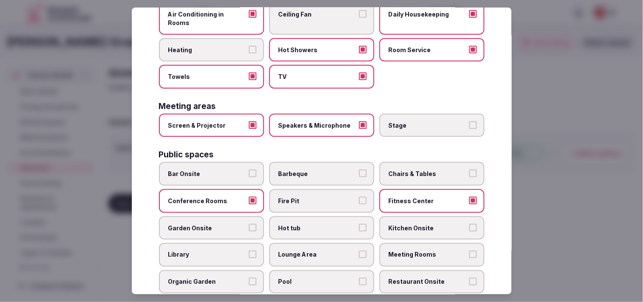
click at [310, 162] on label "Chairs & Tables" at bounding box center [431, 174] width 105 height 24
click at [310, 170] on button "Chairs & Tables" at bounding box center [473, 174] width 8 height 8
click at [310, 197] on span "Fitness Center" at bounding box center [428, 201] width 78 height 8
click at [310, 197] on button "Fitness Center" at bounding box center [473, 201] width 8 height 8
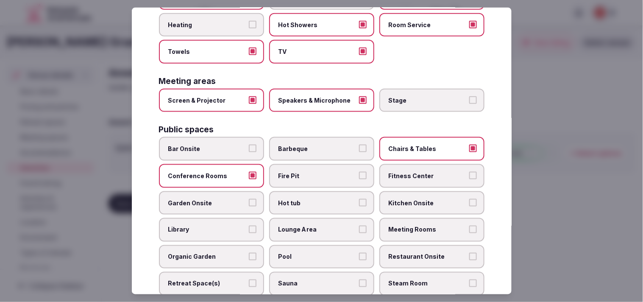
scroll to position [235, 0]
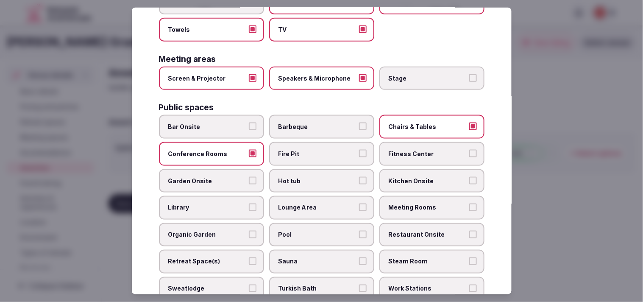
click at [294, 204] on span "Lounge Area" at bounding box center [318, 208] width 78 height 8
click at [310, 204] on button "Lounge Area" at bounding box center [363, 208] width 8 height 8
click at [310, 204] on span "Meeting Rooms" at bounding box center [428, 208] width 78 height 8
click at [310, 204] on button "Meeting Rooms" at bounding box center [473, 208] width 8 height 8
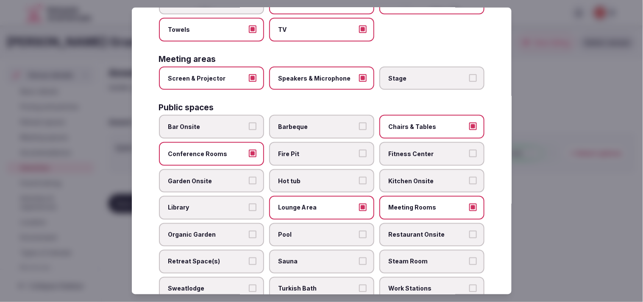
click at [310, 231] on span "Restaurant Onsite" at bounding box center [428, 235] width 78 height 8
click at [310, 231] on button "Restaurant Onsite" at bounding box center [473, 235] width 8 height 8
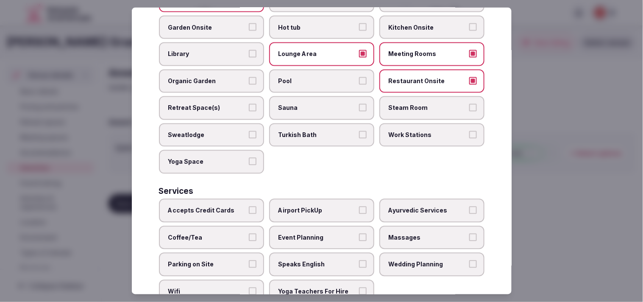
scroll to position [395, 0]
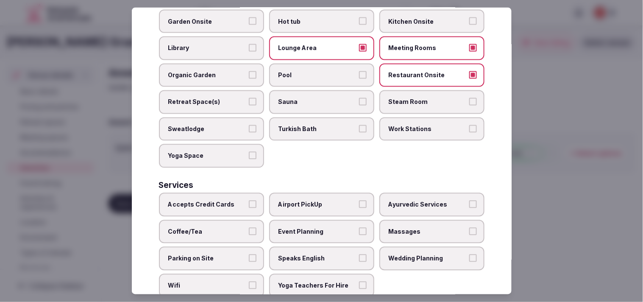
click at [241, 193] on label "Accepts Credit Cards" at bounding box center [211, 205] width 105 height 24
click at [249, 201] on button "Accepts Credit Cards" at bounding box center [253, 205] width 8 height 8
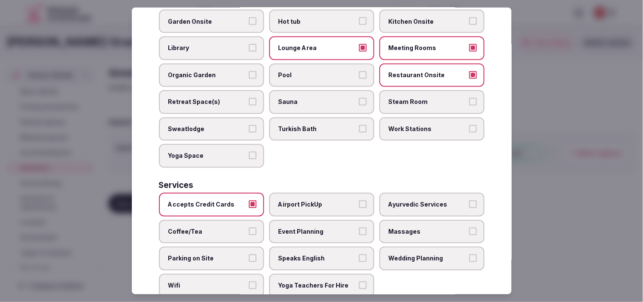
click at [310, 227] on span "Event Planning" at bounding box center [318, 231] width 78 height 8
click at [310, 227] on button "Event Planning" at bounding box center [363, 231] width 8 height 8
click at [249, 227] on button "Coffee/Tea" at bounding box center [253, 231] width 8 height 8
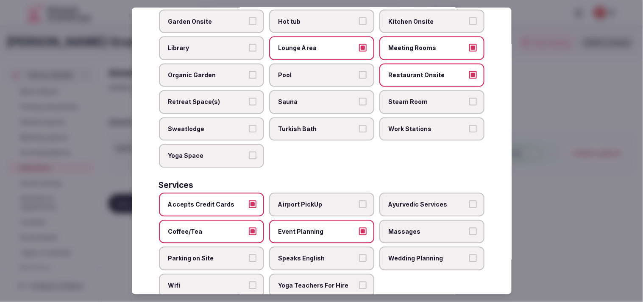
click at [310, 220] on label "Event Planning" at bounding box center [321, 232] width 105 height 24
click at [310, 227] on button "Event Planning" at bounding box center [363, 231] width 8 height 8
click at [310, 227] on span "Massages" at bounding box center [428, 231] width 78 height 8
click at [310, 227] on button "Massages" at bounding box center [473, 231] width 8 height 8
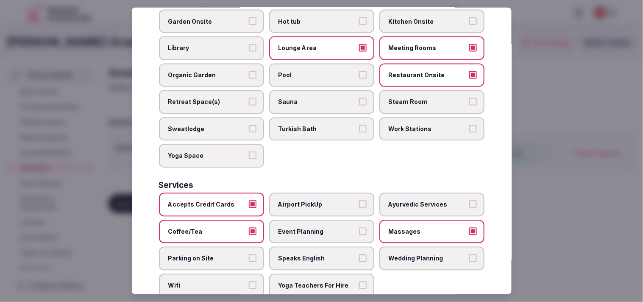
click at [295, 254] on span "Speaks English" at bounding box center [318, 258] width 78 height 8
click at [310, 254] on button "Speaks English" at bounding box center [363, 258] width 8 height 8
click at [229, 282] on span "Wifi" at bounding box center [207, 286] width 78 height 8
click at [249, 282] on button "Wifi" at bounding box center [253, 286] width 8 height 8
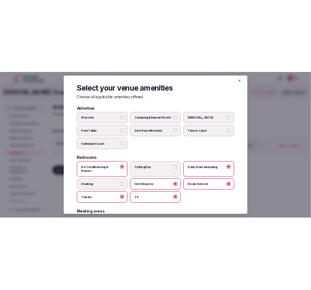
scroll to position [0, 0]
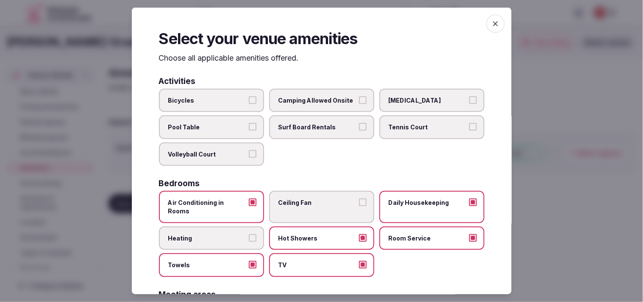
click at [310, 23] on icon "button" at bounding box center [495, 24] width 8 height 8
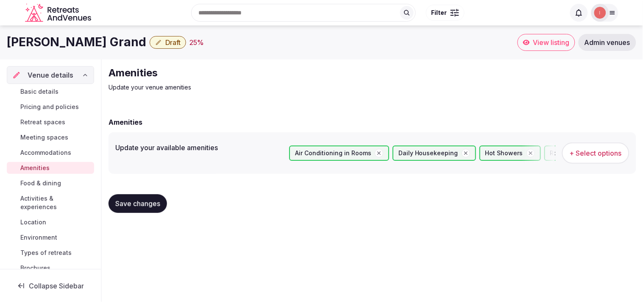
click at [160, 205] on span "Save changes" at bounding box center [137, 203] width 45 height 8
click at [52, 180] on span "Food & dining" at bounding box center [40, 183] width 41 height 8
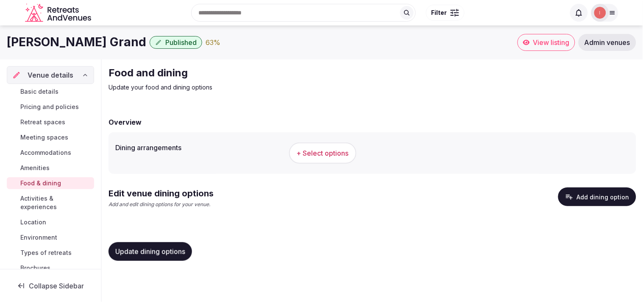
click at [310, 157] on span "+ Select options" at bounding box center [323, 152] width 52 height 9
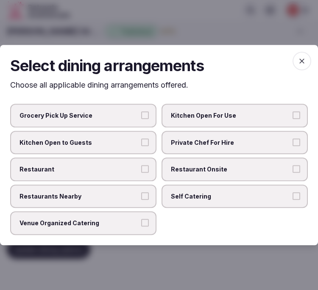
drag, startPoint x: 254, startPoint y: 169, endPoint x: 218, endPoint y: 173, distance: 36.3
click at [254, 169] on span "Restaurant Onsite" at bounding box center [230, 169] width 119 height 8
click at [293, 169] on button "Restaurant Onsite" at bounding box center [297, 169] width 8 height 8
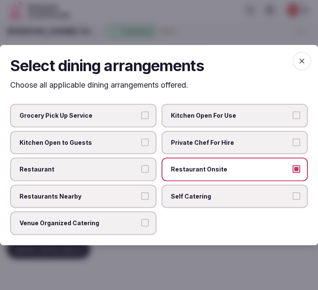
click at [131, 173] on span "Restaurant" at bounding box center [79, 169] width 119 height 8
click at [141, 173] on button "Restaurant" at bounding box center [145, 169] width 8 height 8
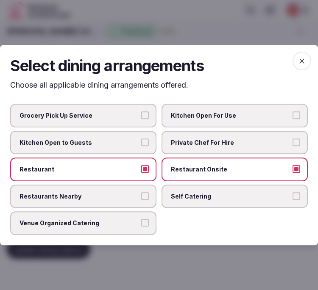
click at [148, 226] on label "Venue Organized Catering" at bounding box center [83, 224] width 146 height 24
click at [148, 226] on button "Venue Organized Catering" at bounding box center [145, 224] width 8 height 8
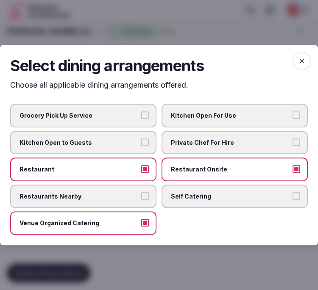
click at [257, 138] on label "Private Chef For Hire" at bounding box center [235, 143] width 146 height 24
click at [293, 139] on button "Private Chef For Hire" at bounding box center [297, 143] width 8 height 8
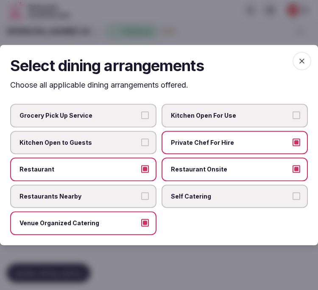
click at [257, 138] on label "Private Chef For Hire" at bounding box center [235, 143] width 146 height 24
click at [293, 139] on button "Private Chef For Hire" at bounding box center [297, 143] width 8 height 8
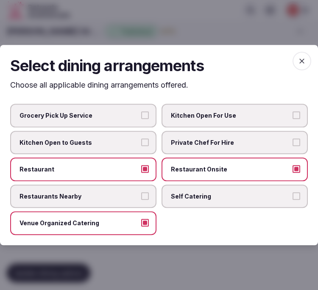
click at [295, 60] on span "button" at bounding box center [302, 61] width 19 height 19
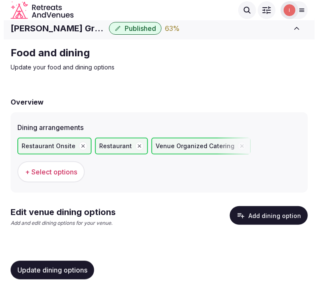
scroll to position [4, 0]
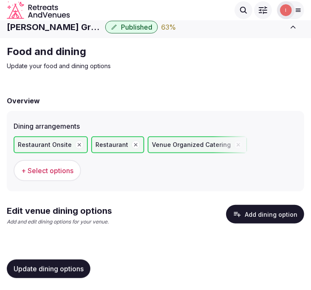
click at [246, 215] on button "Add dining option" at bounding box center [265, 214] width 78 height 19
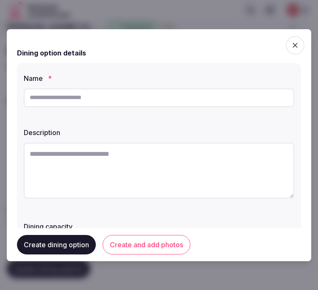
click at [176, 104] on input "text" at bounding box center [159, 98] width 271 height 19
paste input "**********"
type input "**********"
click at [115, 167] on textarea at bounding box center [159, 171] width 271 height 56
paste textarea "**********"
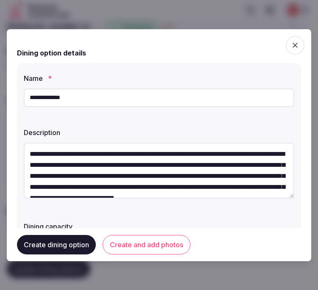
scroll to position [92, 0]
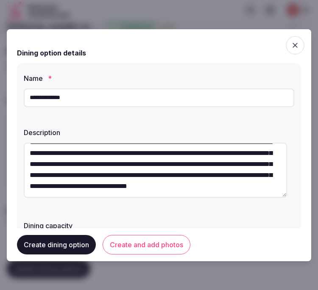
type textarea "**********"
click at [138, 247] on button "Create and add photos" at bounding box center [147, 245] width 88 height 20
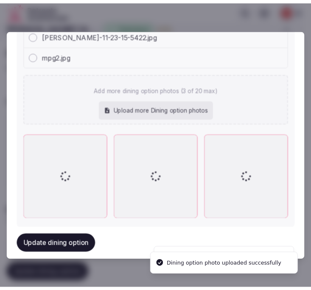
scroll to position [482, 0]
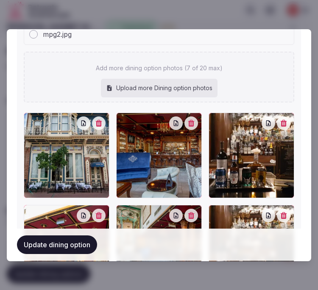
click at [82, 242] on button "Update dining option" at bounding box center [57, 245] width 80 height 19
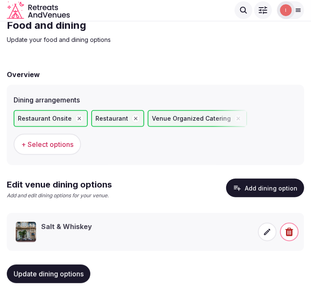
scroll to position [42, 0]
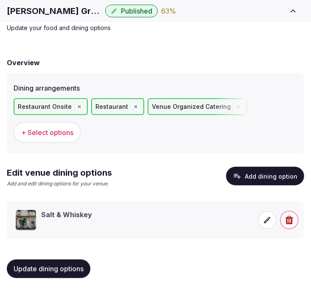
click at [30, 273] on button "Update dining options" at bounding box center [49, 269] width 84 height 19
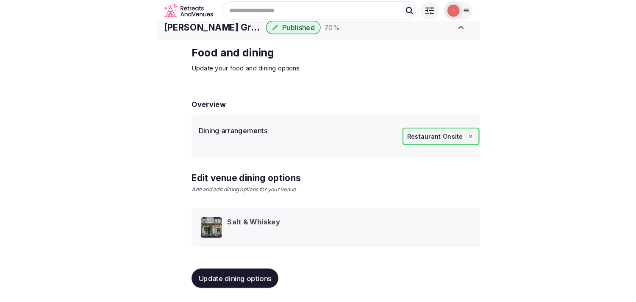
scroll to position [10, 0]
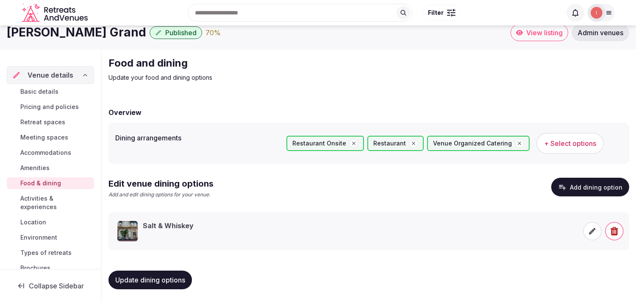
click at [47, 195] on span "Activities & experiences" at bounding box center [55, 202] width 70 height 17
click at [39, 204] on span "Activities & experiences" at bounding box center [55, 202] width 70 height 17
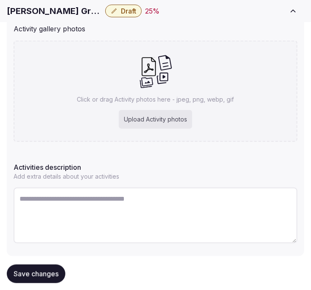
scroll to position [176, 0]
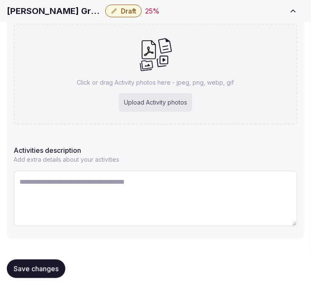
click at [138, 191] on textarea at bounding box center [156, 199] width 284 height 56
paste textarea "**********"
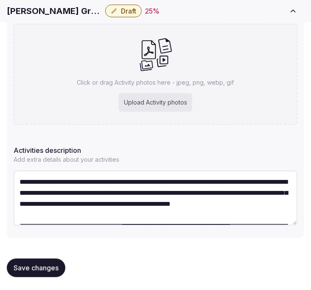
scroll to position [82, 0]
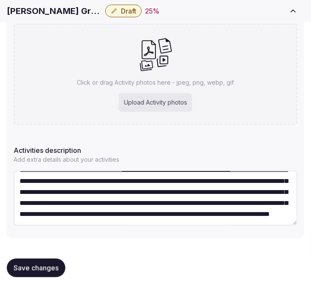
type textarea "**********"
click at [56, 264] on span "Save changes" at bounding box center [36, 268] width 45 height 8
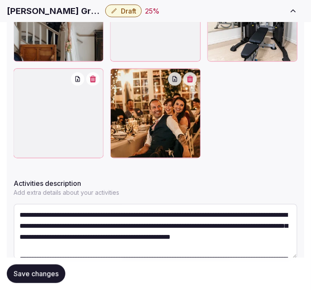
scroll to position [413, 0]
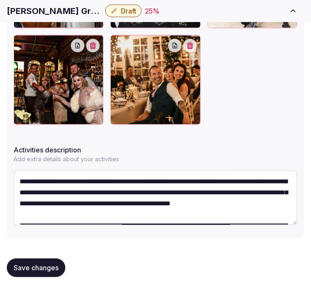
click at [41, 264] on span "Save changes" at bounding box center [36, 268] width 45 height 8
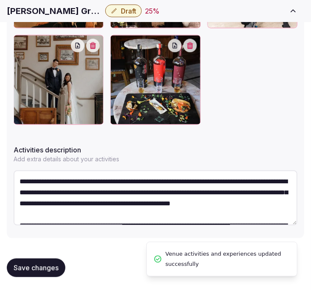
click at [54, 264] on span "Save changes" at bounding box center [36, 268] width 45 height 8
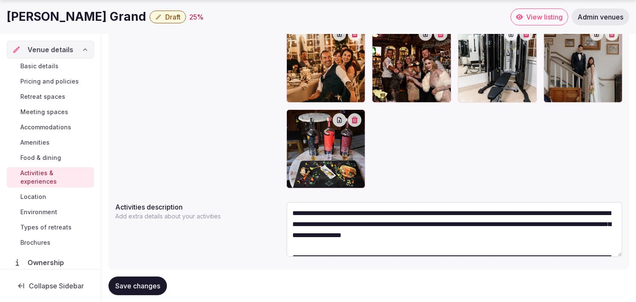
scroll to position [325, 0]
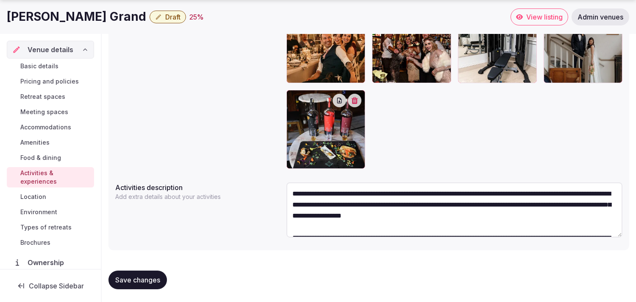
click at [142, 282] on span "Save changes" at bounding box center [137, 280] width 45 height 8
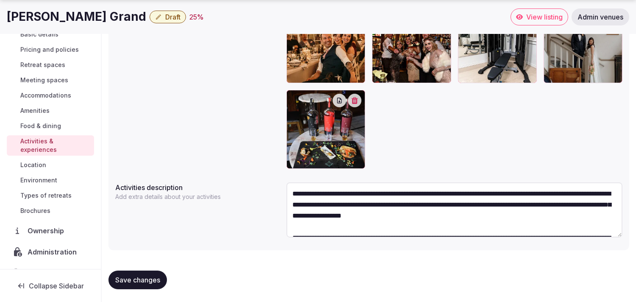
scroll to position [73, 0]
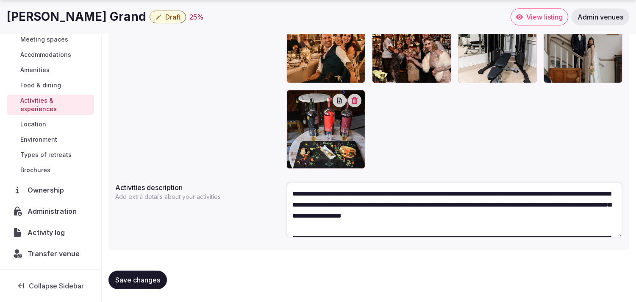
click at [50, 128] on link "Location" at bounding box center [50, 124] width 87 height 12
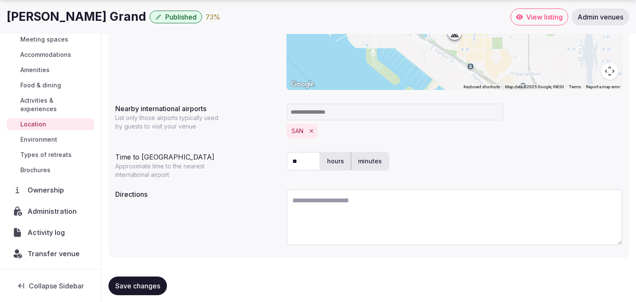
scroll to position [211, 0]
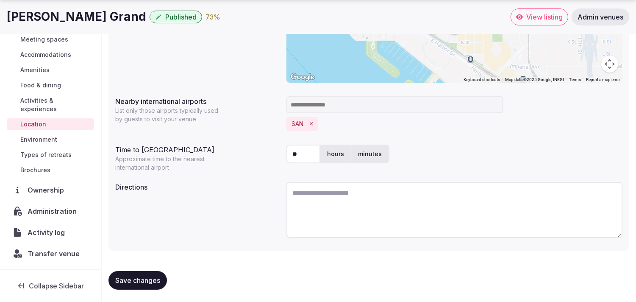
click at [124, 280] on span "Save changes" at bounding box center [137, 280] width 45 height 8
click at [40, 138] on span "Environment" at bounding box center [38, 139] width 37 height 8
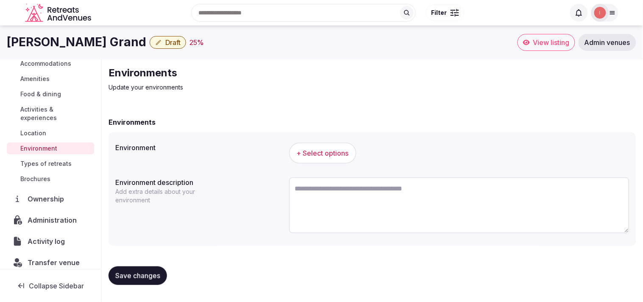
scroll to position [98, 0]
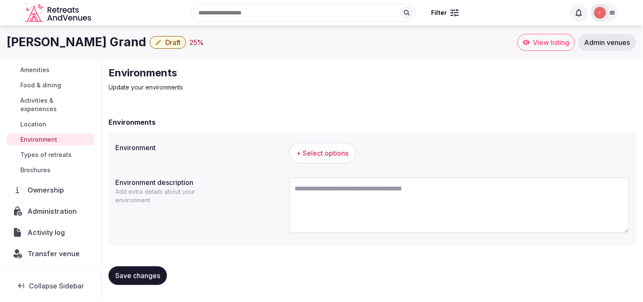
click at [310, 152] on span "+ Select options" at bounding box center [323, 152] width 52 height 9
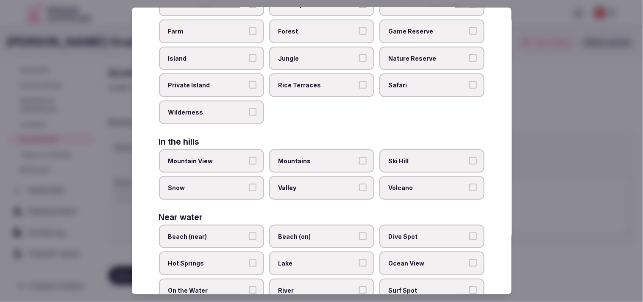
scroll to position [190, 0]
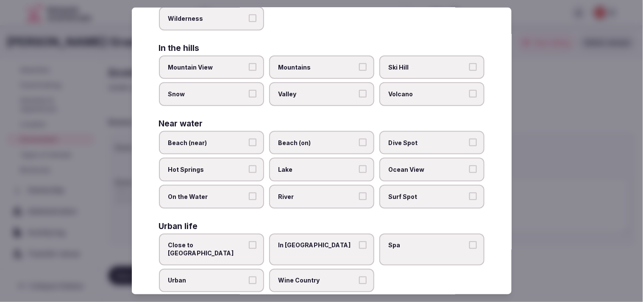
click at [249, 276] on button "Urban" at bounding box center [253, 280] width 8 height 8
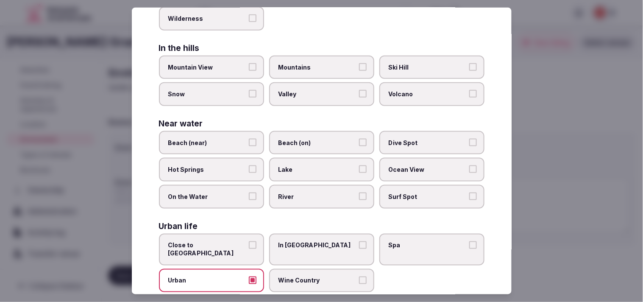
click at [310, 241] on button "In City Center" at bounding box center [363, 245] width 8 height 8
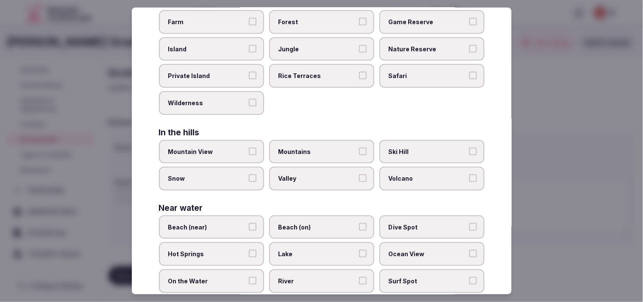
scroll to position [1, 0]
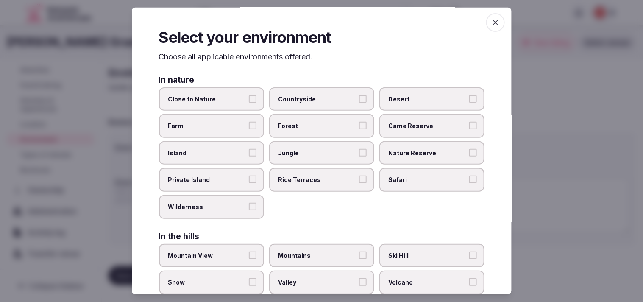
click at [310, 24] on icon "button" at bounding box center [495, 22] width 8 height 8
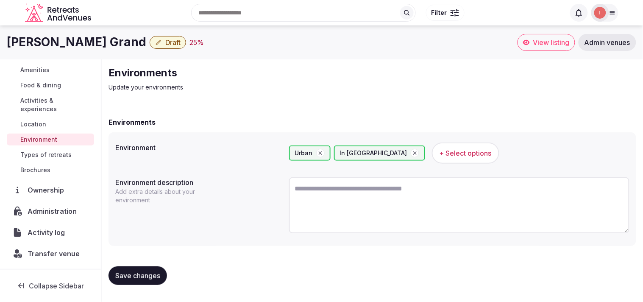
click at [134, 273] on span "Save changes" at bounding box center [137, 275] width 45 height 8
click at [48, 155] on span "Types of retreats" at bounding box center [45, 155] width 51 height 8
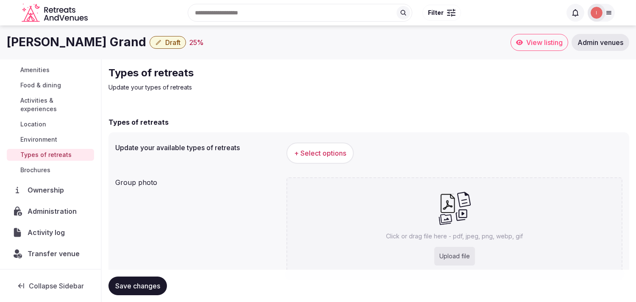
click at [310, 149] on span "+ Select options" at bounding box center [320, 152] width 52 height 9
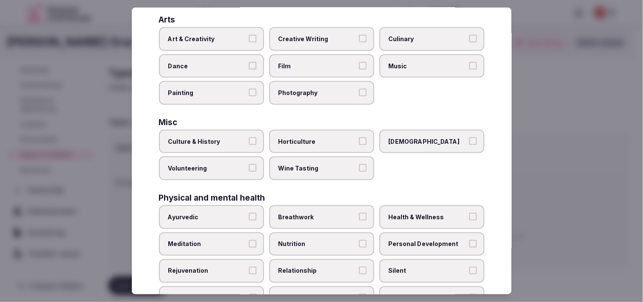
scroll to position [235, 0]
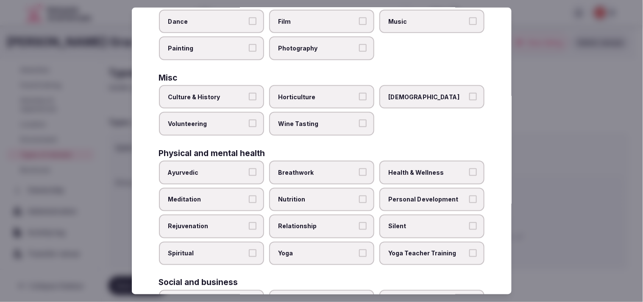
click at [310, 195] on span "Personal Development" at bounding box center [428, 199] width 78 height 8
click at [310, 195] on button "Personal Development" at bounding box center [473, 199] width 8 height 8
click at [310, 222] on span "Relationship" at bounding box center [318, 226] width 78 height 8
click at [310, 222] on button "Relationship" at bounding box center [363, 226] width 8 height 8
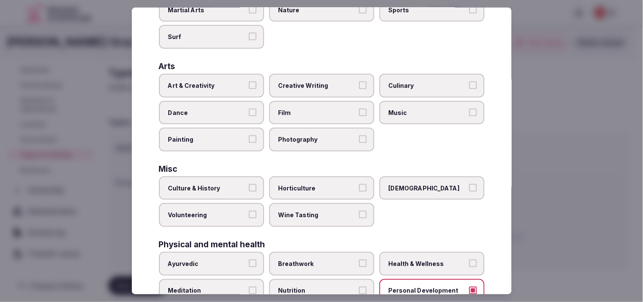
scroll to position [188, 0]
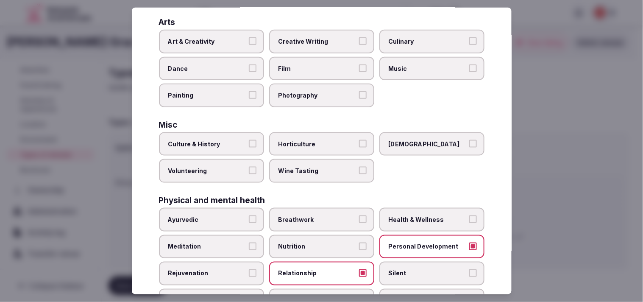
click at [310, 208] on label "Health & Wellness" at bounding box center [431, 220] width 105 height 24
click at [310, 215] on button "Health & Wellness" at bounding box center [473, 219] width 8 height 8
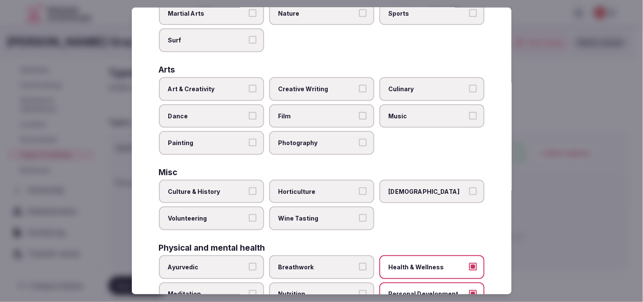
scroll to position [141, 0]
click at [245, 84] on label "Art & Creativity" at bounding box center [211, 89] width 105 height 24
click at [249, 84] on button "Art & Creativity" at bounding box center [253, 88] width 8 height 8
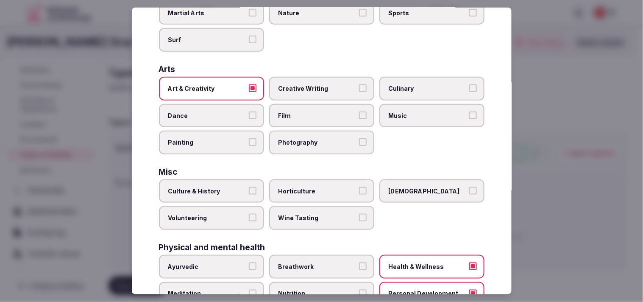
scroll to position [188, 0]
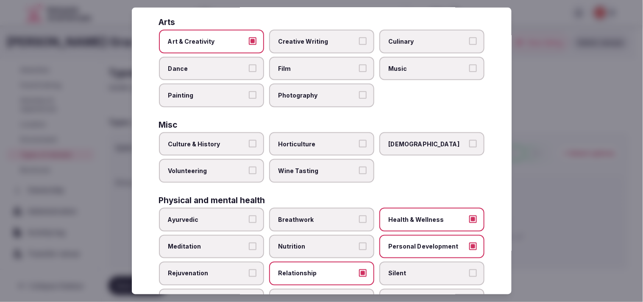
click at [242, 142] on span "Culture & History" at bounding box center [207, 144] width 78 height 8
click at [249, 142] on button "Culture & History" at bounding box center [253, 144] width 8 height 8
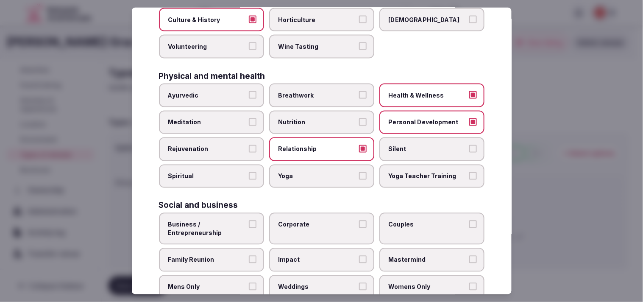
scroll to position [324, 0]
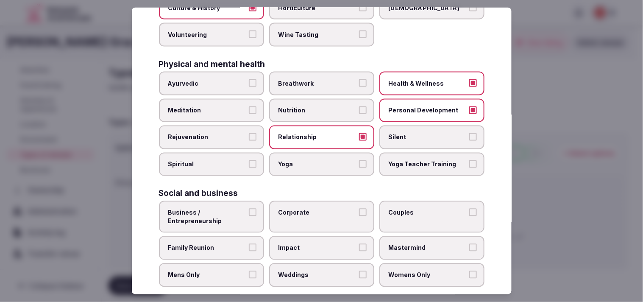
click at [244, 214] on label "Business / Entrepreneurship" at bounding box center [211, 217] width 105 height 32
click at [249, 214] on button "Business / Entrepreneurship" at bounding box center [253, 213] width 8 height 8
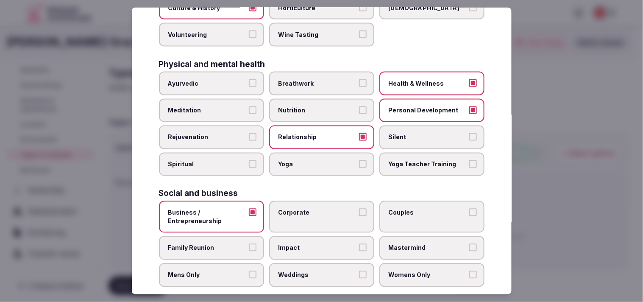
click at [310, 209] on span "Corporate" at bounding box center [318, 213] width 78 height 8
click at [310, 209] on button "Corporate" at bounding box center [363, 213] width 8 height 8
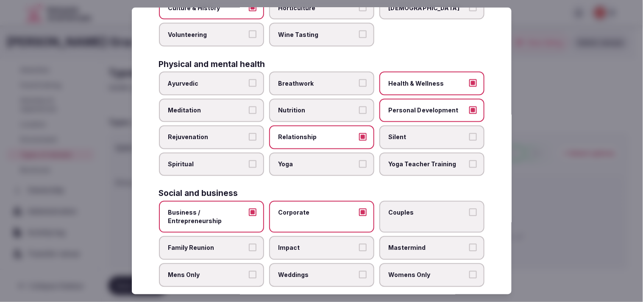
click at [310, 209] on label "Couples" at bounding box center [431, 217] width 105 height 32
click at [310, 209] on button "Couples" at bounding box center [473, 213] width 8 height 8
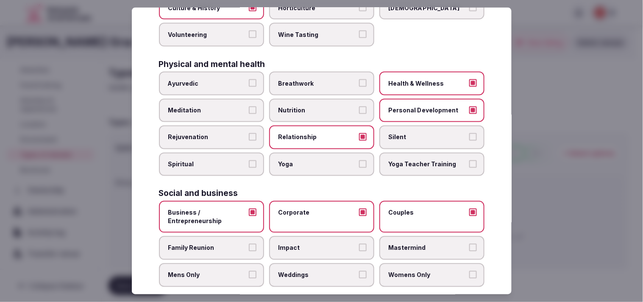
click at [252, 244] on button "Family Reunion" at bounding box center [253, 248] width 8 height 8
click at [310, 273] on label "Weddings" at bounding box center [321, 275] width 105 height 24
click at [310, 273] on button "Weddings" at bounding box center [363, 275] width 8 height 8
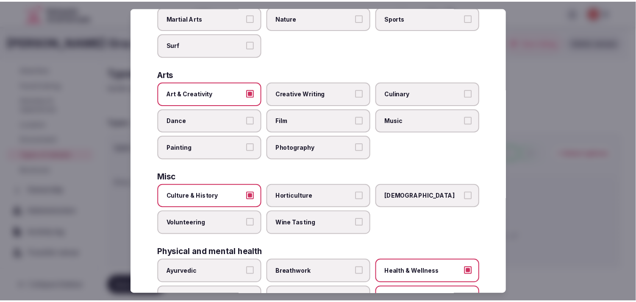
scroll to position [0, 0]
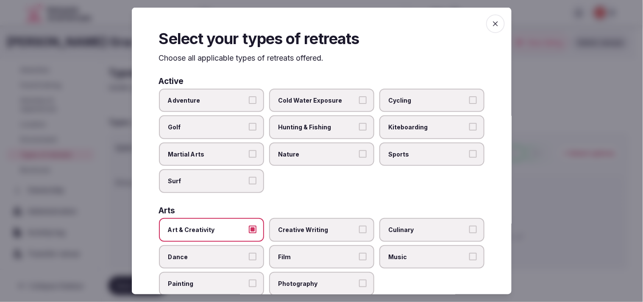
click at [310, 27] on icon "button" at bounding box center [495, 24] width 8 height 8
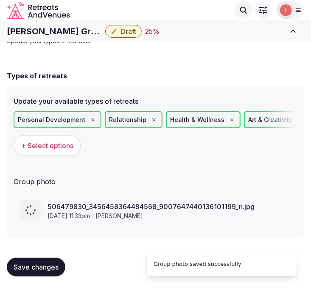
scroll to position [27, 0]
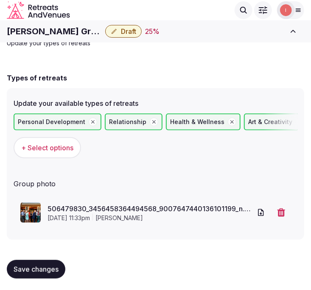
click at [29, 257] on div "Save changes" at bounding box center [155, 270] width 297 height 32
click at [32, 260] on button "Save changes" at bounding box center [36, 269] width 59 height 19
click at [35, 266] on span "Save changes" at bounding box center [36, 269] width 45 height 8
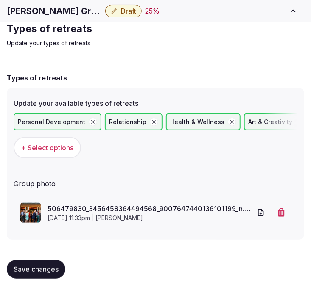
click at [22, 266] on span "Save changes" at bounding box center [36, 269] width 45 height 8
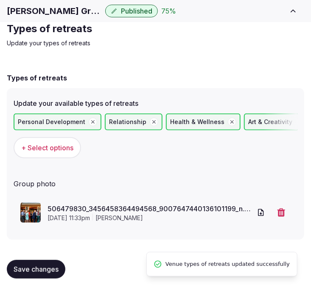
click at [121, 8] on span "Published" at bounding box center [136, 11] width 31 height 8
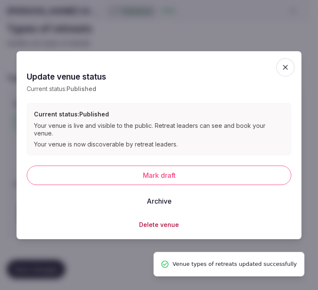
click at [282, 64] on span "button" at bounding box center [285, 67] width 19 height 19
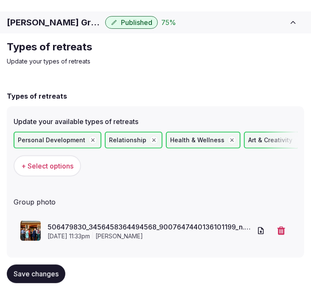
scroll to position [0, 0]
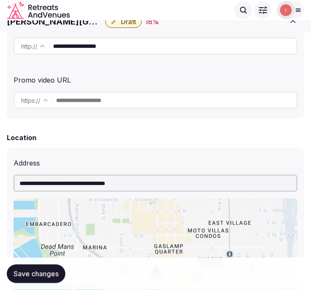
scroll to position [235, 0]
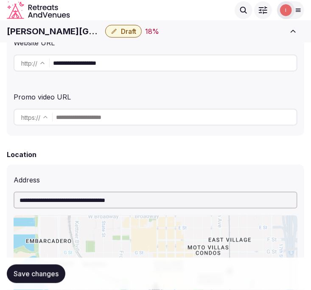
click at [91, 64] on input "**********" at bounding box center [174, 63] width 243 height 17
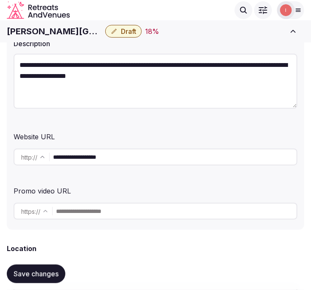
scroll to position [0, 0]
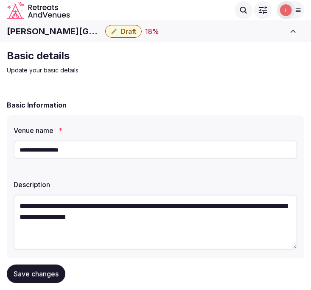
click at [63, 33] on h1 "[PERSON_NAME][GEOGRAPHIC_DATA]" at bounding box center [54, 31] width 95 height 12
copy div "[PERSON_NAME][GEOGRAPHIC_DATA]"
click at [121, 28] on span "Draft" at bounding box center [128, 31] width 15 height 8
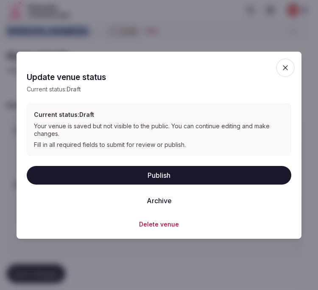
click at [167, 201] on button "Archive" at bounding box center [159, 201] width 39 height 19
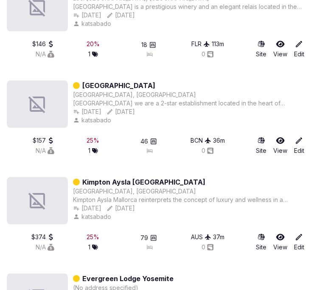
scroll to position [8241, 0]
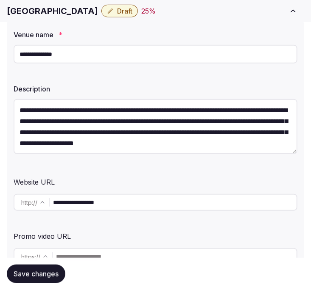
scroll to position [141, 0]
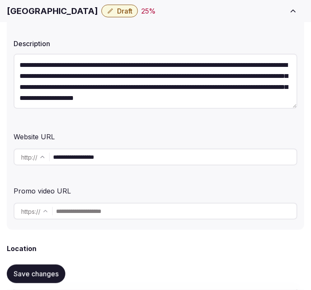
click at [107, 159] on input "**********" at bounding box center [174, 157] width 243 height 17
click at [24, 10] on h1 "[GEOGRAPHIC_DATA]" at bounding box center [52, 11] width 91 height 12
click at [24, 10] on h1 "Hotel Constanza" at bounding box center [52, 11] width 91 height 12
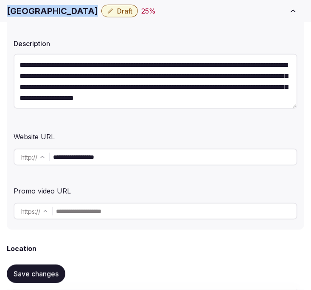
click at [24, 10] on h1 "Hotel Constanza" at bounding box center [52, 11] width 91 height 12
copy div "Hotel Constanza"
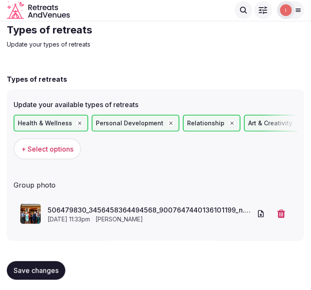
scroll to position [27, 0]
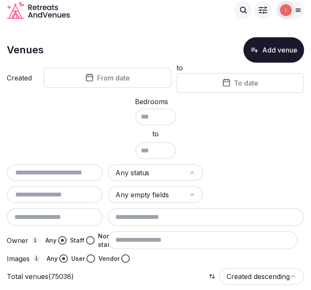
click at [45, 173] on input "text" at bounding box center [54, 173] width 89 height 10
paste input "**********"
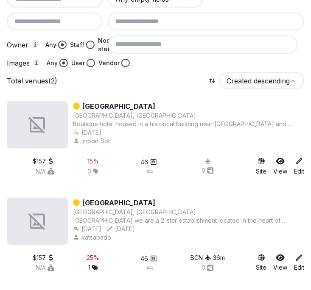
scroll to position [198, 0]
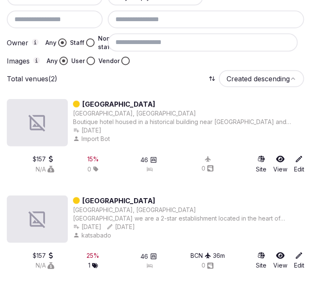
type input "**********"
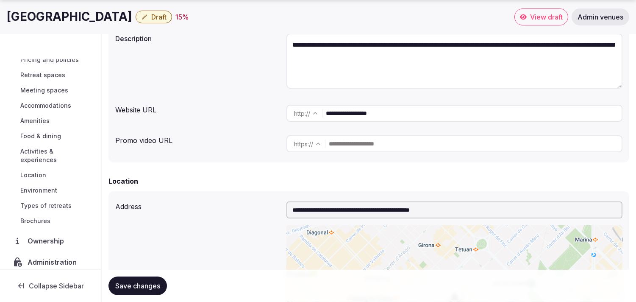
scroll to position [98, 0]
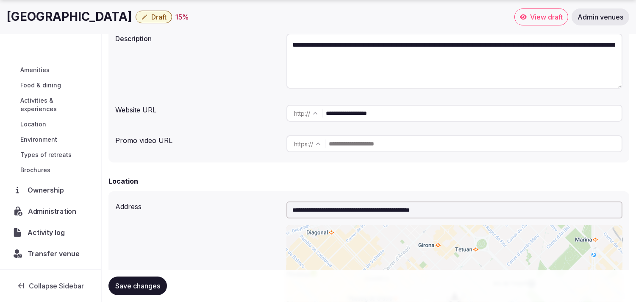
click at [54, 218] on div "Administration" at bounding box center [50, 210] width 87 height 17
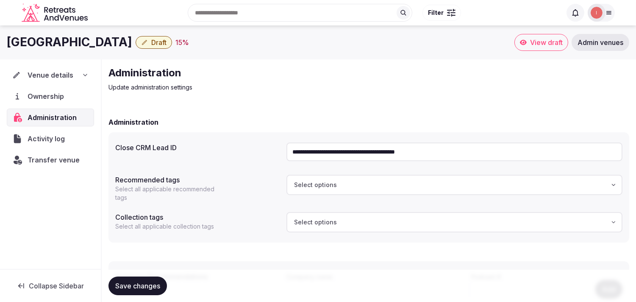
click at [64, 141] on span "Activity log" at bounding box center [48, 139] width 41 height 10
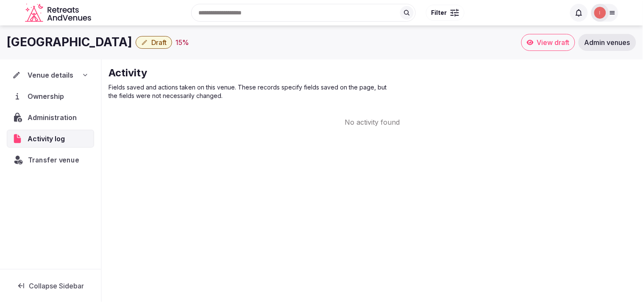
click at [61, 160] on span "Transfer venue" at bounding box center [53, 160] width 51 height 10
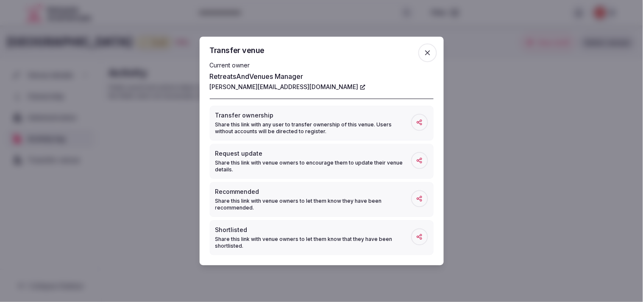
click at [310, 48] on span "button" at bounding box center [428, 53] width 19 height 19
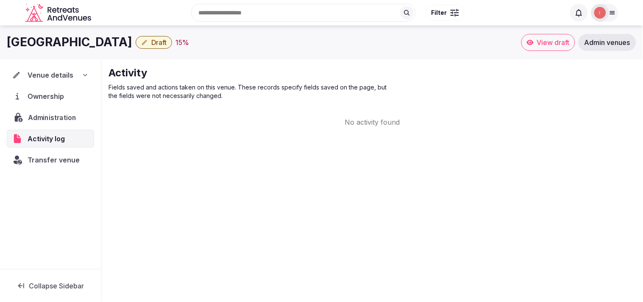
click at [39, 119] on span "Administration" at bounding box center [54, 117] width 52 height 10
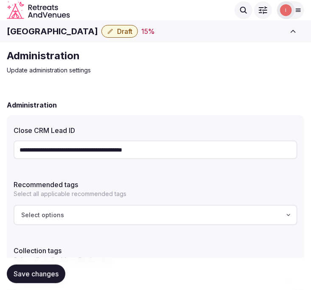
click at [101, 36] on button "Draft" at bounding box center [119, 31] width 36 height 13
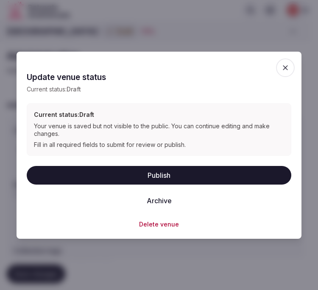
click at [160, 200] on button "Archive" at bounding box center [159, 201] width 39 height 19
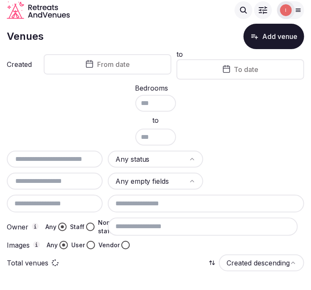
scroll to position [14, 0]
drag, startPoint x: 311, startPoint y: 115, endPoint x: 69, endPoint y: 157, distance: 245.7
click at [69, 157] on input "text" at bounding box center [54, 159] width 89 height 10
paste input "**********"
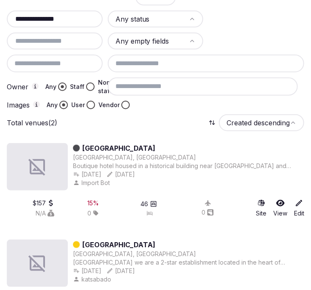
scroll to position [198, 0]
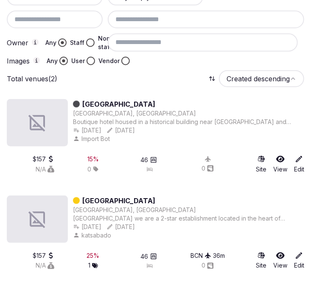
type input "**********"
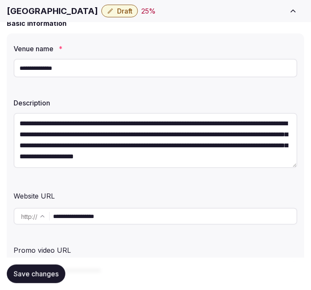
scroll to position [141, 0]
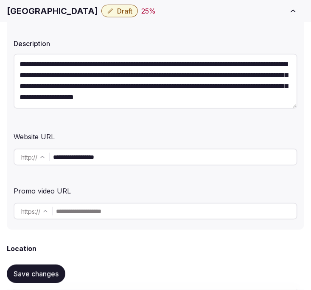
click at [99, 157] on input "**********" at bounding box center [174, 157] width 243 height 17
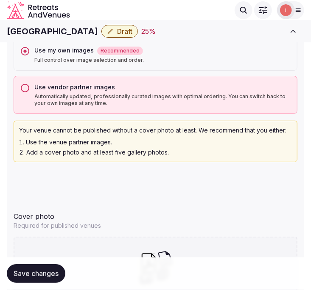
scroll to position [848, 0]
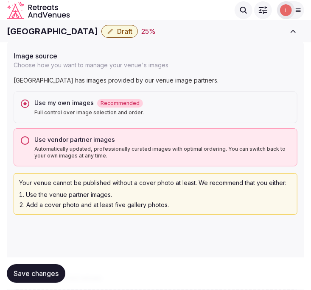
click at [22, 139] on button "Use vendor partner images Automatically updated, professionally curated images …" at bounding box center [25, 141] width 8 height 8
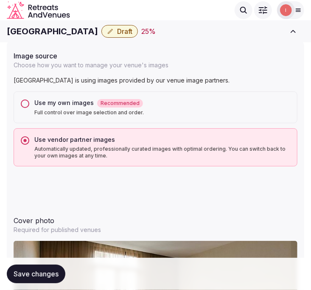
click at [28, 101] on button "Use my own images Recommended Full control over image selection and order." at bounding box center [25, 104] width 8 height 8
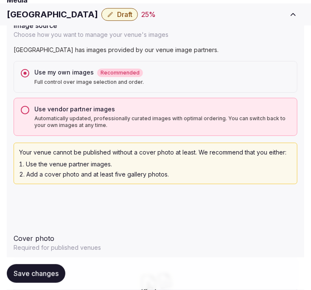
scroll to position [895, 0]
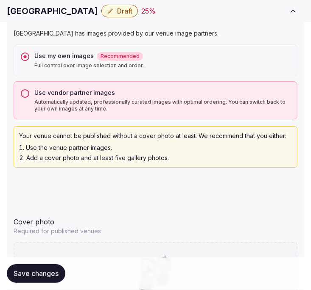
click at [28, 275] on span "Save changes" at bounding box center [36, 274] width 45 height 8
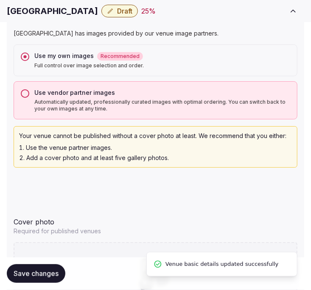
click at [248, 31] on p "[GEOGRAPHIC_DATA] has images provided by our venue image partners." at bounding box center [156, 33] width 284 height 8
